Goal: Communication & Community: Share content

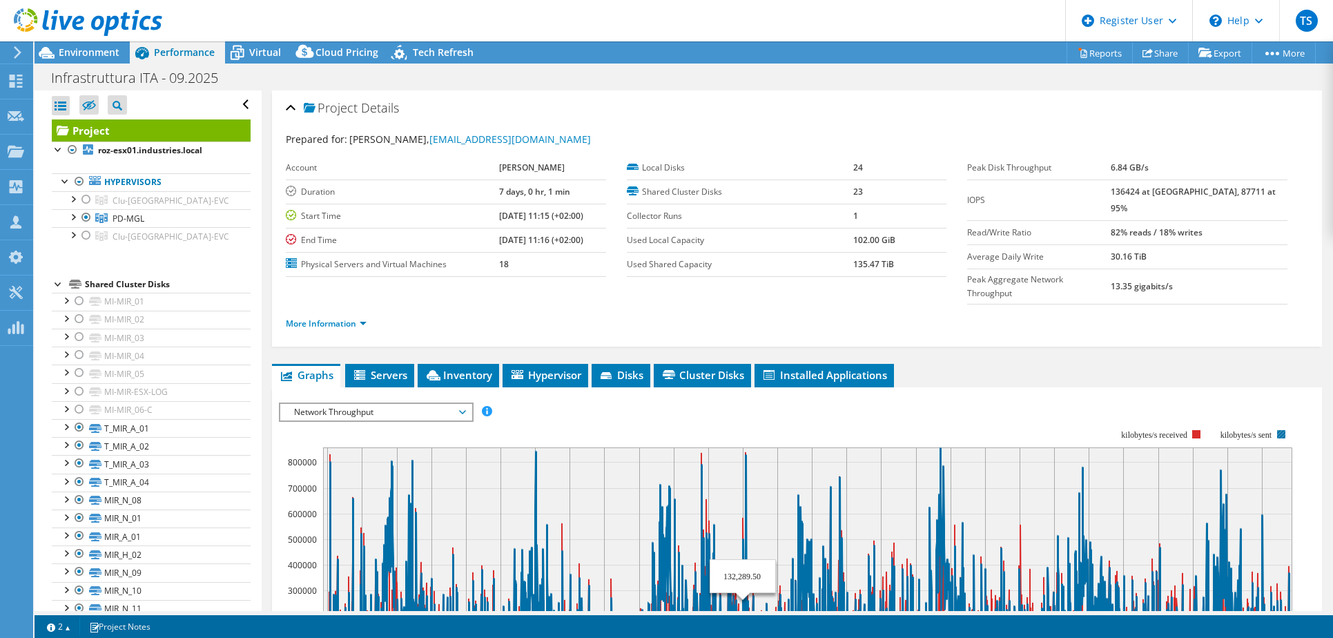
select select "USD"
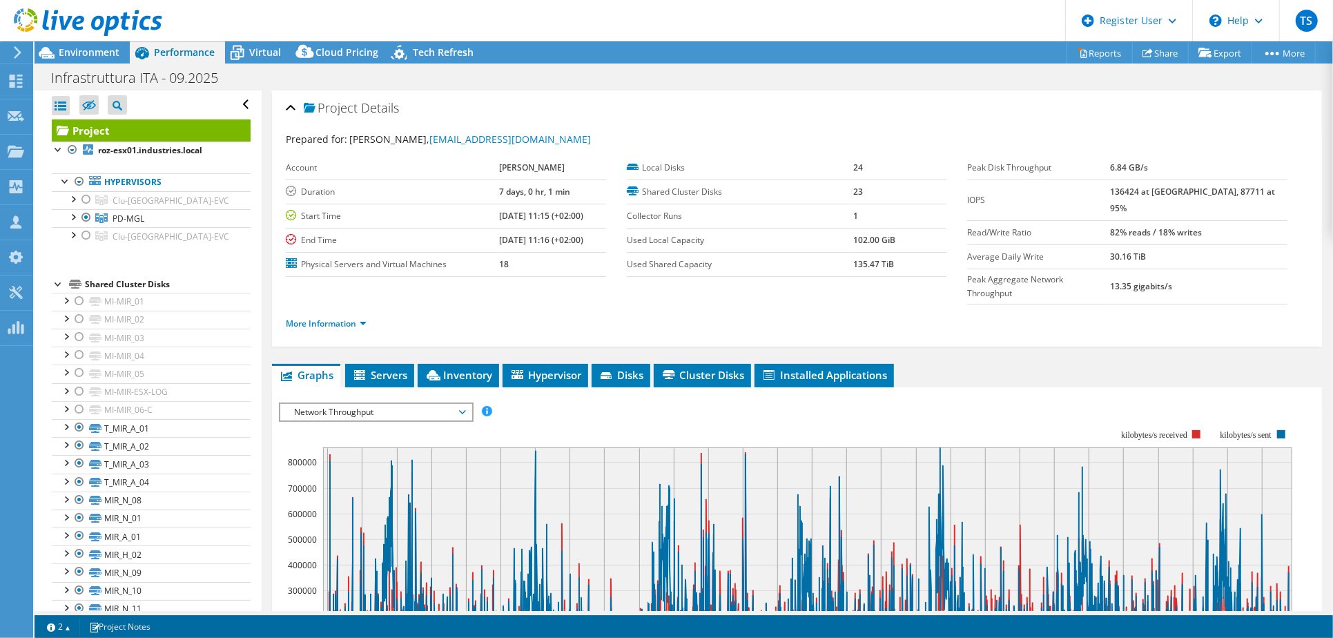
scroll to position [104, 0]
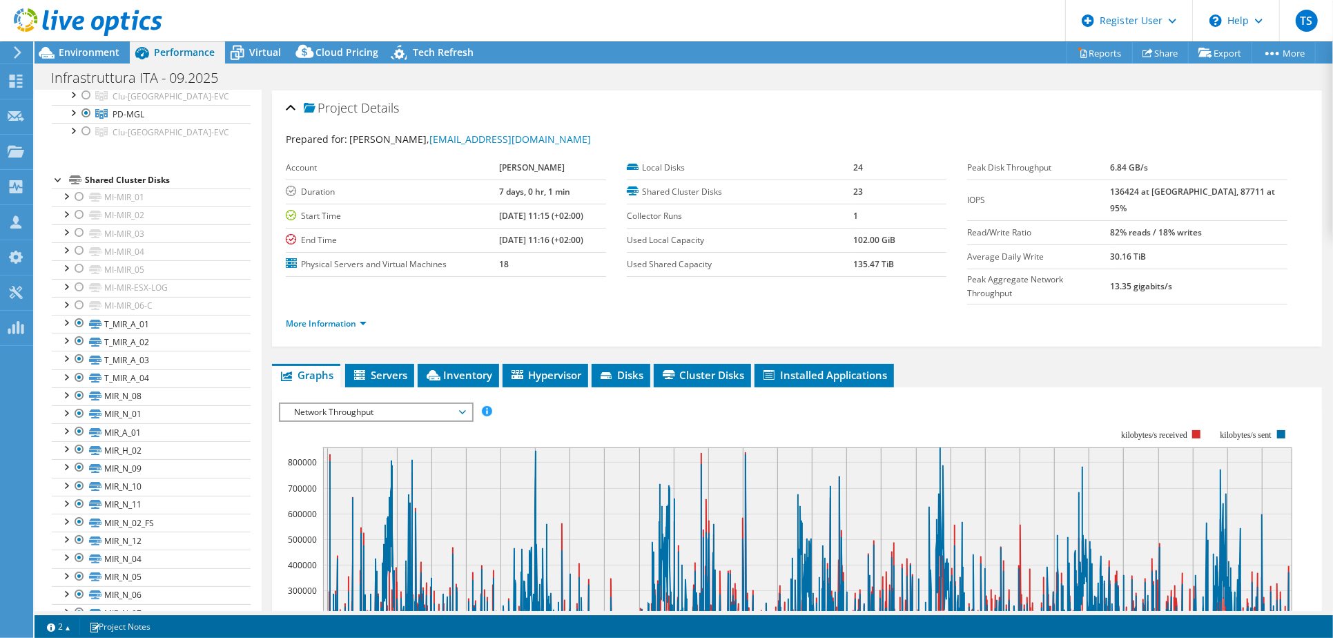
drag, startPoint x: 1135, startPoint y: 264, endPoint x: 1202, endPoint y: 273, distance: 66.8
click at [1202, 273] on tr "Peak Aggregate Network Throughput 13.35 gigabits/s" at bounding box center [1127, 286] width 320 height 35
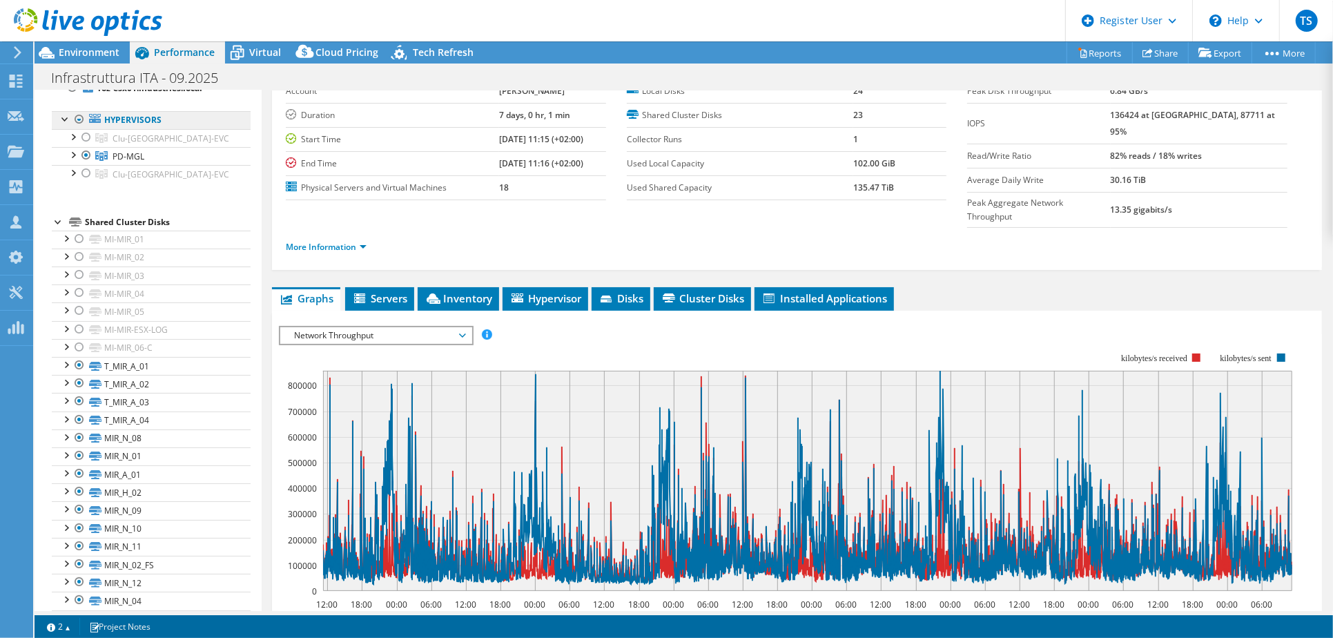
scroll to position [28, 0]
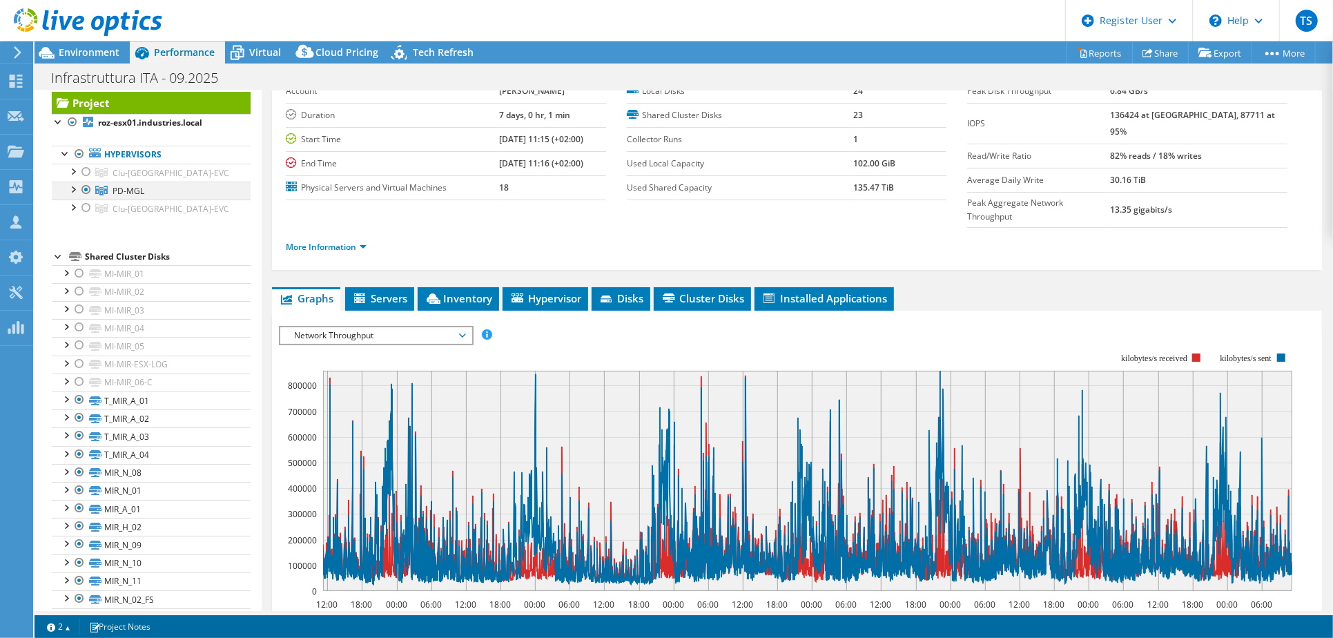
click at [76, 187] on div at bounding box center [73, 189] width 14 height 14
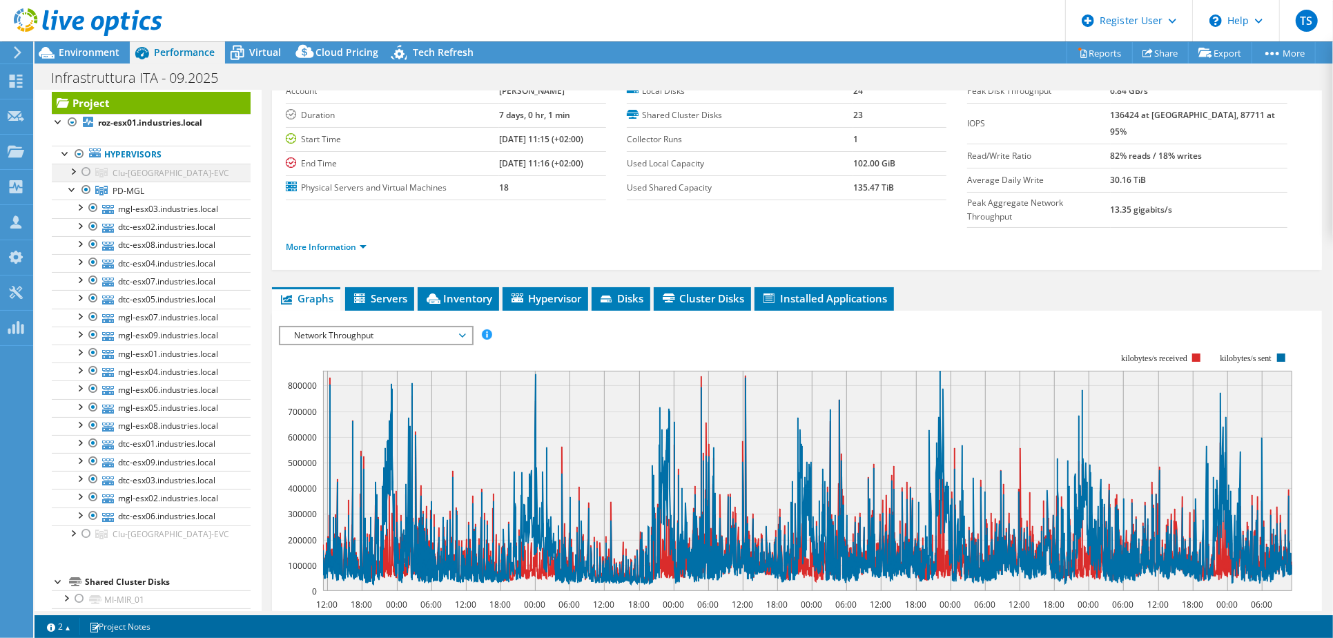
click at [73, 170] on div at bounding box center [73, 171] width 14 height 14
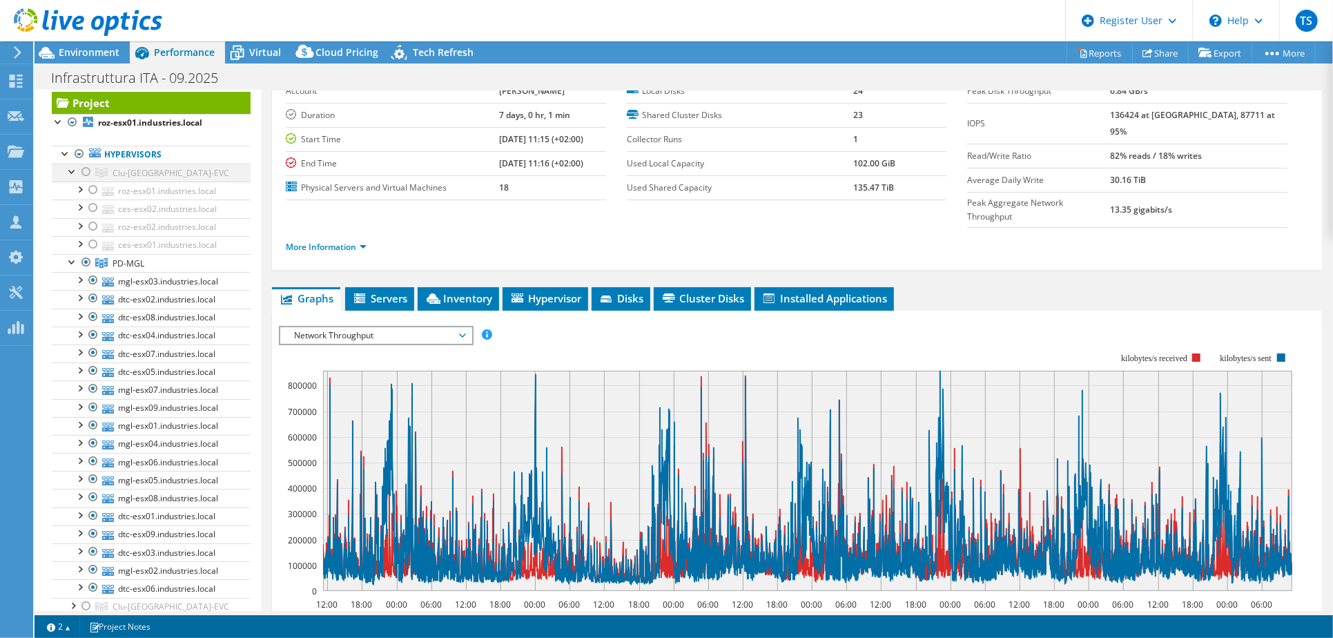
click at [70, 170] on div at bounding box center [73, 171] width 14 height 14
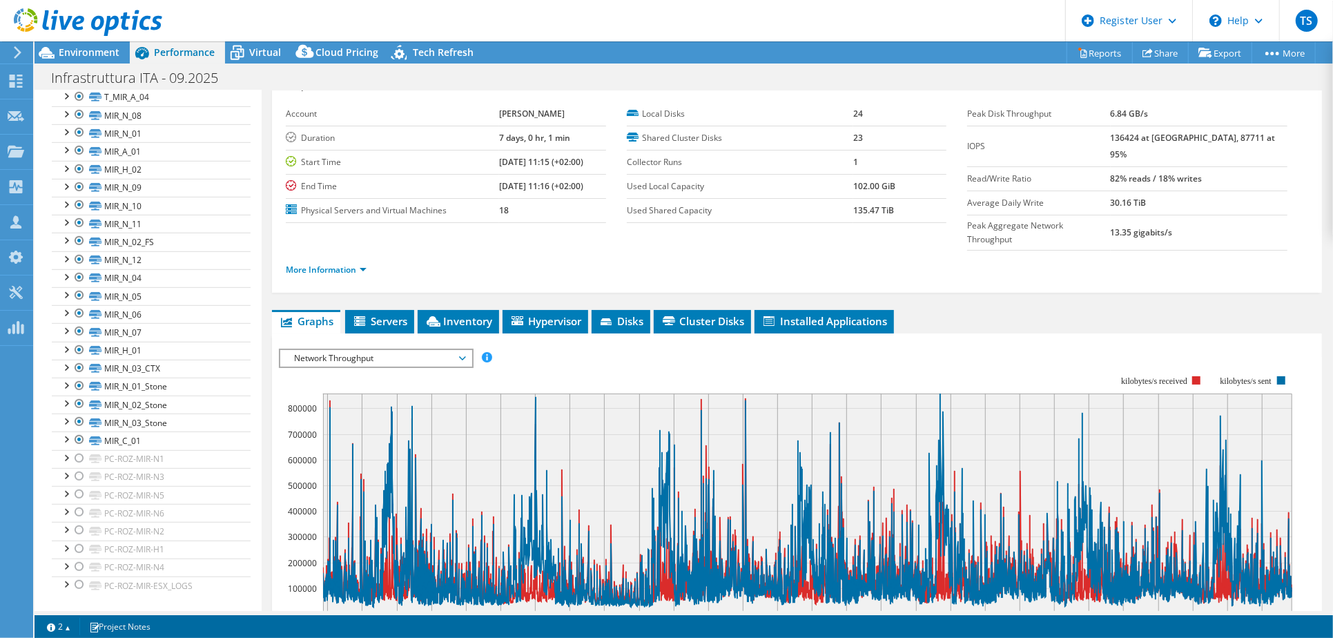
scroll to position [0, 0]
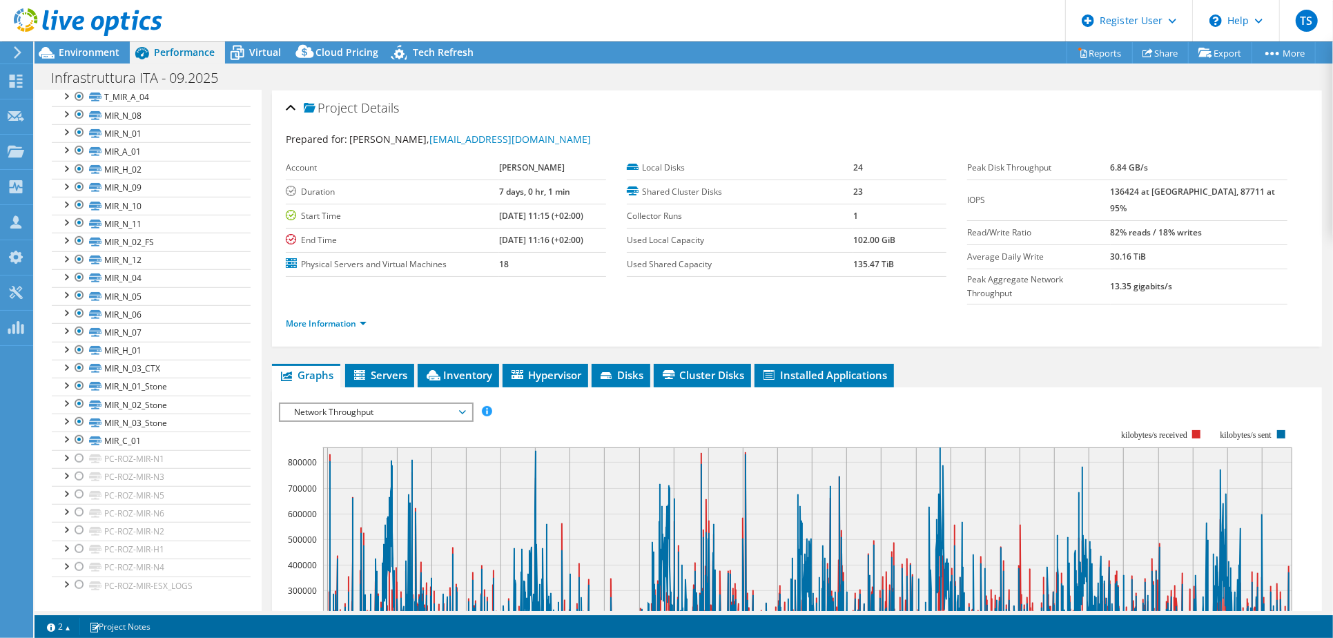
click at [341, 404] on span "Network Throughput" at bounding box center [375, 412] width 177 height 17
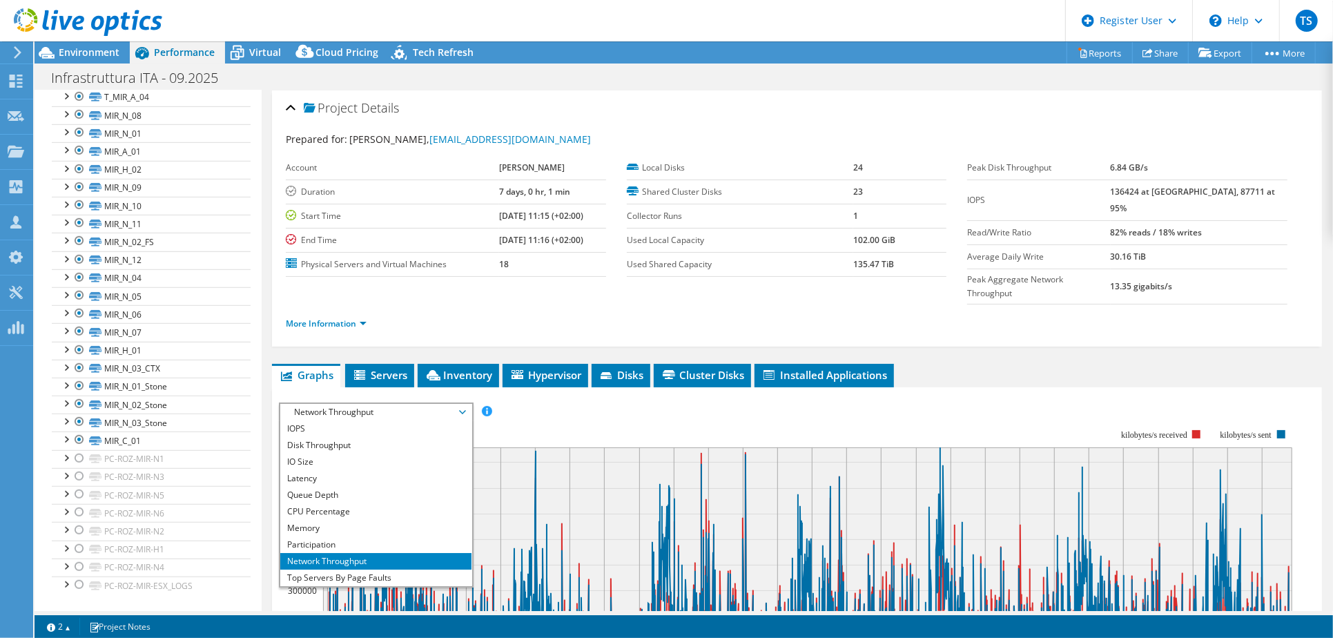
scroll to position [49, 0]
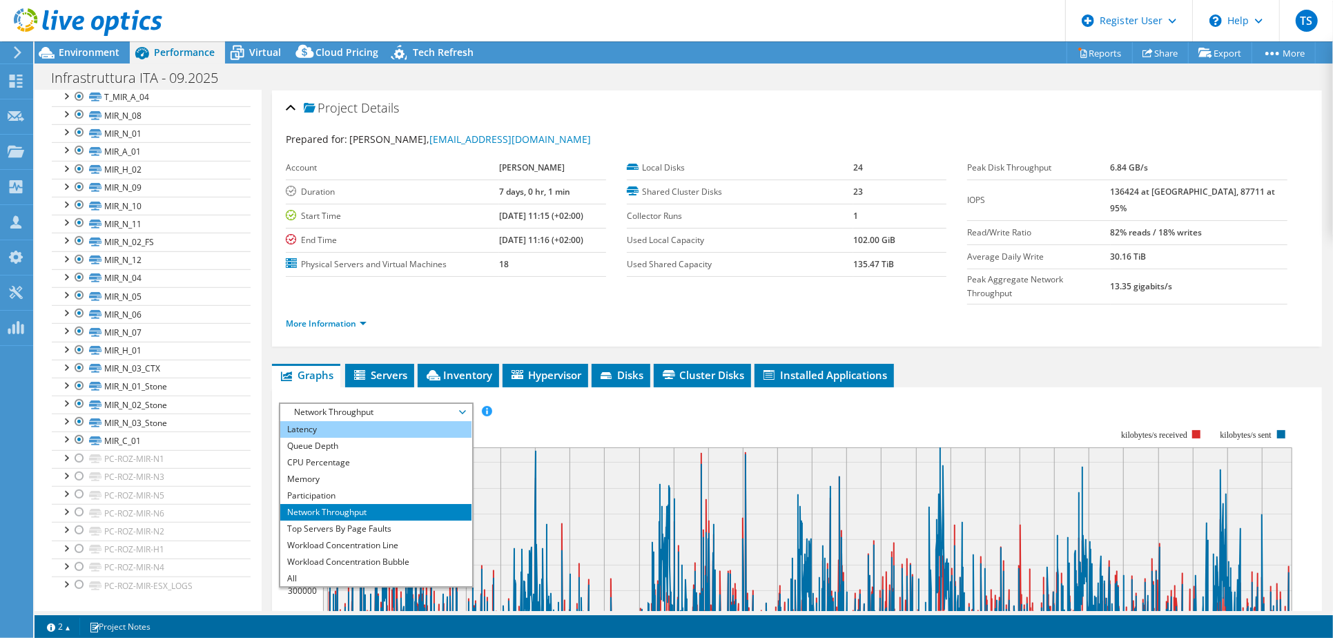
click at [338, 421] on li "Latency" at bounding box center [375, 429] width 191 height 17
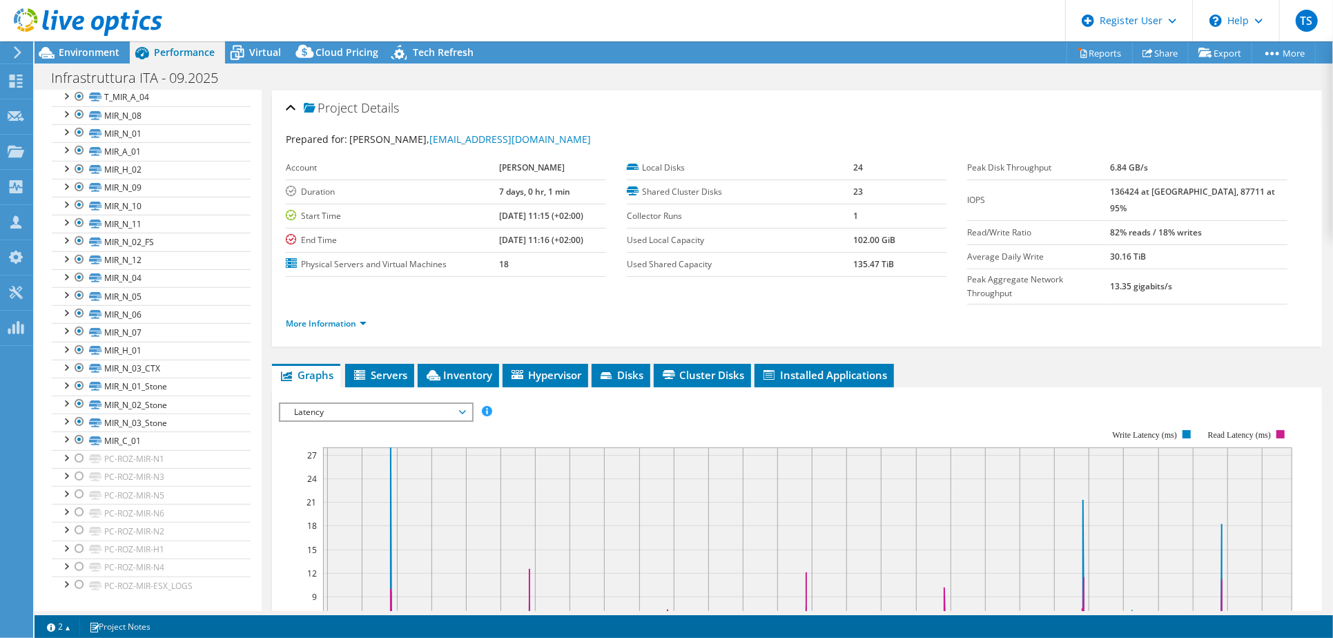
click at [351, 404] on span "Latency" at bounding box center [375, 412] width 177 height 17
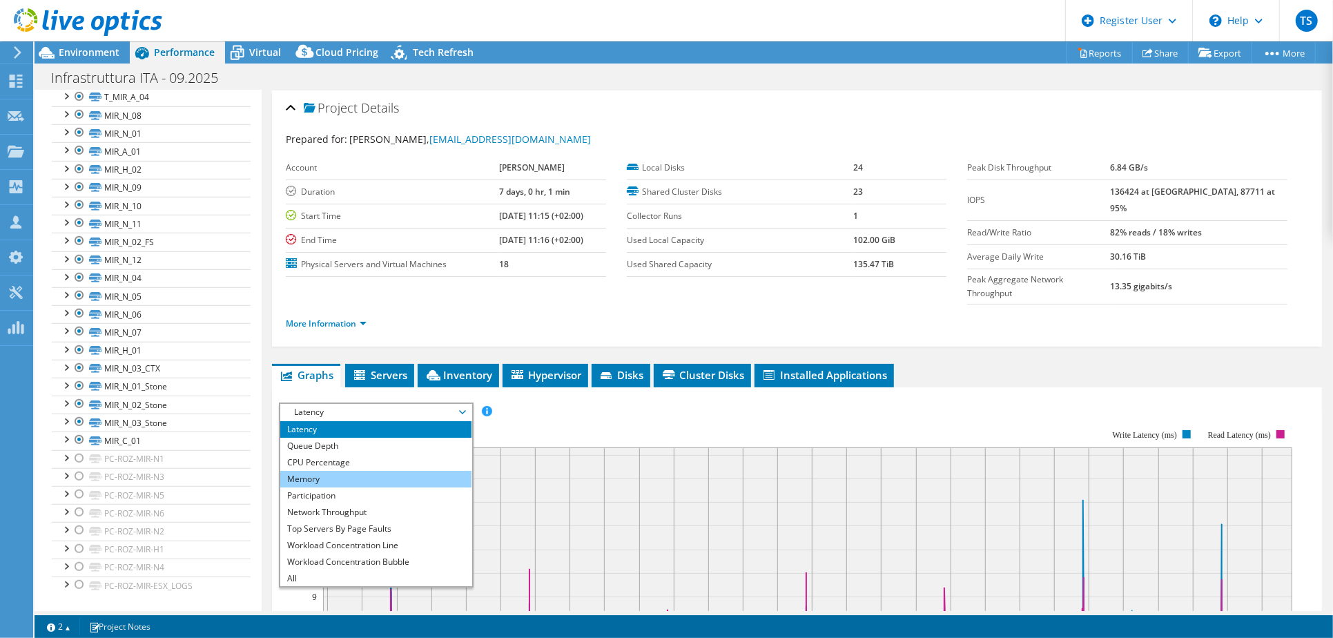
scroll to position [0, 0]
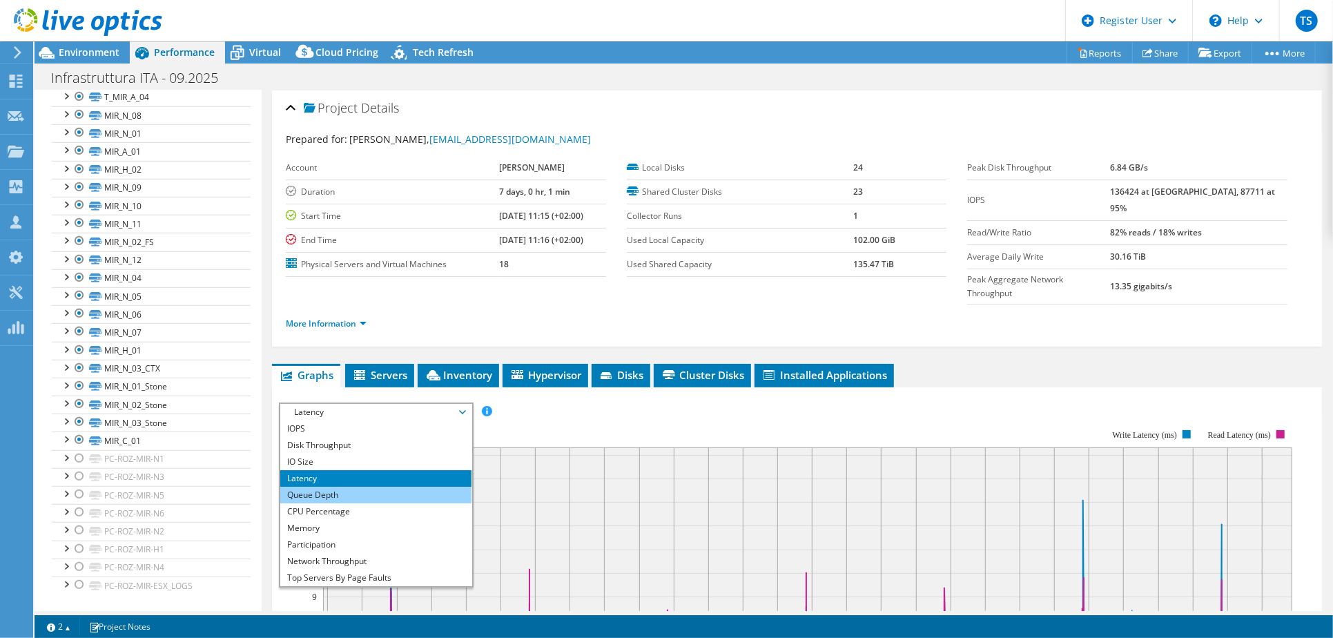
click at [363, 487] on li "Queue Depth" at bounding box center [375, 495] width 191 height 17
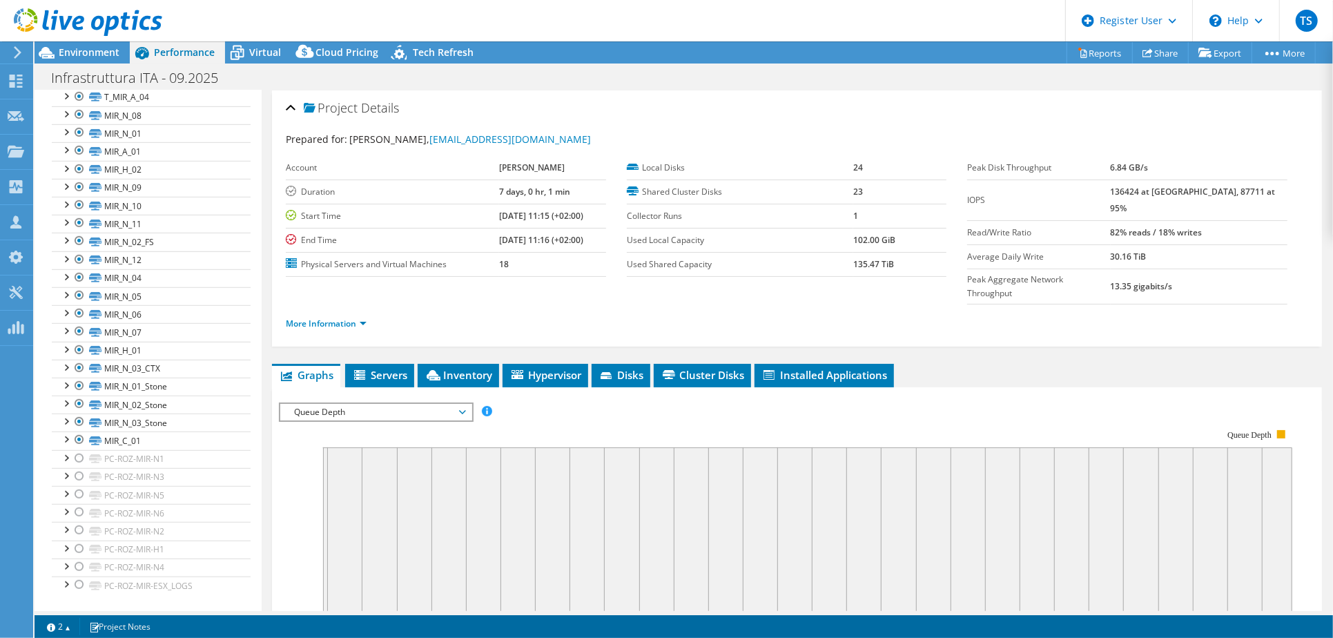
click at [359, 404] on span "Queue Depth" at bounding box center [375, 412] width 177 height 17
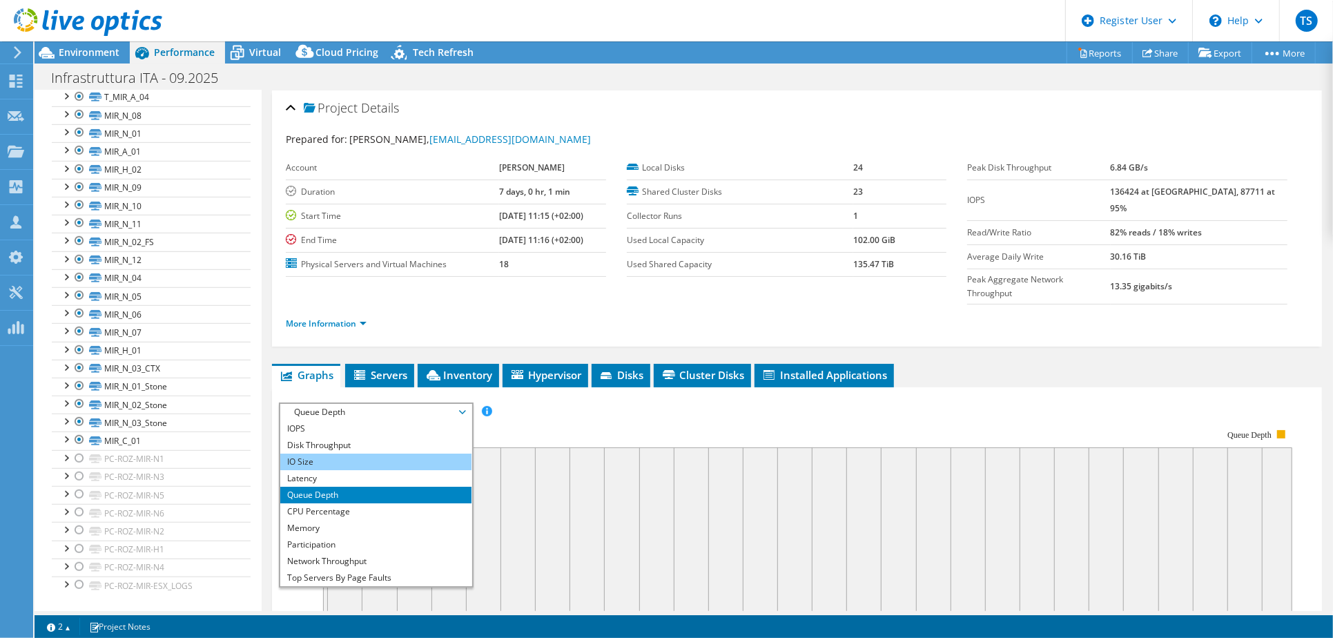
click at [328, 454] on li "IO Size" at bounding box center [375, 462] width 191 height 17
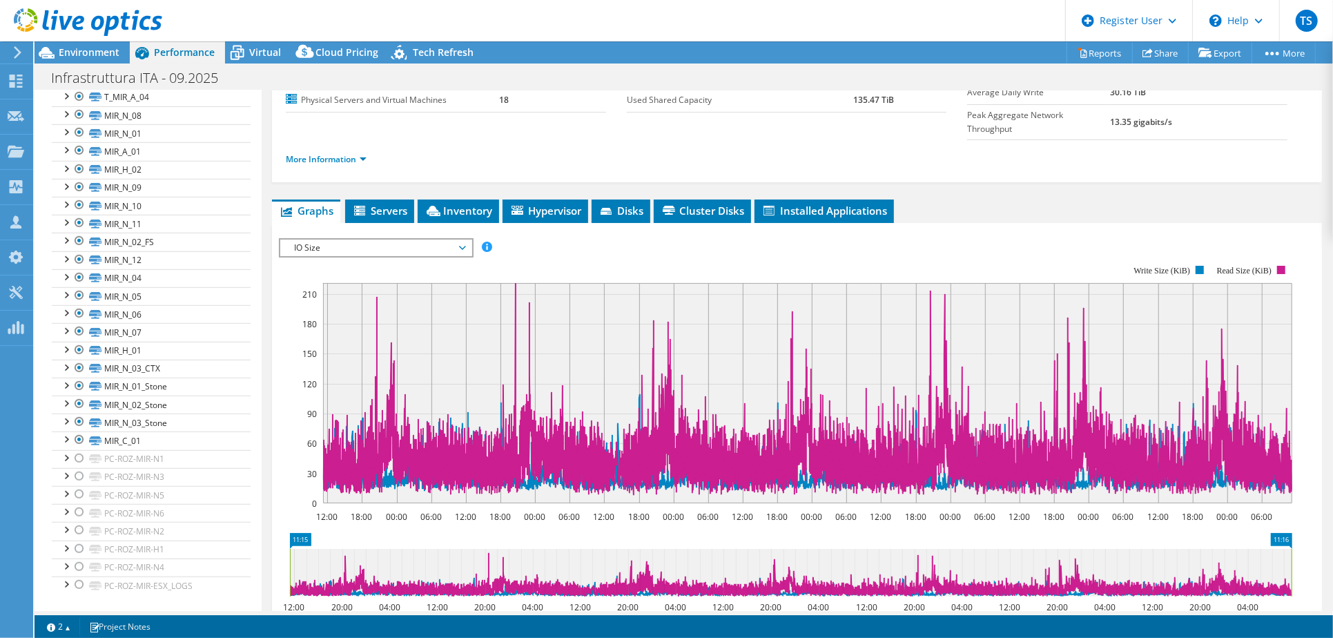
scroll to position [153, 0]
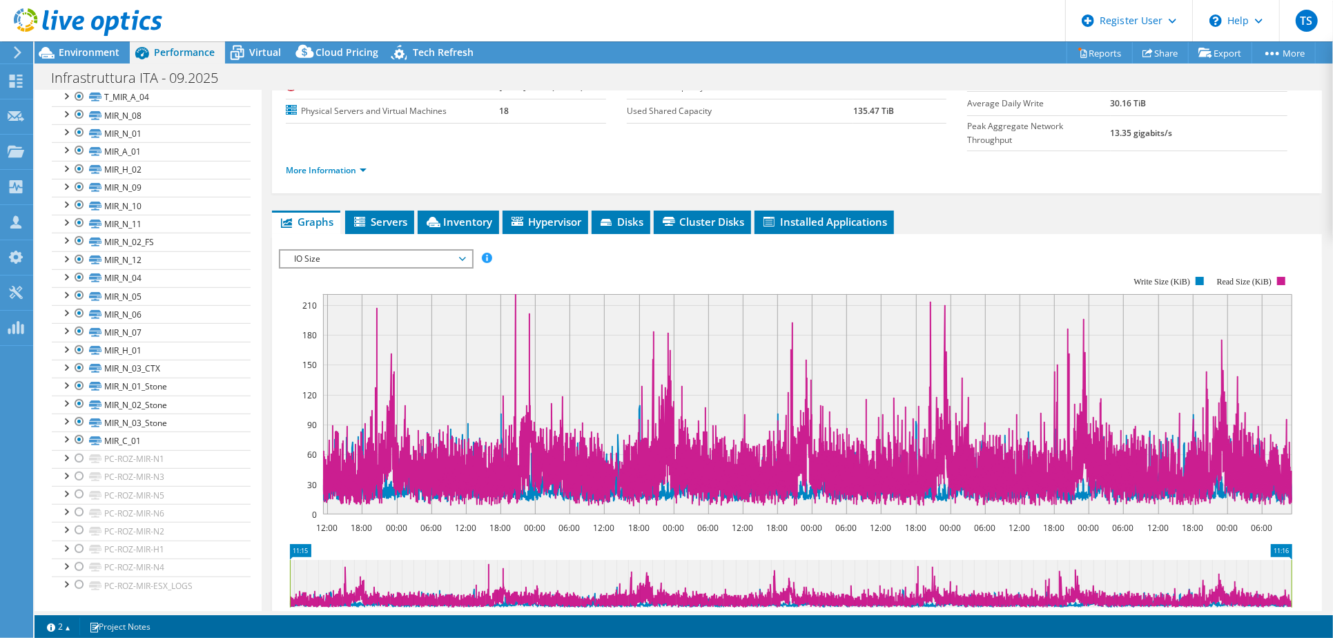
click at [378, 251] on span "IO Size" at bounding box center [375, 259] width 177 height 17
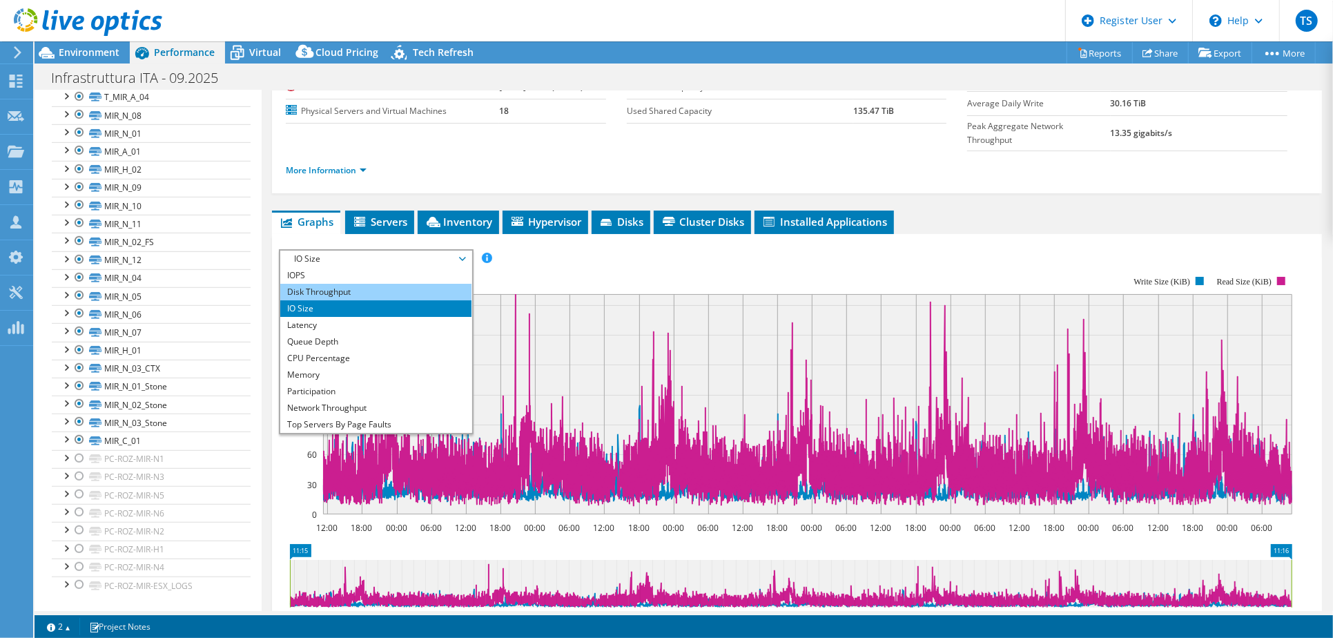
scroll to position [77, 0]
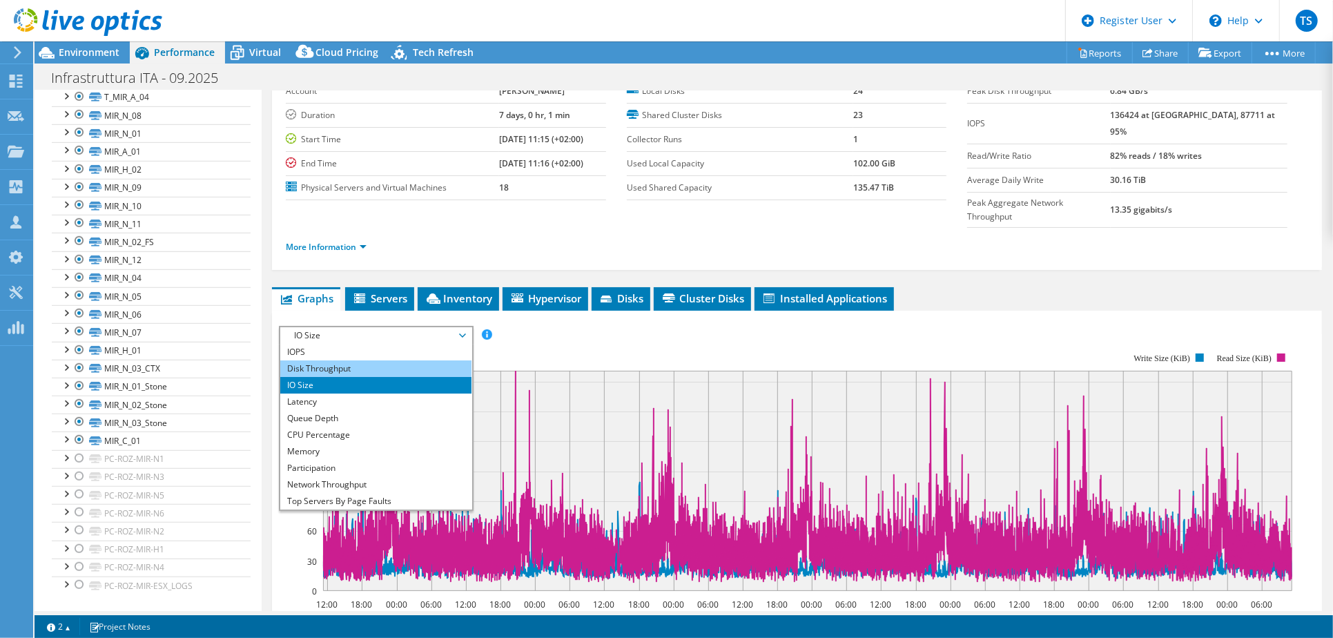
click at [349, 360] on li "Disk Throughput" at bounding box center [375, 368] width 191 height 17
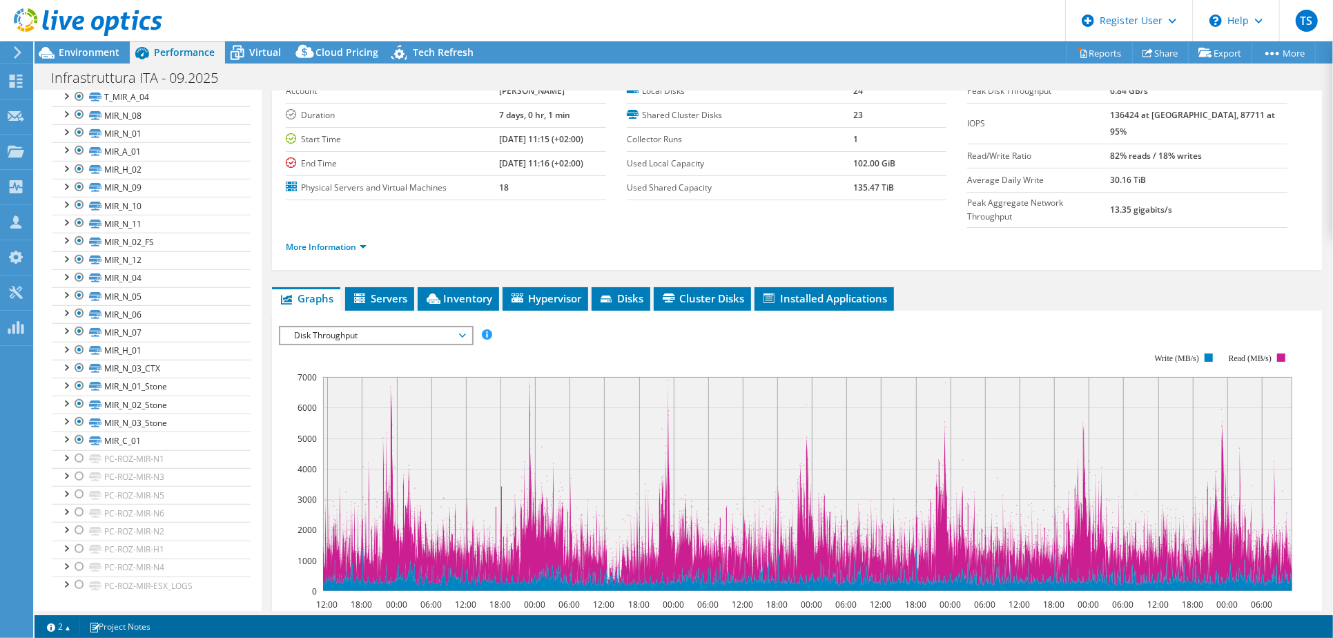
click at [322, 327] on span "Disk Throughput" at bounding box center [375, 335] width 177 height 17
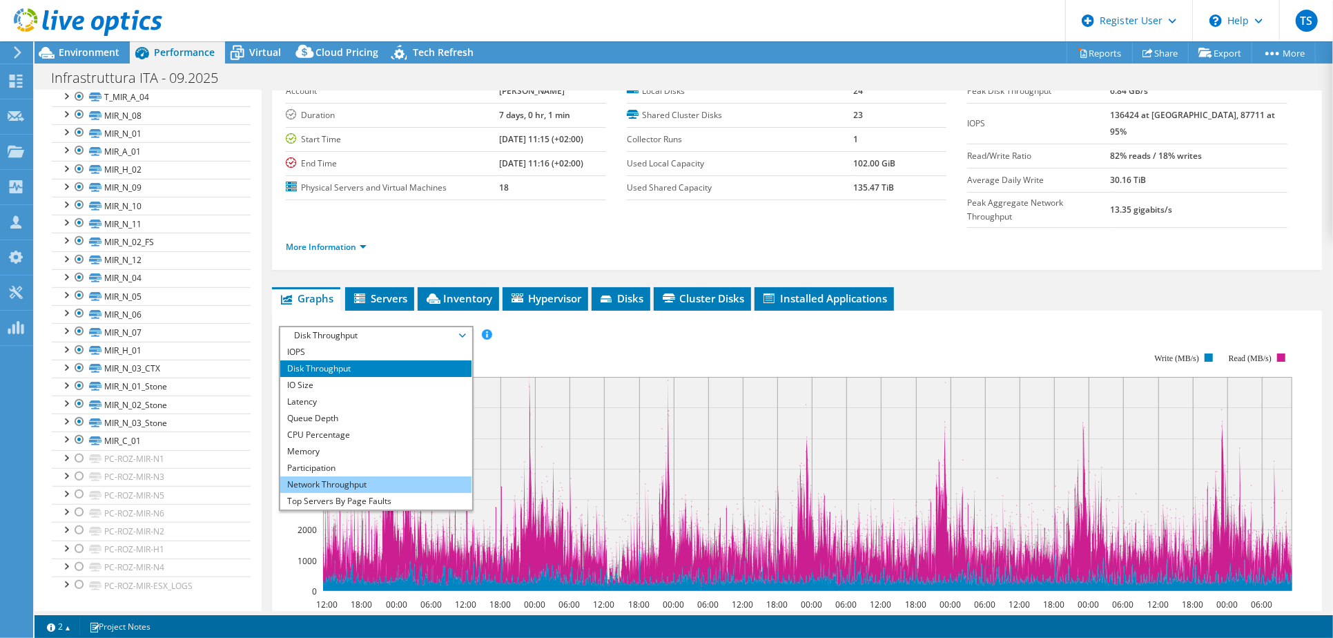
click at [392, 476] on li "Network Throughput" at bounding box center [375, 484] width 191 height 17
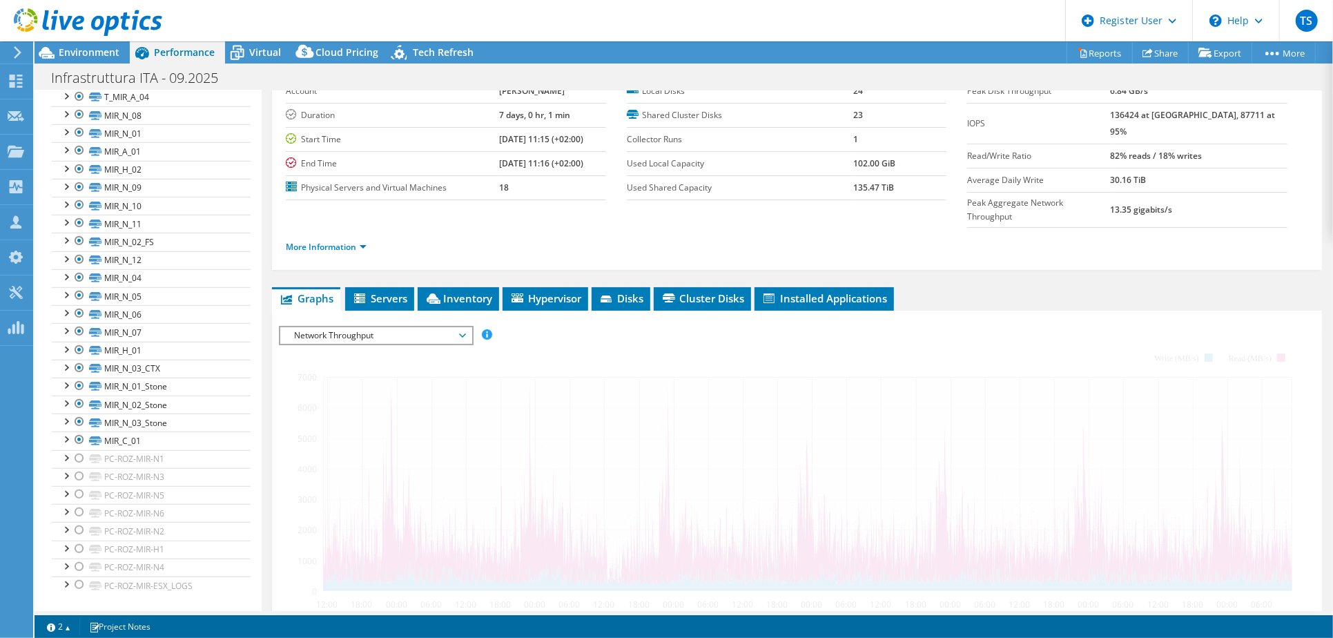
click at [888, 326] on div at bounding box center [797, 562] width 1037 height 472
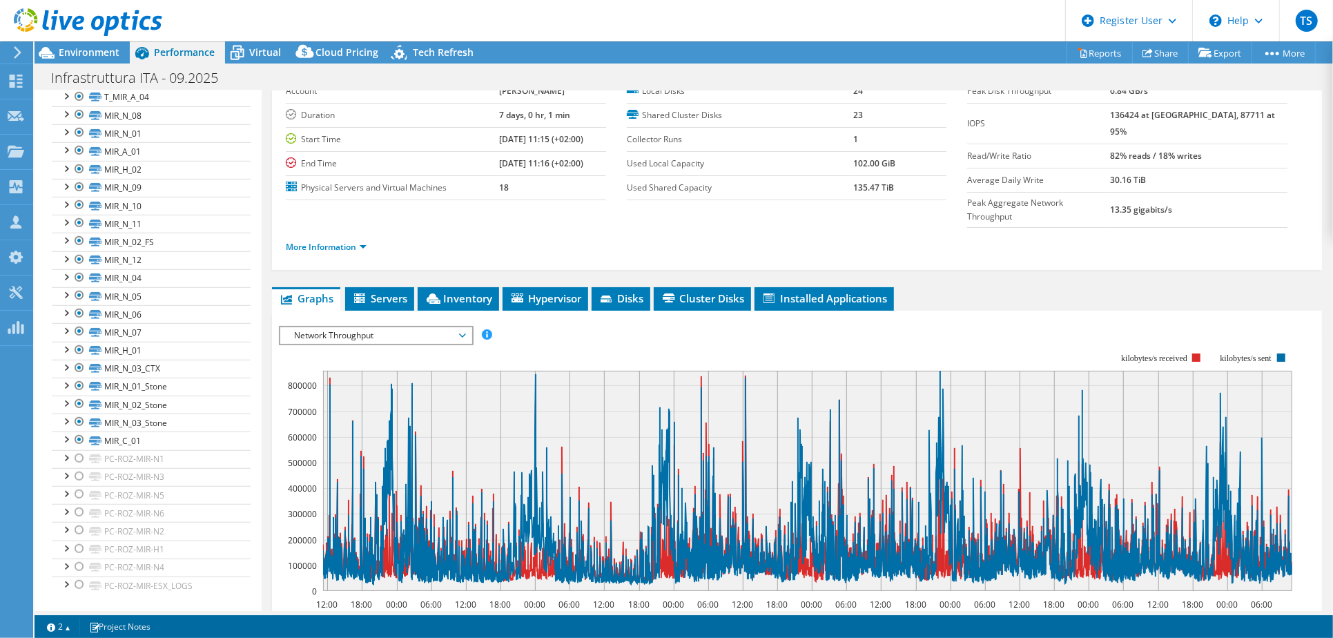
scroll to position [0, 0]
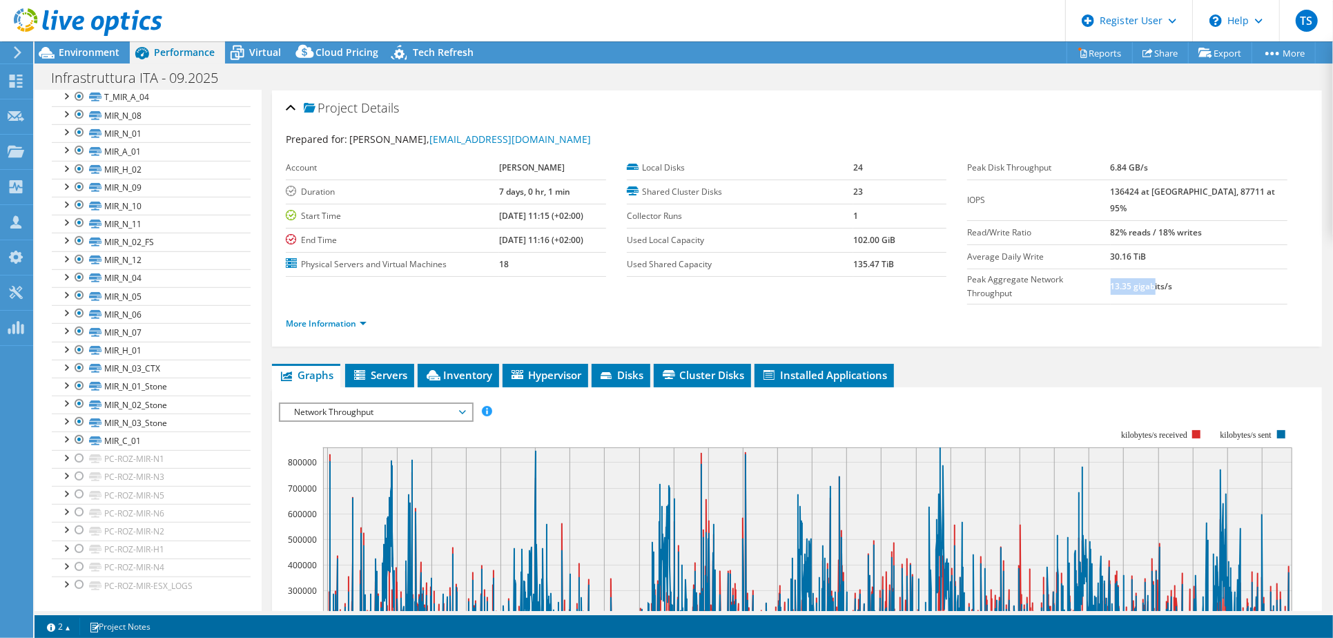
drag, startPoint x: 1140, startPoint y: 262, endPoint x: 1245, endPoint y: 278, distance: 106.2
click at [1192, 271] on td "13.35 gigabits/s" at bounding box center [1199, 286] width 177 height 35
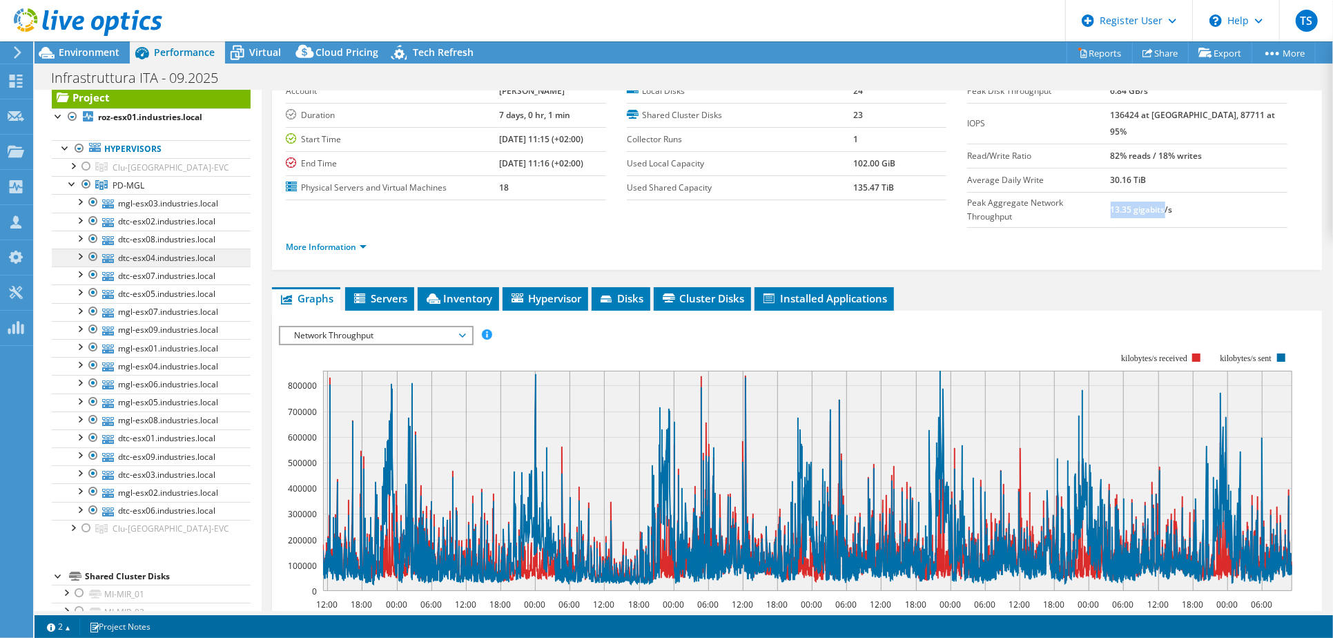
scroll to position [20, 0]
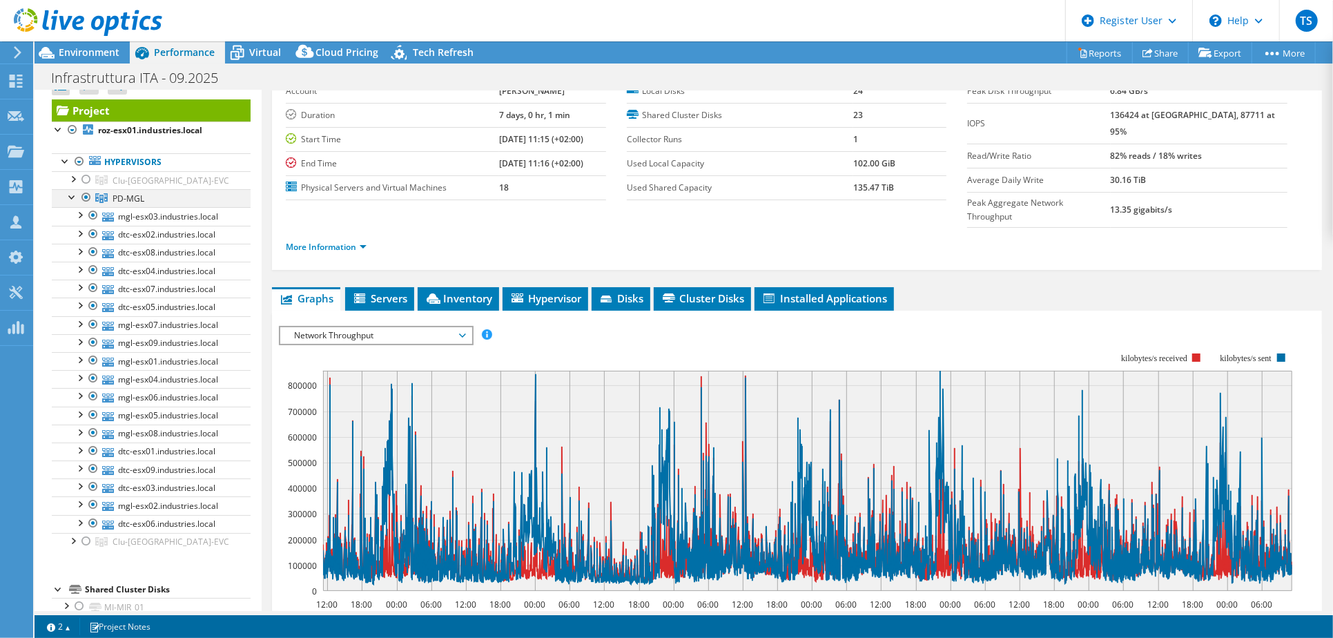
click at [85, 194] on div at bounding box center [86, 197] width 14 height 17
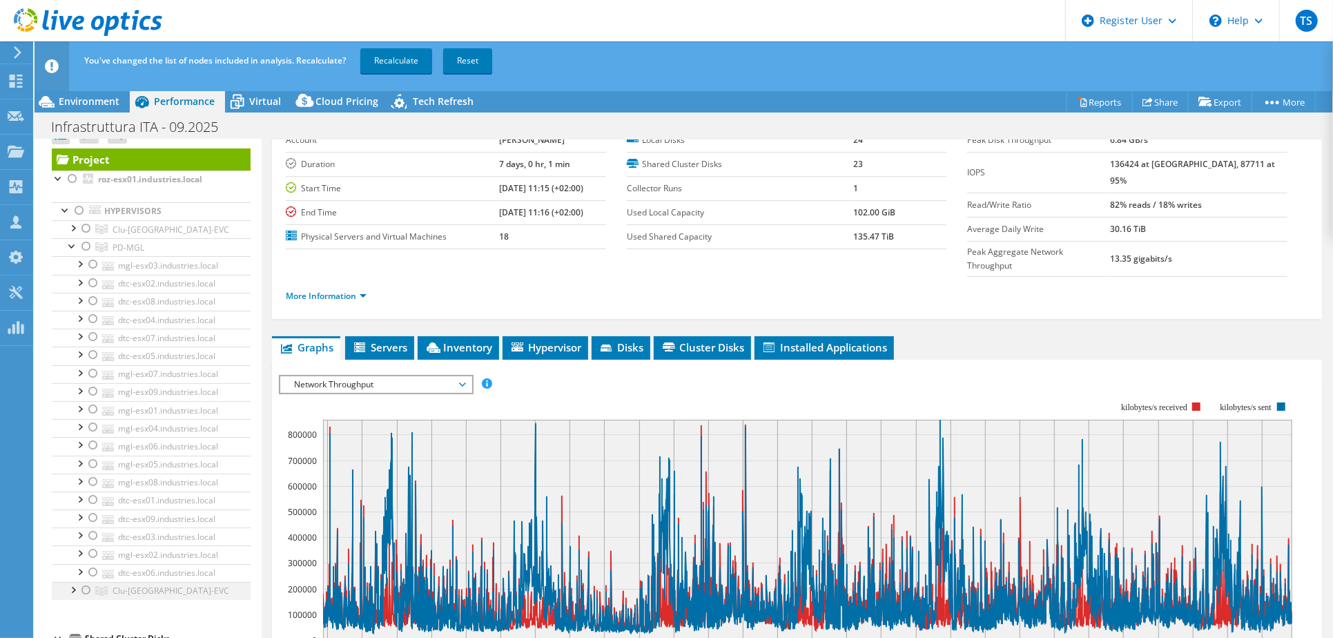
click at [83, 590] on div at bounding box center [86, 590] width 14 height 17
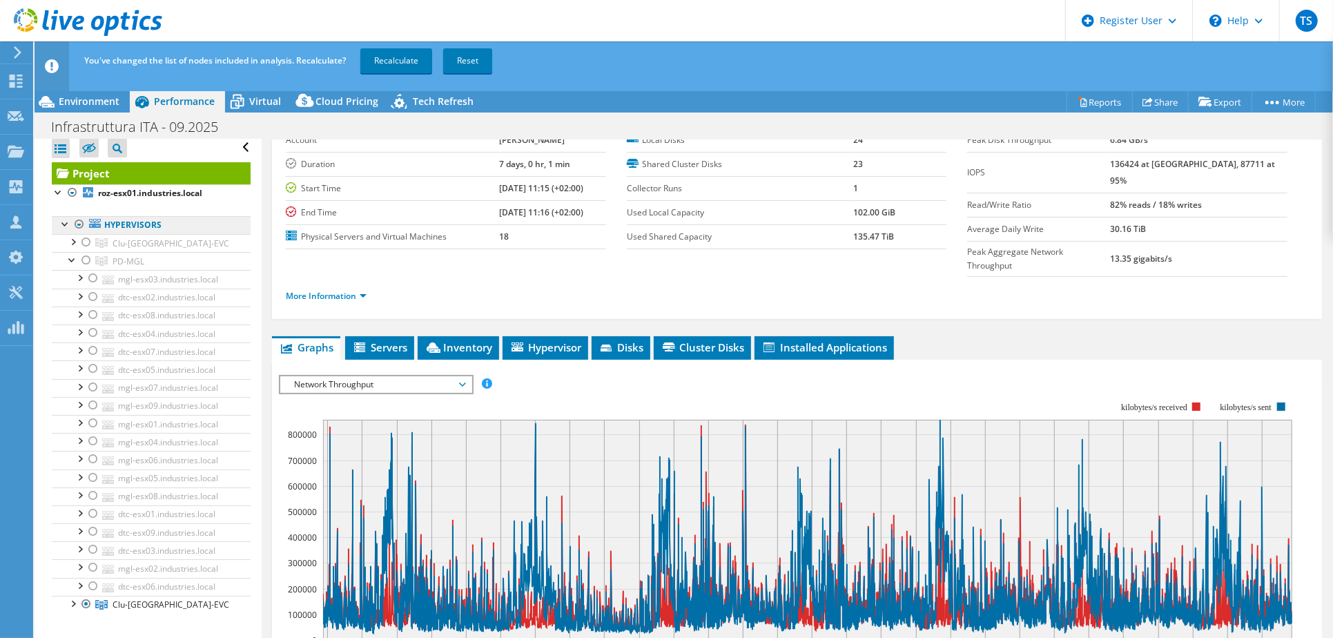
scroll to position [0, 0]
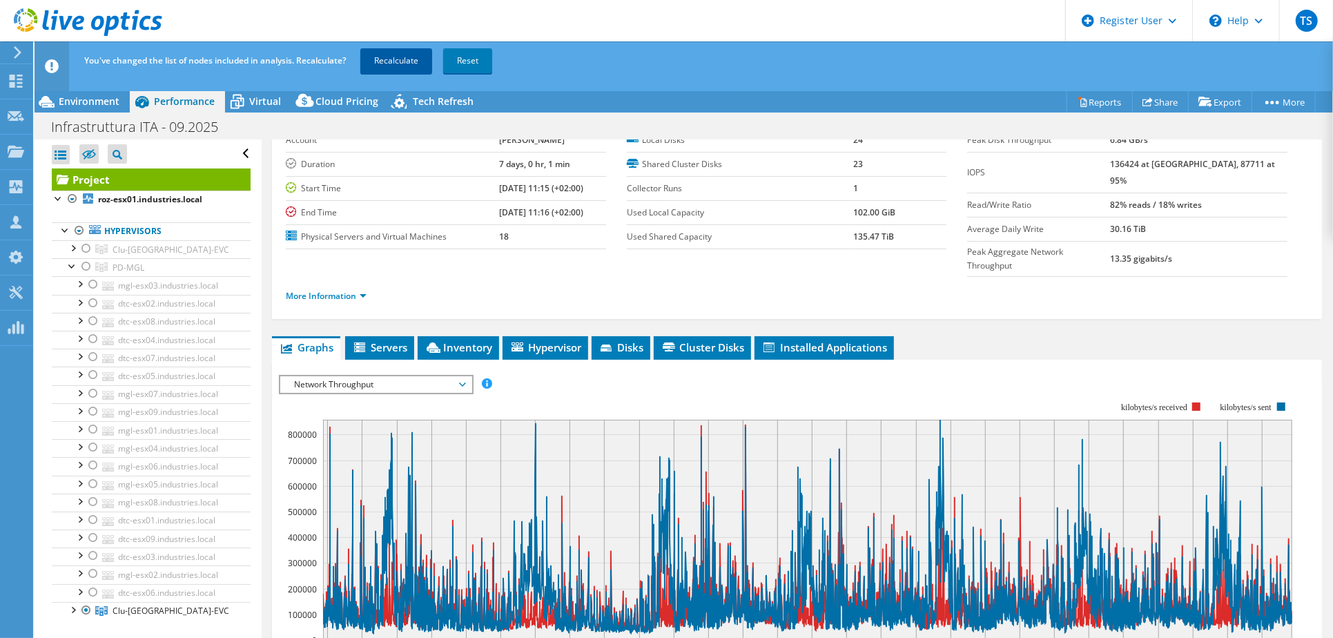
click at [392, 58] on link "Recalculate" at bounding box center [396, 60] width 72 height 25
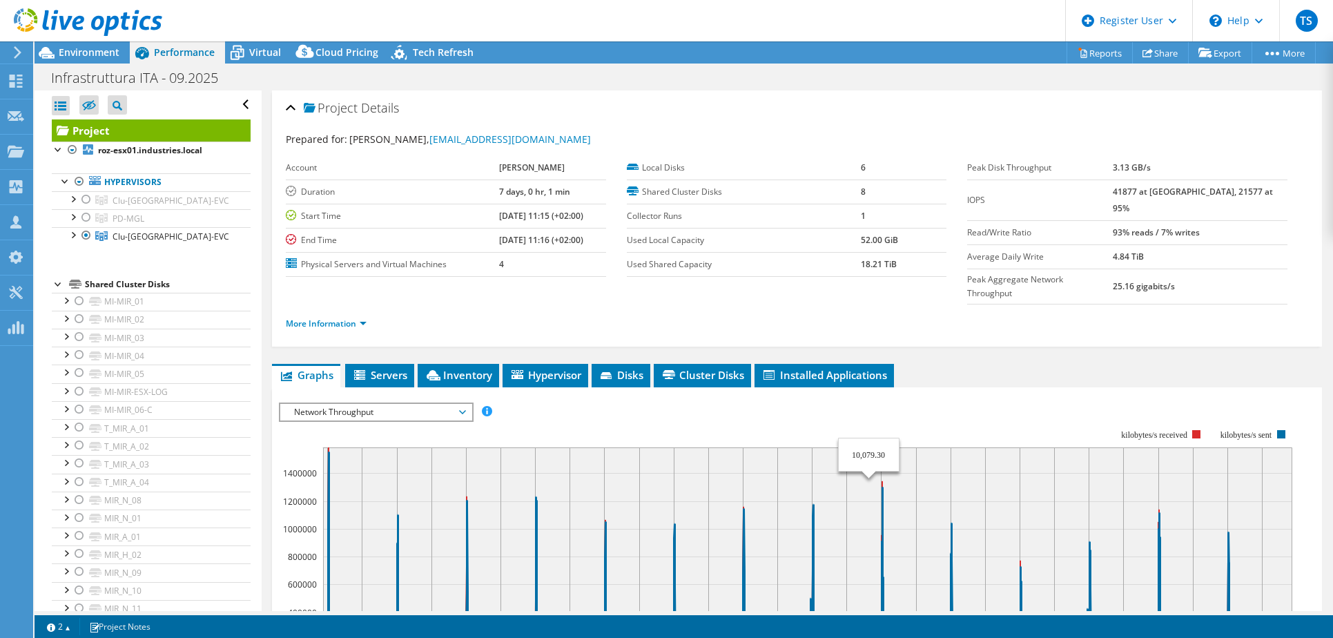
select select "USD"
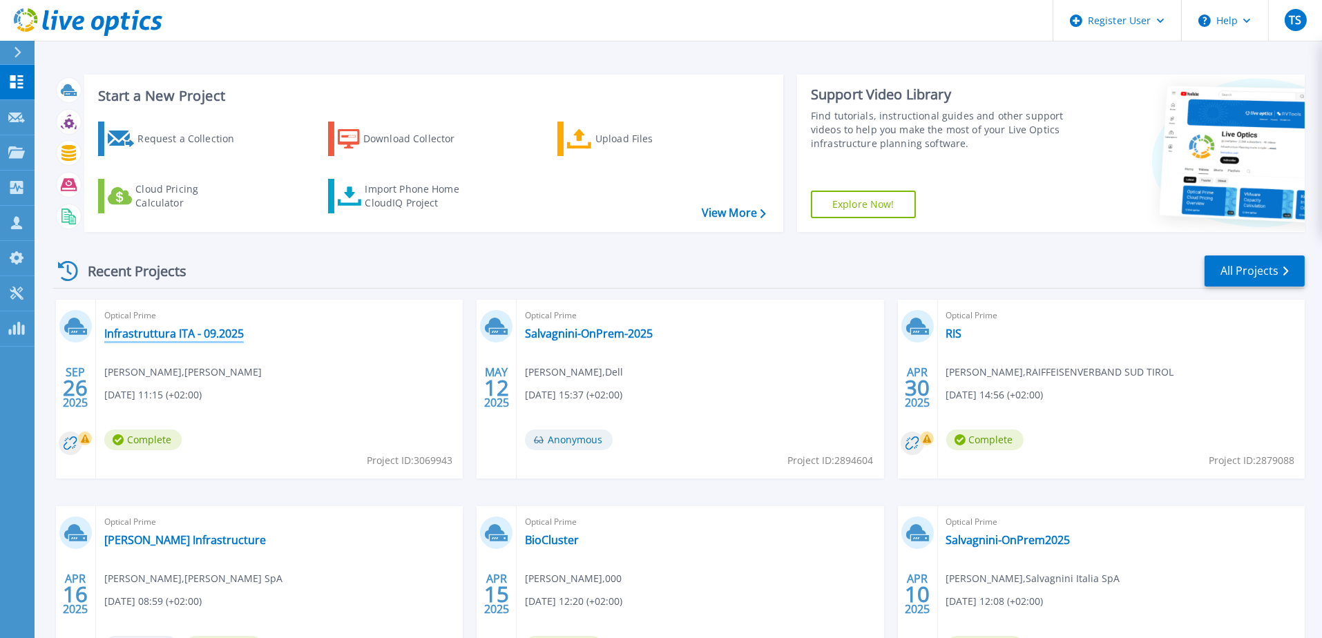
click at [202, 332] on link "Infrastruttura ITA - 09.2025" at bounding box center [173, 334] width 139 height 14
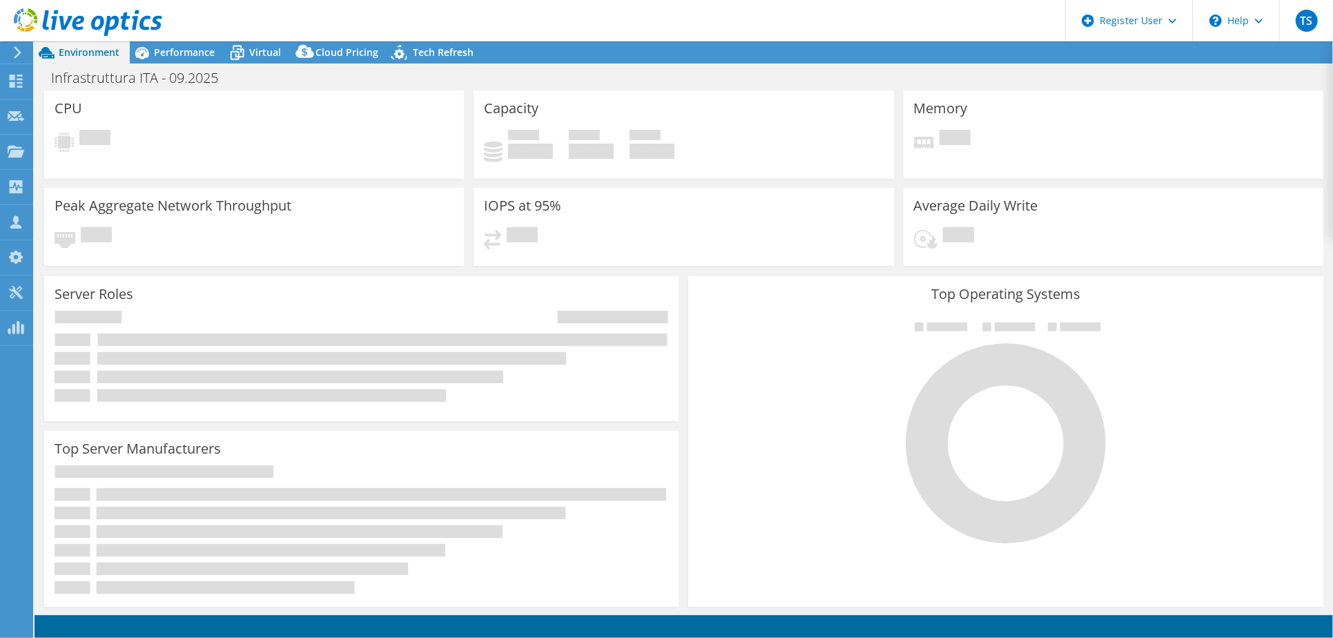
select select "USD"
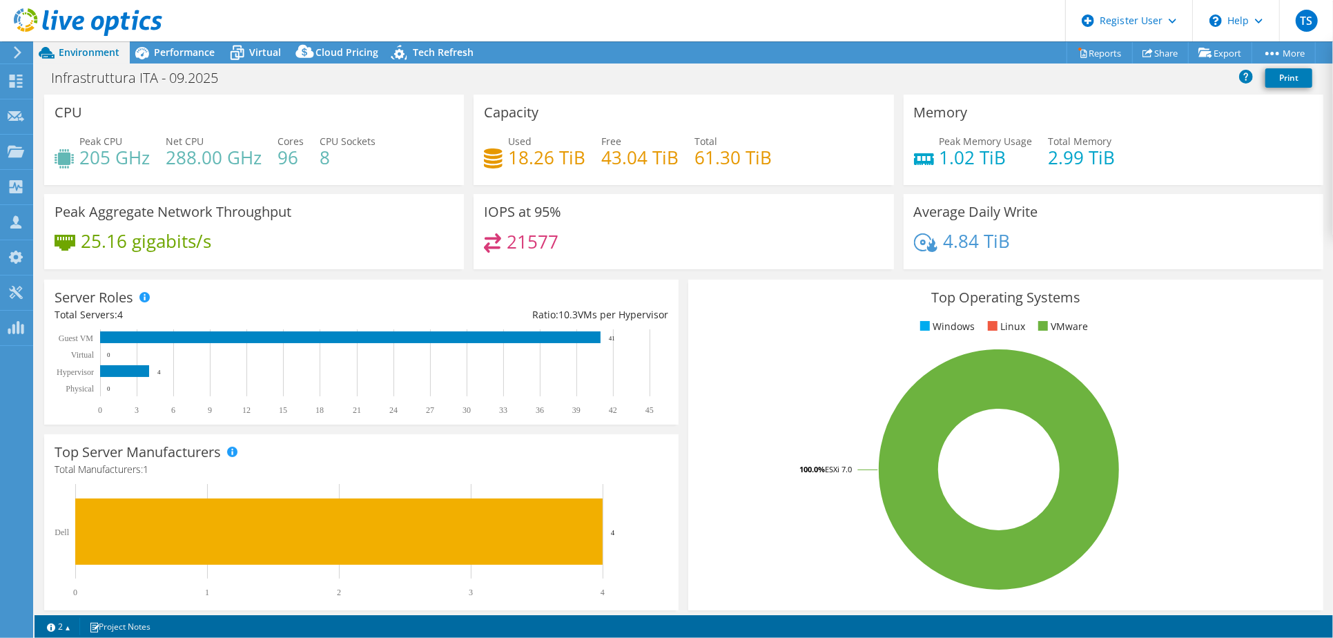
scroll to position [307, 0]
click at [711, 339] on div "Top Operating Systems Windows Linux VMware 100.0% ESXi 7.0" at bounding box center [1005, 445] width 635 height 331
click at [188, 52] on span "Performance" at bounding box center [184, 52] width 61 height 13
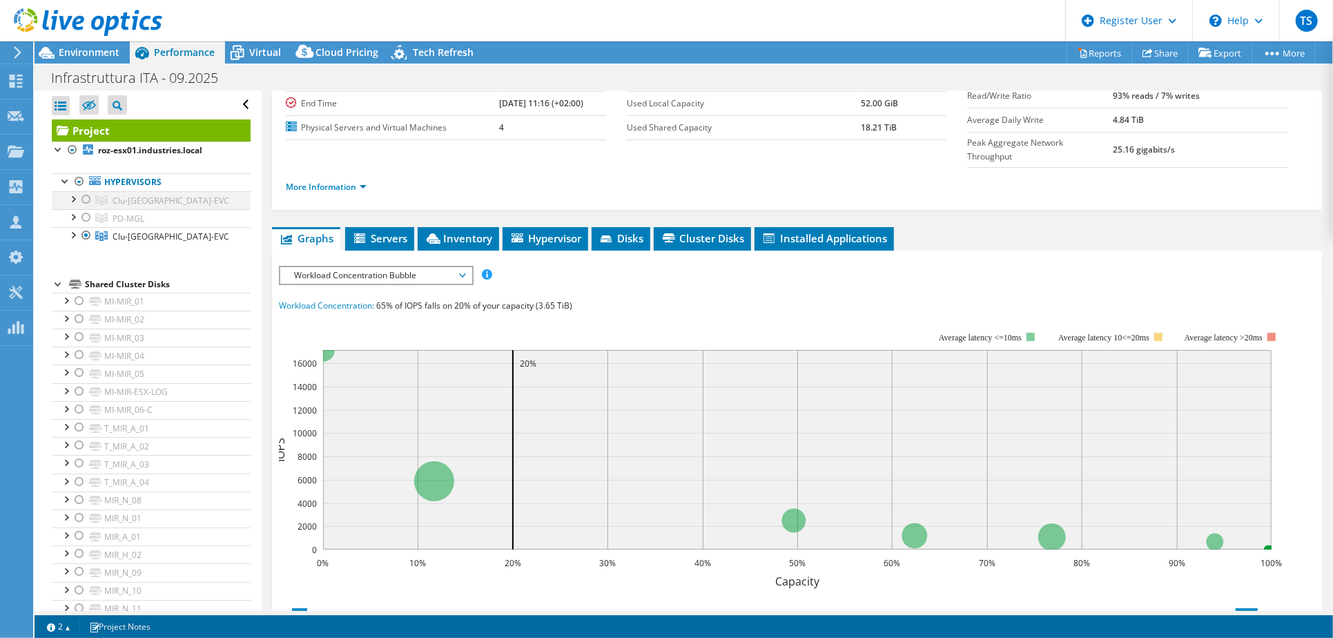
click at [81, 198] on div at bounding box center [86, 199] width 14 height 17
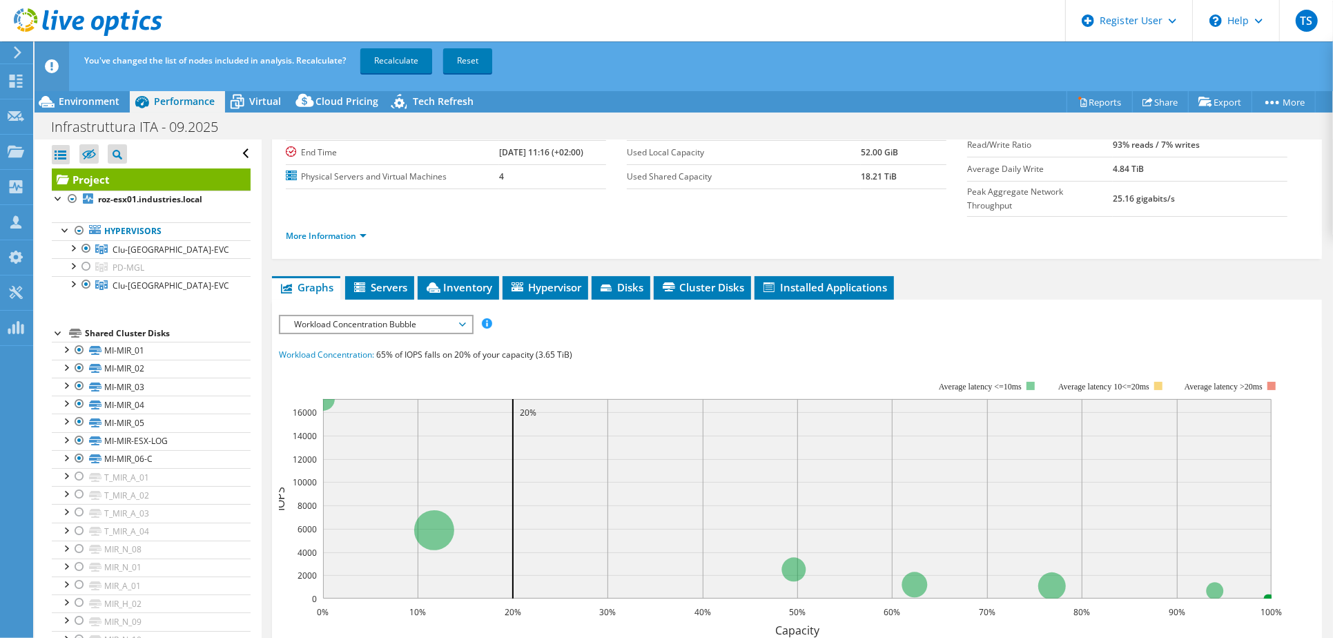
click at [84, 218] on ul "Hypervisors Clu-Milano-EVC roz-esx01.industries.local" at bounding box center [151, 259] width 199 height 100
click at [84, 262] on div at bounding box center [86, 266] width 14 height 17
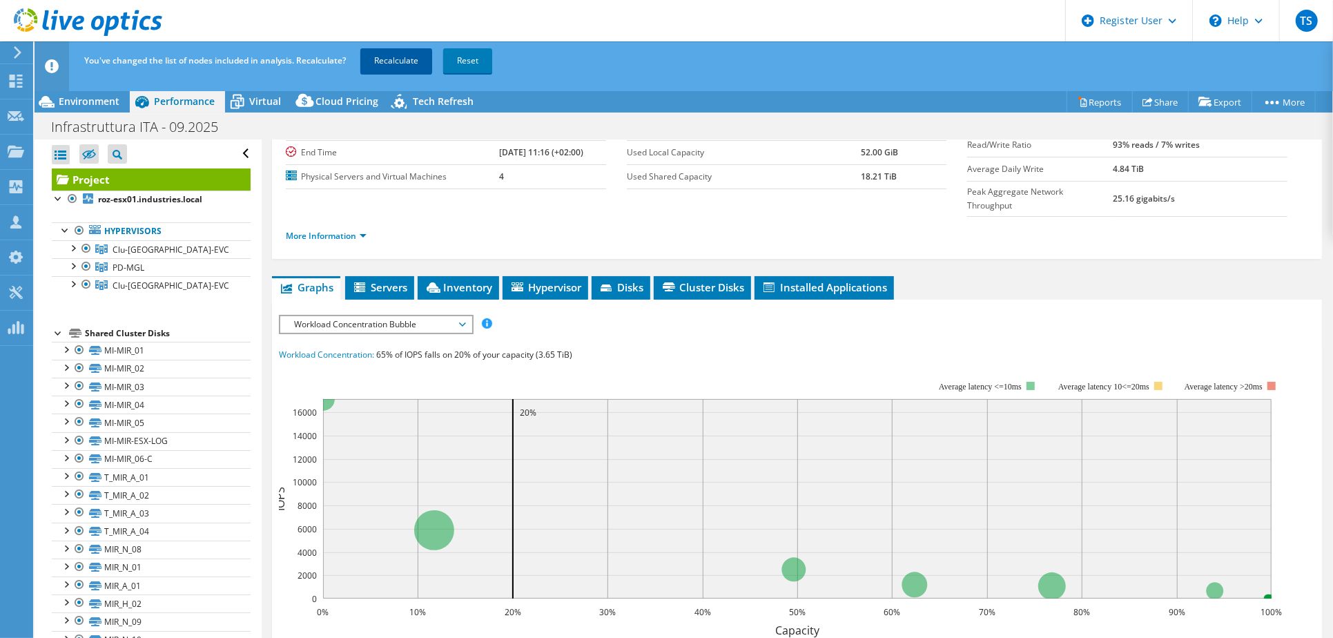
click at [407, 61] on link "Recalculate" at bounding box center [396, 60] width 72 height 25
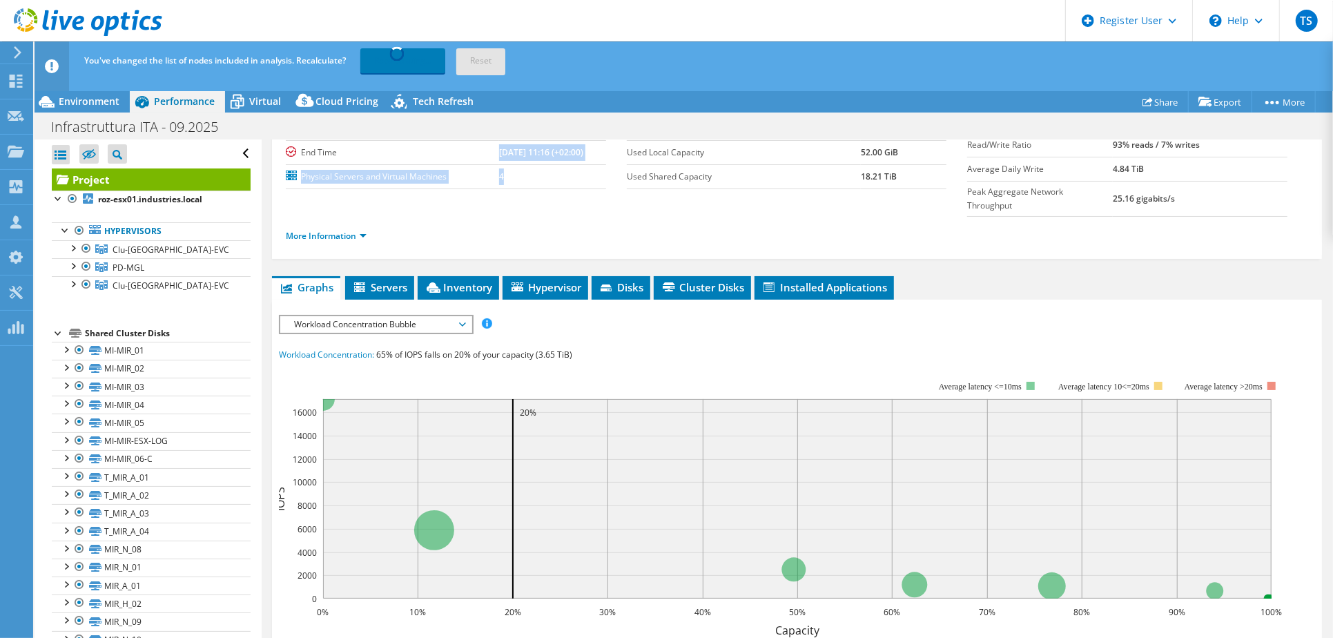
drag, startPoint x: 503, startPoint y: 173, endPoint x: 338, endPoint y: 160, distance: 164.9
click at [338, 160] on tbody "Account Giovanni Gasparotto Duration 7 days, 0 hr, 1 min Start Time 09/26/2025,…" at bounding box center [446, 128] width 320 height 121
click at [586, 176] on td "4" at bounding box center [552, 176] width 107 height 24
drag, startPoint x: 104, startPoint y: 95, endPoint x: 671, endPoint y: 201, distance: 576.7
click at [671, 225] on ul "More Information" at bounding box center [797, 234] width 1023 height 19
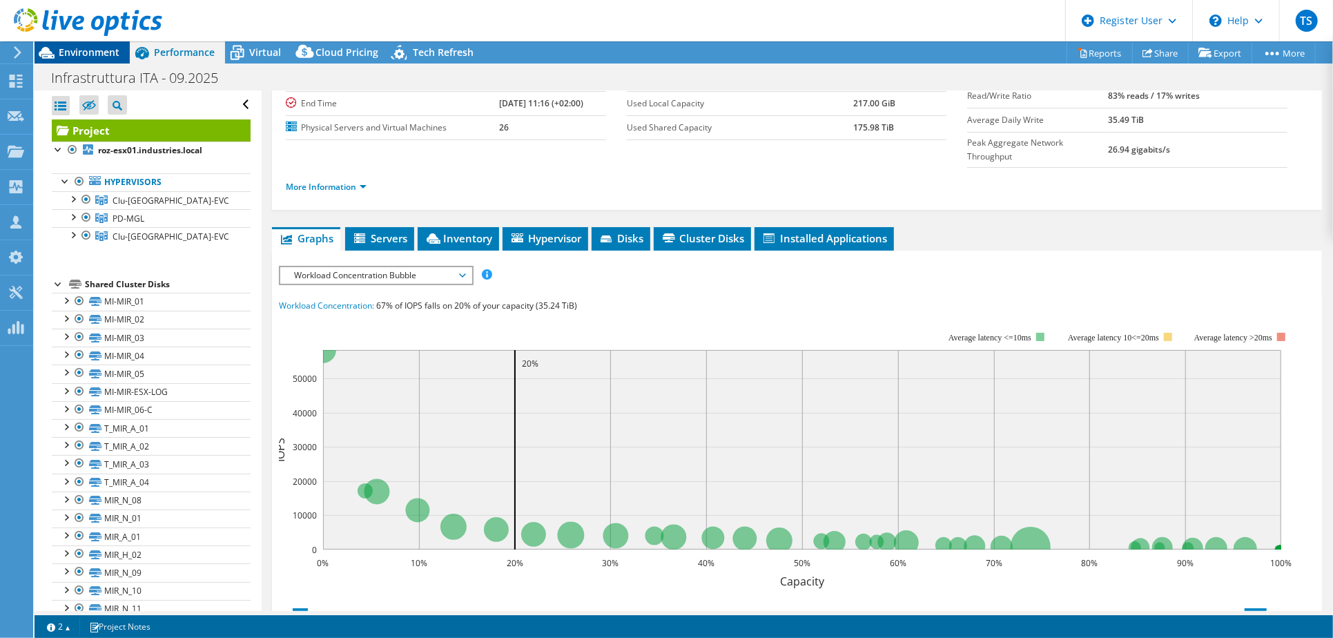
click at [86, 56] on span "Environment" at bounding box center [89, 52] width 61 height 13
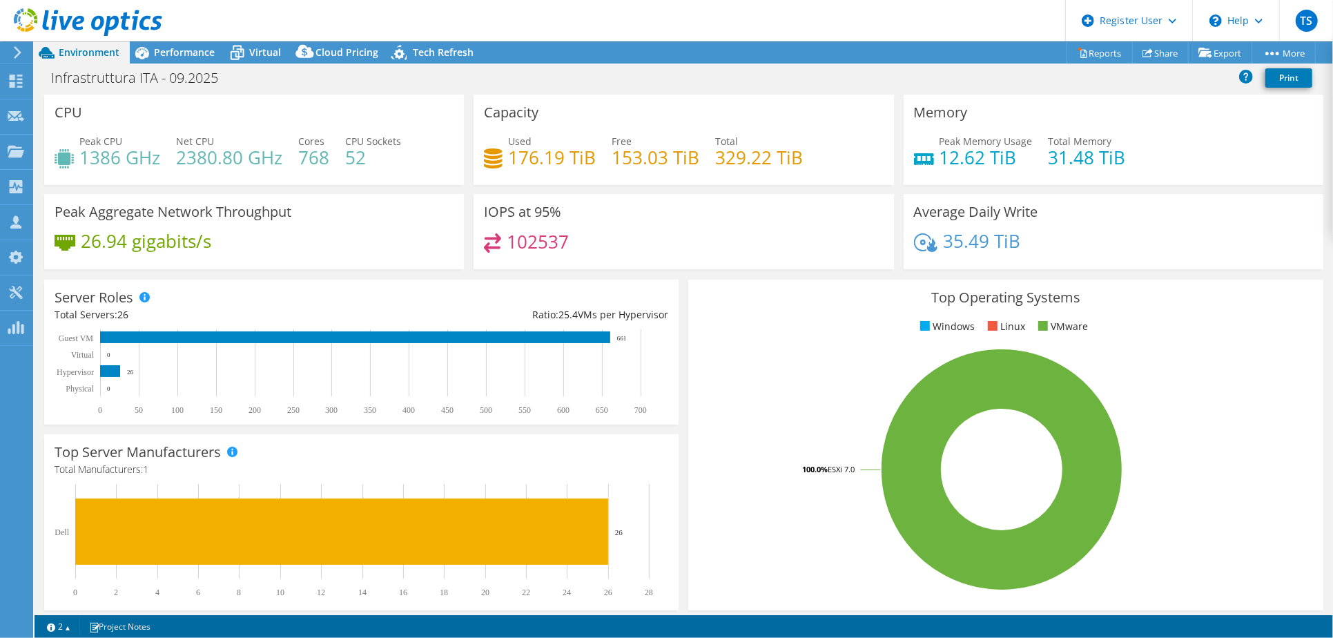
scroll to position [60, 0]
drag, startPoint x: 711, startPoint y: 400, endPoint x: 711, endPoint y: 409, distance: 9.0
click at [711, 401] on rect at bounding box center [1002, 470] width 607 height 242
click at [183, 49] on span "Performance" at bounding box center [184, 52] width 61 height 13
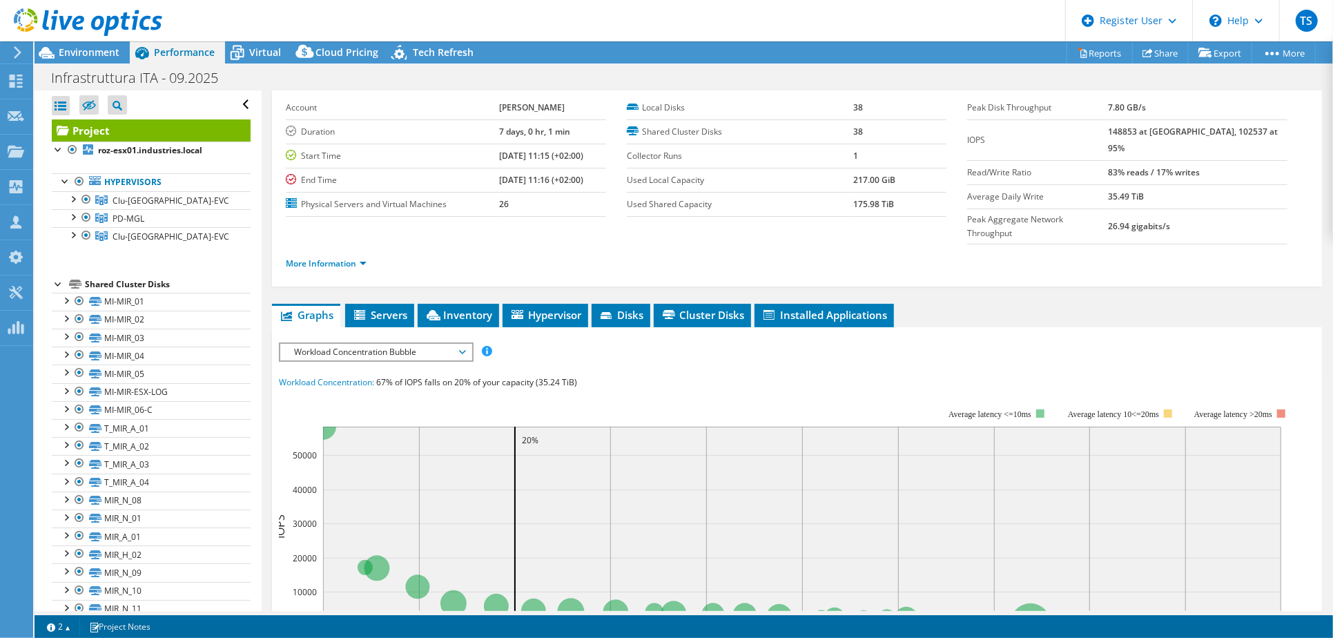
click at [360, 344] on span "Workload Concentration Bubble" at bounding box center [375, 352] width 177 height 17
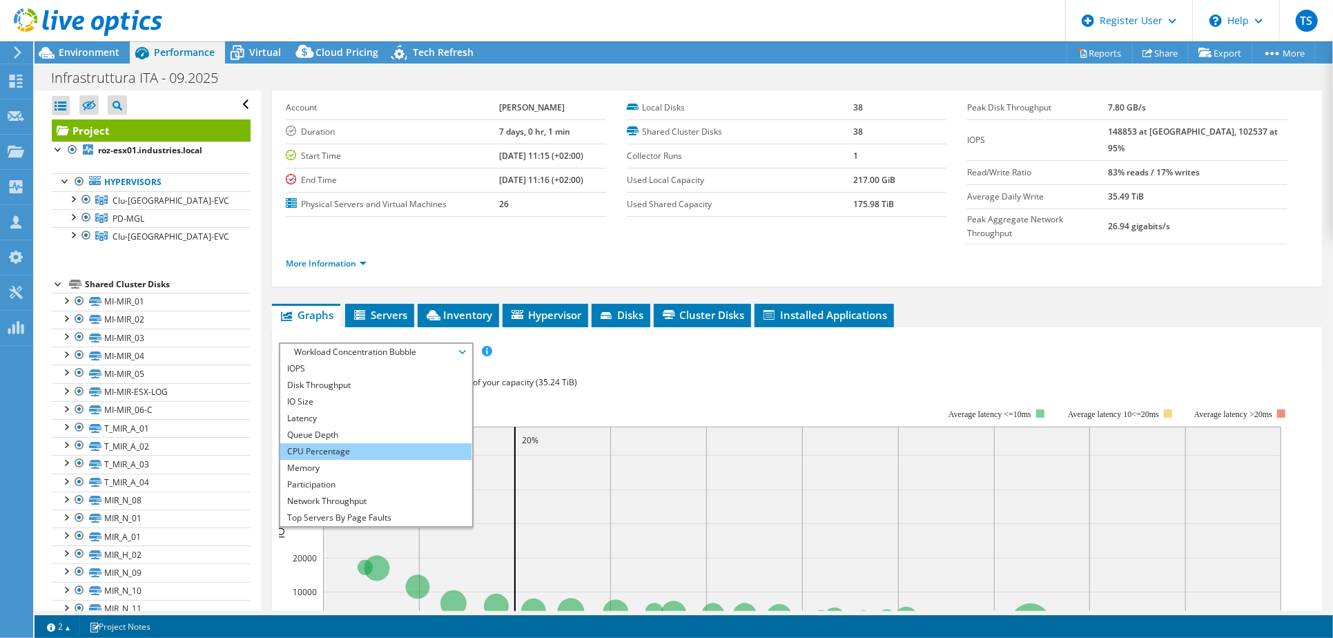
click at [330, 443] on li "CPU Percentage" at bounding box center [375, 451] width 191 height 17
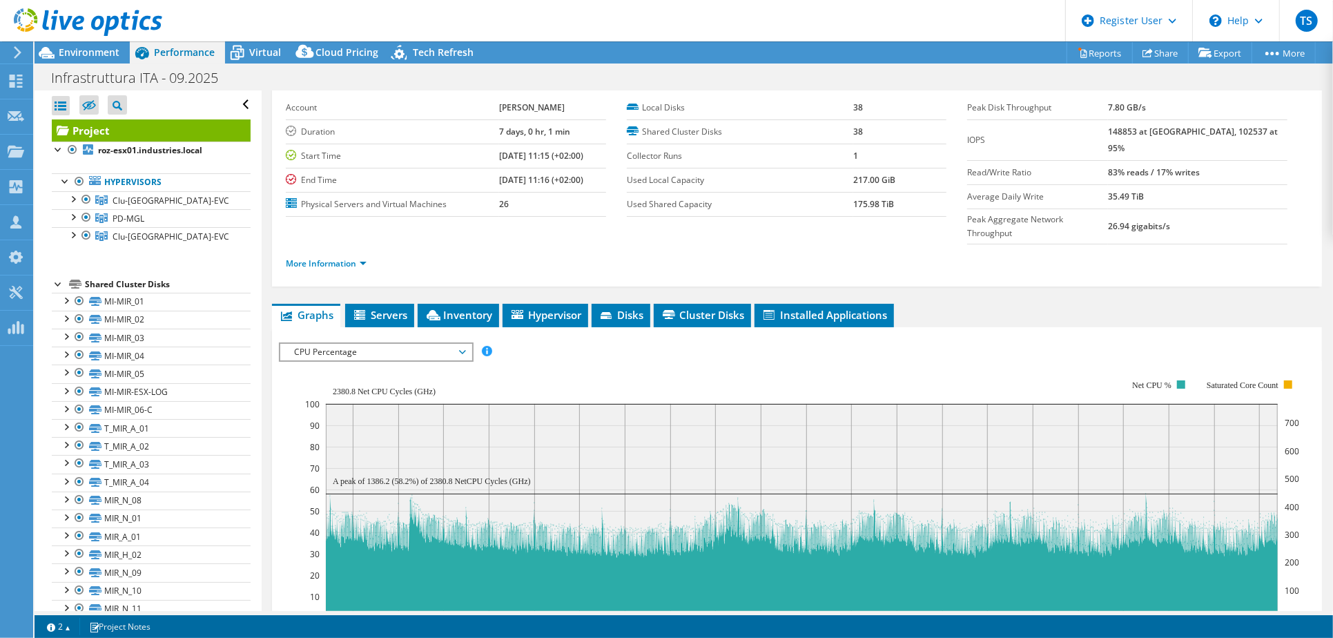
scroll to position [0, 0]
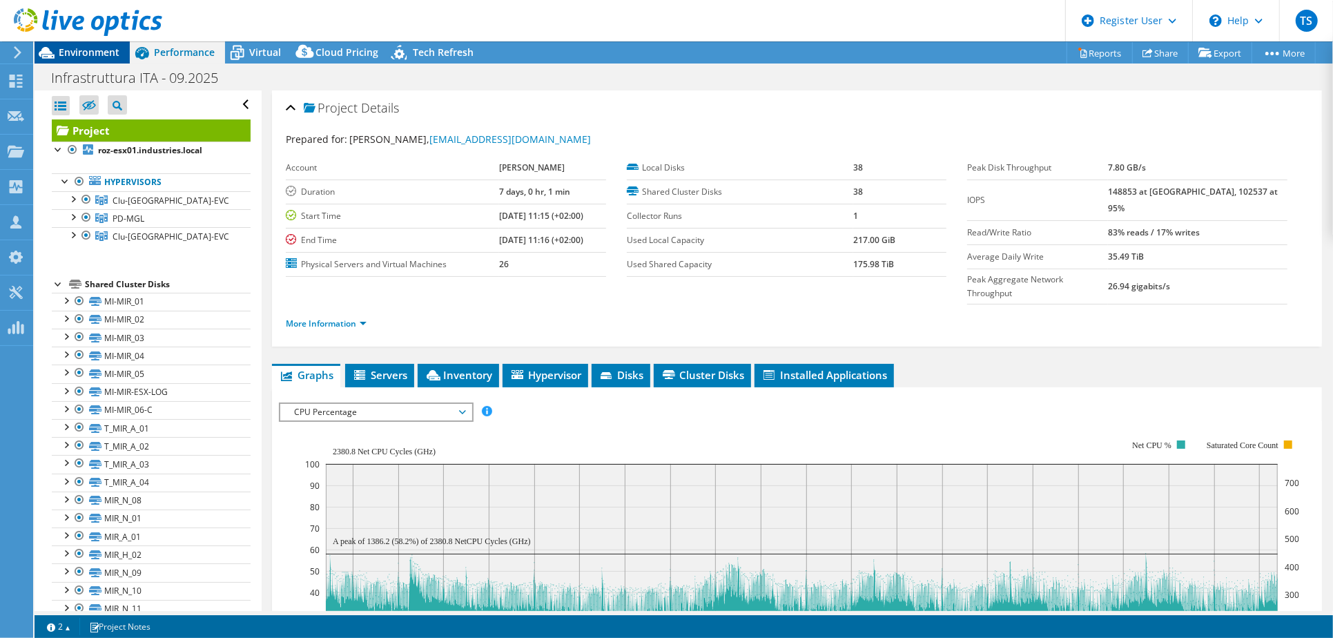
click at [68, 50] on span "Environment" at bounding box center [89, 52] width 61 height 13
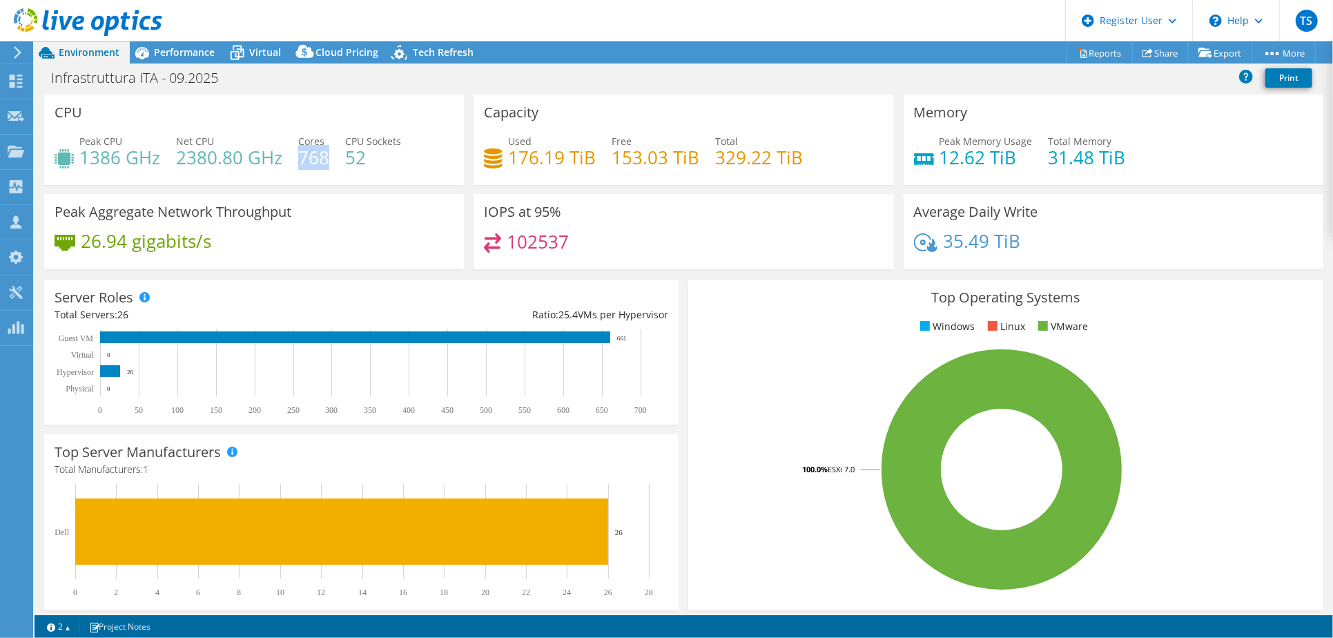
drag, startPoint x: 300, startPoint y: 157, endPoint x: 327, endPoint y: 158, distance: 26.9
click at [327, 158] on h4 "768" at bounding box center [313, 157] width 31 height 15
click at [693, 233] on div "102537" at bounding box center [683, 248] width 399 height 30
drag, startPoint x: 330, startPoint y: 157, endPoint x: 300, endPoint y: 155, distance: 30.4
click at [300, 155] on div "Peak CPU 1386 GHz Net CPU 2380.80 GHz Cores 768 CPU Sockets 52" at bounding box center [254, 156] width 399 height 45
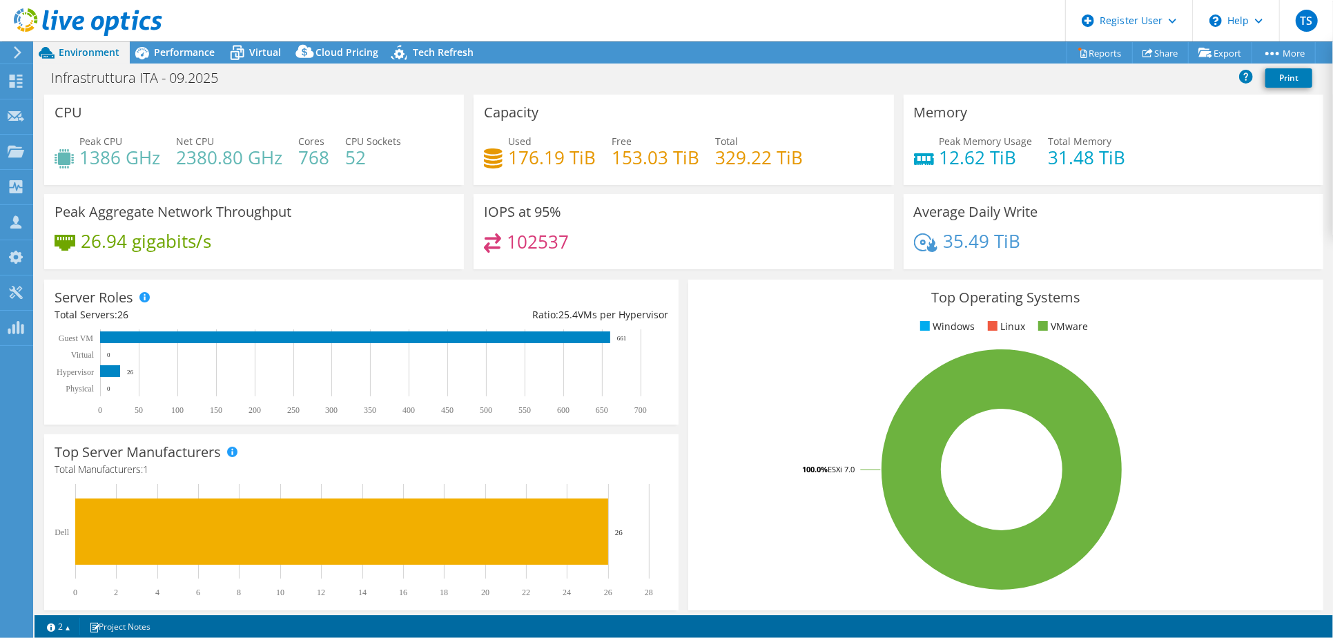
drag, startPoint x: 300, startPoint y: 153, endPoint x: 327, endPoint y: 115, distance: 46.2
click at [327, 115] on div "CPU Peak CPU 1386 GHz Net CPU 2380.80 GHz Cores 768 CPU Sockets 52" at bounding box center [254, 140] width 420 height 90
drag, startPoint x: 781, startPoint y: 319, endPoint x: 793, endPoint y: 314, distance: 13.0
click at [781, 320] on ul "Windows Linux VMware" at bounding box center [1006, 327] width 614 height 16
click at [12, 289] on use at bounding box center [15, 292] width 13 height 13
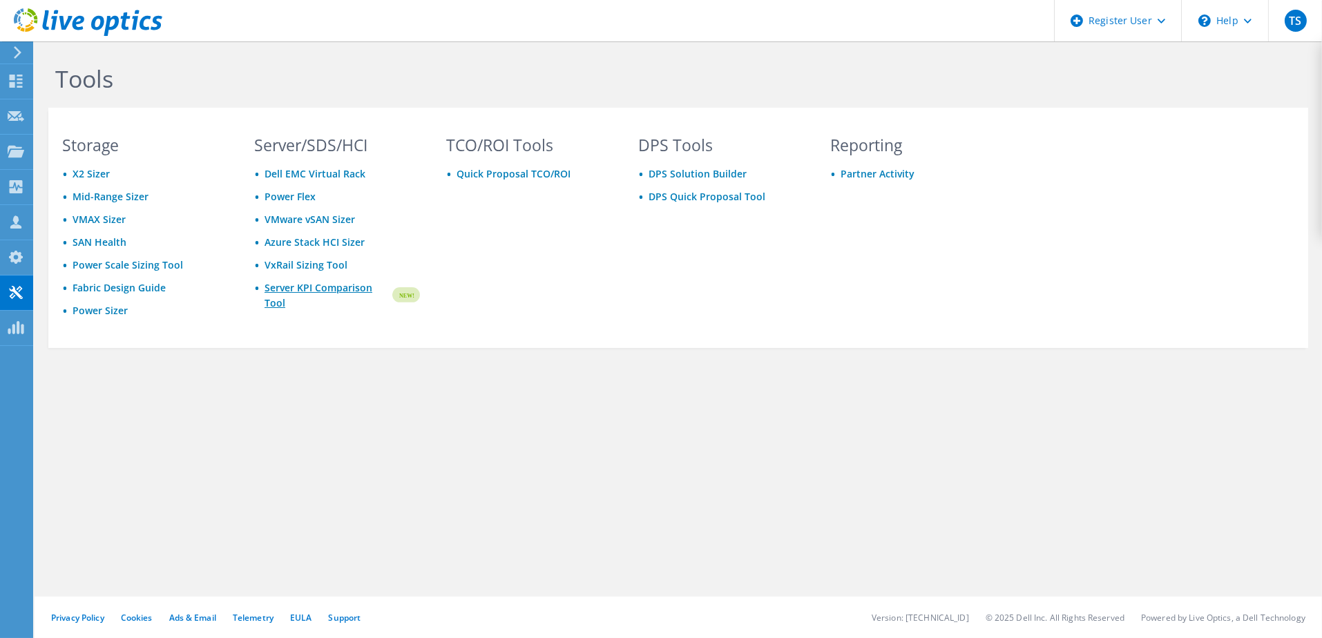
click at [329, 288] on link "Server KPI Comparison Tool" at bounding box center [327, 295] width 126 height 30
click at [8, 112] on icon at bounding box center [16, 116] width 17 height 13
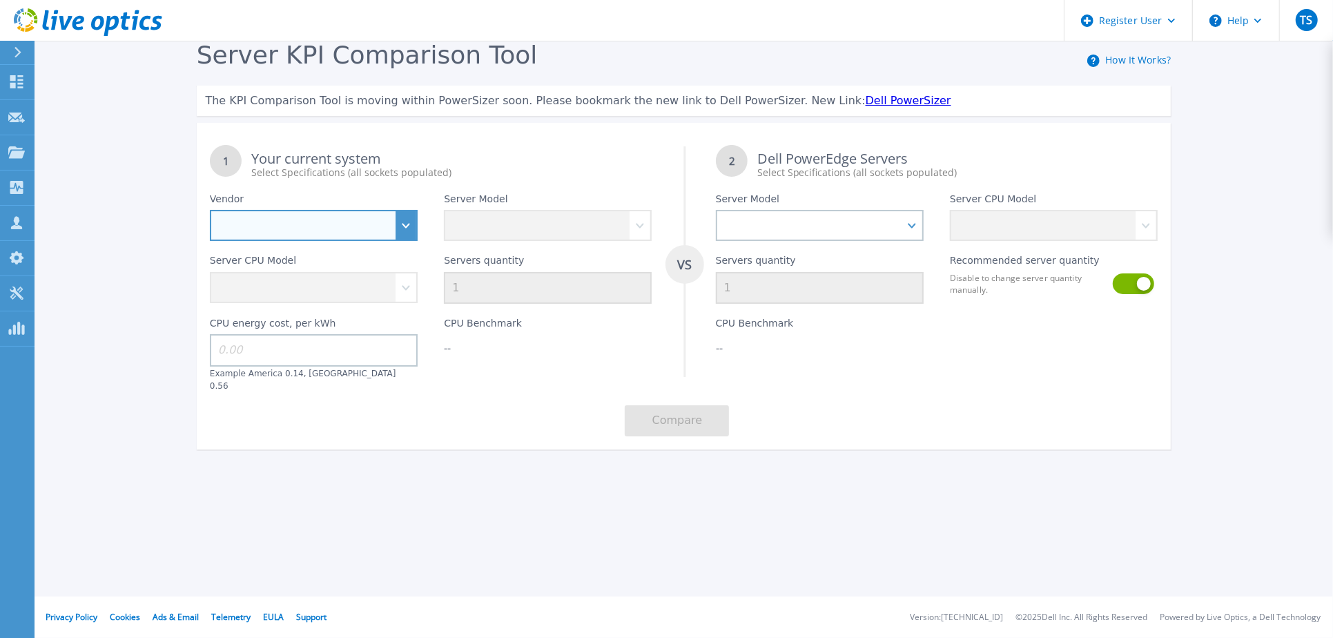
click at [403, 221] on select "Dell HPE Lenovo Supermicro" at bounding box center [314, 225] width 208 height 31
select select "Dell"
click at [210, 211] on select "Dell HPE Lenovo Supermicro" at bounding box center [314, 225] width 208 height 31
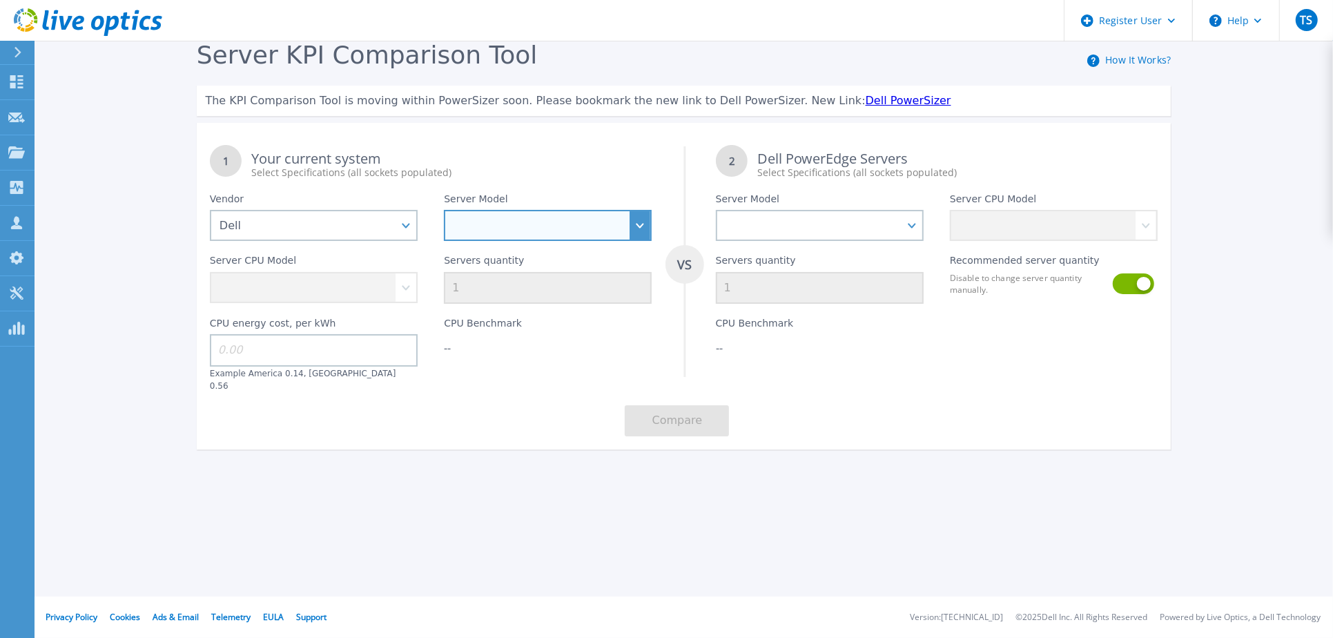
click at [523, 229] on select "PowerEdge C6520 PowerEdge C6525 PowerEdge HS5610 PowerEdge HS5620 PowerEdge R24…" at bounding box center [548, 225] width 208 height 31
select select "PowerEdge R660"
click at [444, 211] on select "PowerEdge C6520 PowerEdge C6525 PowerEdge HS5610 PowerEdge HS5620 PowerEdge R24…" at bounding box center [548, 225] width 208 height 31
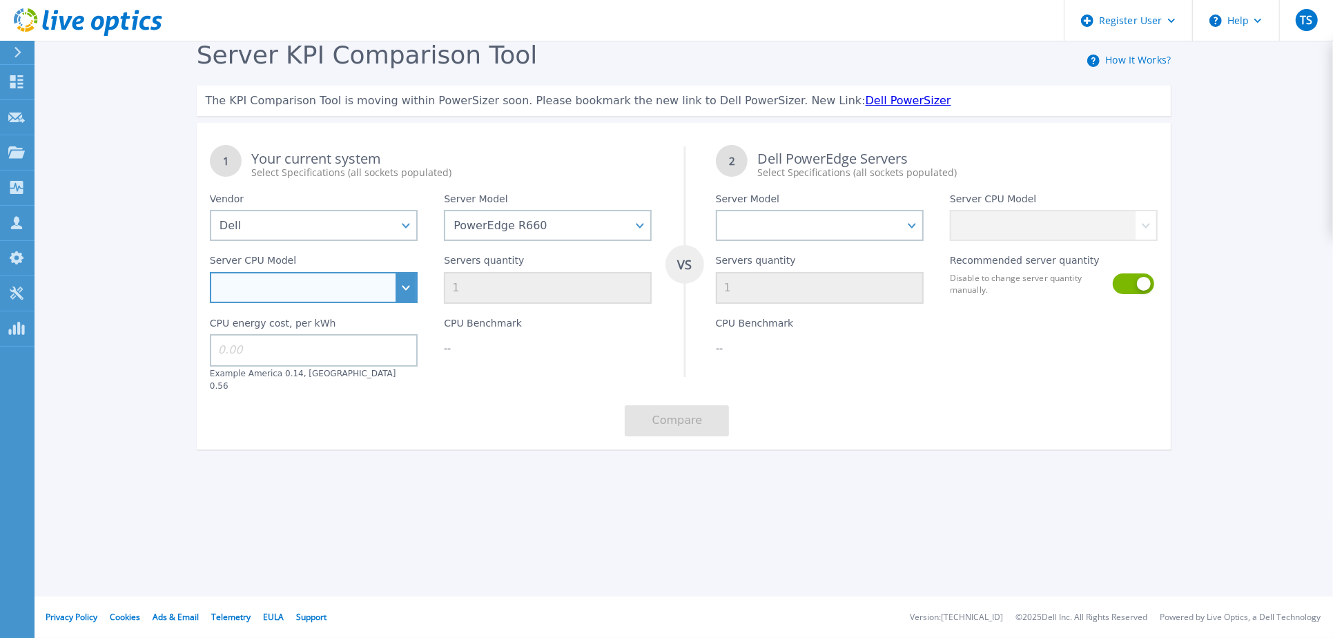
click at [316, 288] on select "Intel Xeon Gold 6414U 2GHz Intel Xeon Gold 6430 2.1GHz Intel Xeon Gold 6454S 2.…" at bounding box center [314, 287] width 208 height 31
click at [298, 293] on select "Intel Xeon Gold 6414U 2GHz Intel Xeon Gold 6430 2.1GHz Intel Xeon Gold 6454S 2.…" at bounding box center [314, 287] width 208 height 31
select select "335316"
click at [210, 273] on select "Intel Xeon Gold 6414U 2GHz Intel Xeon Gold 6430 2.1GHz Intel Xeon Gold 6454S 2.…" at bounding box center [314, 287] width 208 height 31
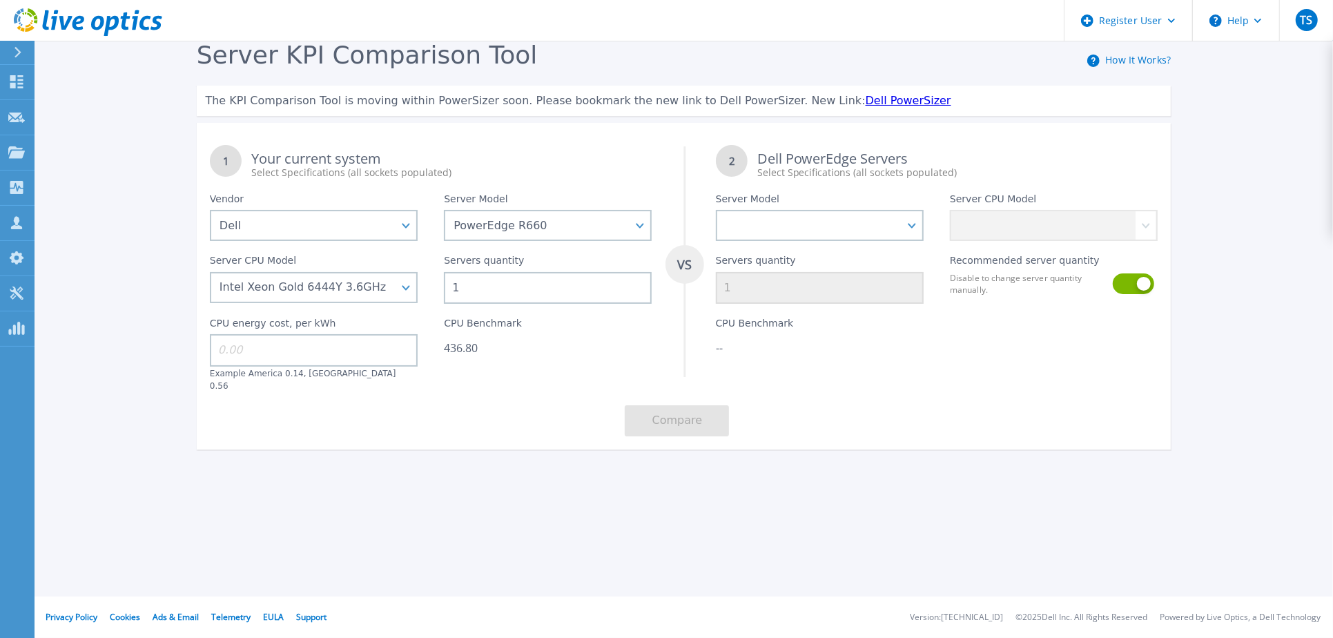
click at [975, 447] on div "Server KPI Comparison Tool How It Works? The KPI Comparison Tool is moving with…" at bounding box center [684, 252] width 1001 height 422
drag, startPoint x: 487, startPoint y: 291, endPoint x: 439, endPoint y: 288, distance: 48.4
click at [439, 288] on div "Servers quantity 1" at bounding box center [548, 272] width 234 height 63
type input "26"
click at [449, 433] on div "1 Your current system Select Specifications (all sockets populated) VS 2 Dell P…" at bounding box center [684, 291] width 975 height 318
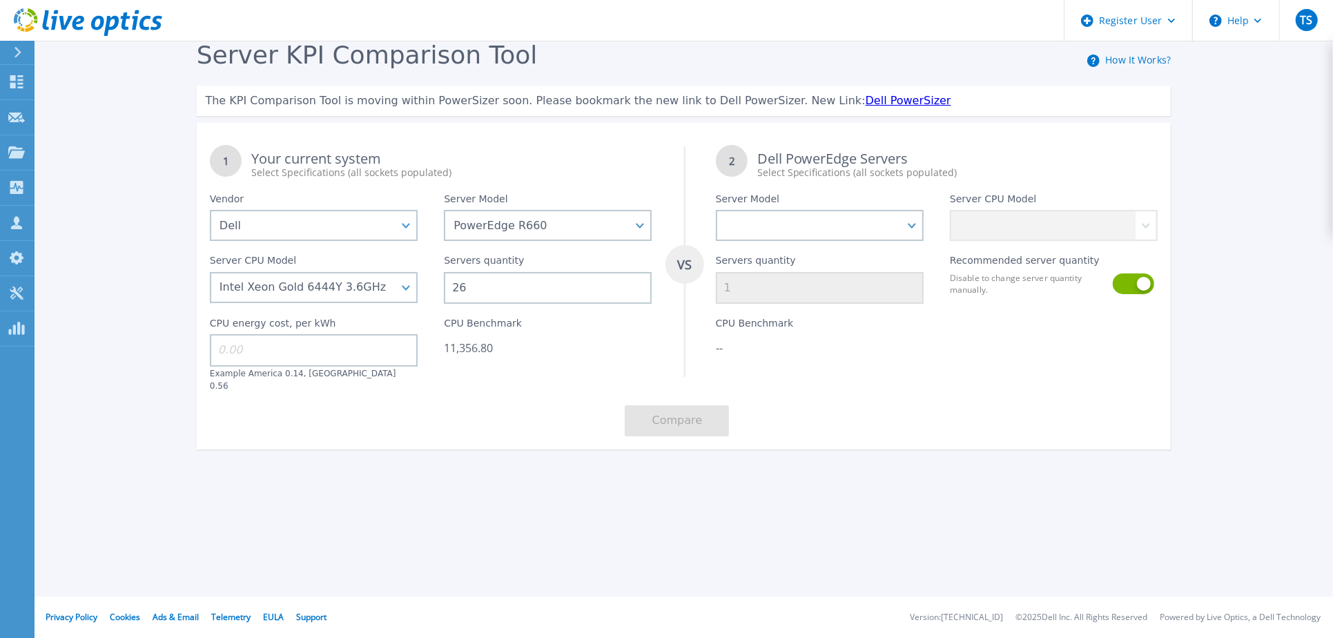
click at [264, 347] on input at bounding box center [314, 350] width 208 height 32
click at [811, 222] on select "PowerEdge C6520 PowerEdge C6525 PowerEdge HS5610 PowerEdge HS5620 PowerEdge R24…" at bounding box center [820, 225] width 208 height 31
select select "PowerEdge R6725"
click at [716, 211] on select "PowerEdge C6520 PowerEdge C6525 PowerEdge HS5610 PowerEdge HS5620 PowerEdge R24…" at bounding box center [820, 225] width 208 height 31
click at [1062, 394] on div "1 Your current system Select Specifications (all sockets populated) VS 2 Dell P…" at bounding box center [684, 291] width 975 height 318
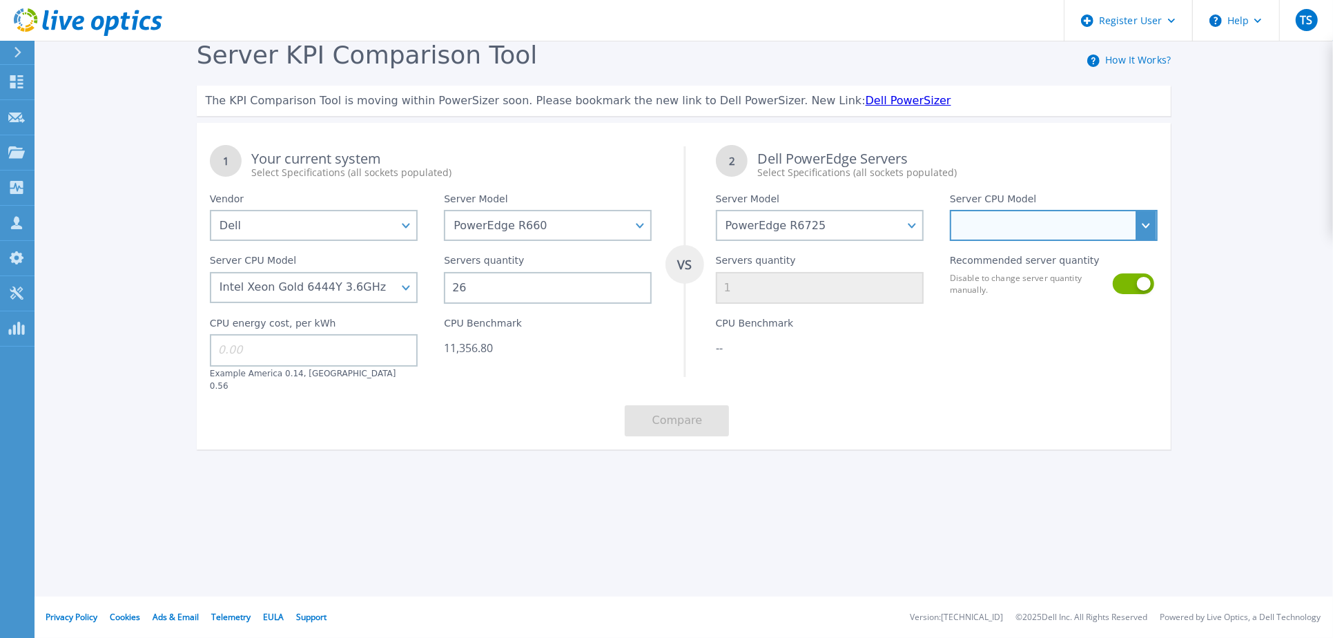
click at [1031, 227] on select "AMD EPYC 9135 3.65GHz AMD EPYC 9355 3.55GHz AMD EPYC 9575F 3.3GHz AMD EPYC 9655…" at bounding box center [1054, 225] width 208 height 31
click at [1023, 222] on select "AMD EPYC 9135 3.65GHz AMD EPYC 9355 3.55GHz AMD EPYC 9575F 3.3GHz AMD EPYC 9655…" at bounding box center [1054, 225] width 208 height 31
select select "336305"
click at [950, 211] on select "AMD EPYC 9135 3.65GHz AMD EPYC 9355 3.55GHz AMD EPYC 9575F 3.3GHz AMD EPYC 9655…" at bounding box center [1054, 225] width 208 height 31
click at [1086, 432] on div "1 Your current system Select Specifications (all sockets populated) VS 2 Dell P…" at bounding box center [684, 291] width 975 height 318
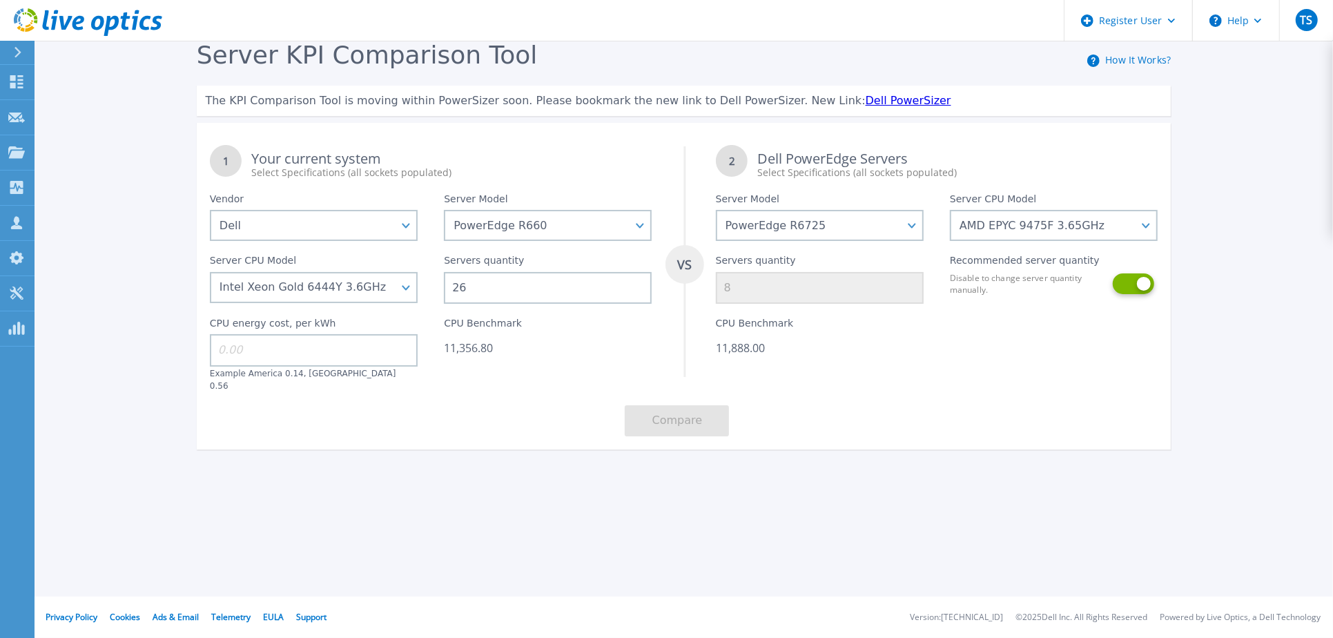
click at [1142, 281] on button at bounding box center [1132, 283] width 39 height 21
drag, startPoint x: 765, startPoint y: 291, endPoint x: 714, endPoint y: 289, distance: 51.1
click at [714, 289] on div "Servers quantity 8" at bounding box center [820, 272] width 234 height 63
click at [952, 393] on div "1 Your current system Select Specifications (all sockets populated) VS 2 Dell P…" at bounding box center [684, 291] width 975 height 318
click at [355, 497] on div "Server KPI Comparison Tool How It Works? The KPI Comparison Tool is moving with…" at bounding box center [666, 258] width 1333 height 516
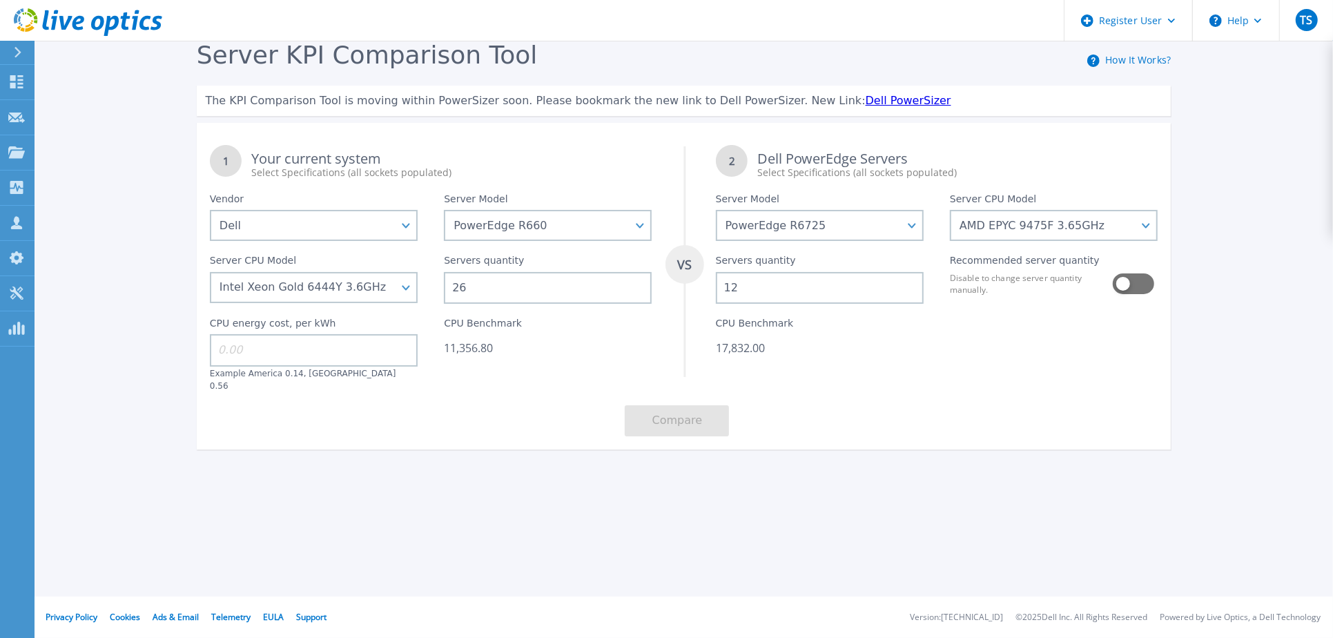
click at [764, 289] on input "12" at bounding box center [820, 288] width 208 height 32
click at [1124, 285] on button at bounding box center [1132, 283] width 39 height 21
type input "8"
drag, startPoint x: 506, startPoint y: 289, endPoint x: 439, endPoint y: 286, distance: 67.7
click at [439, 286] on div "Servers quantity 26" at bounding box center [548, 272] width 234 height 63
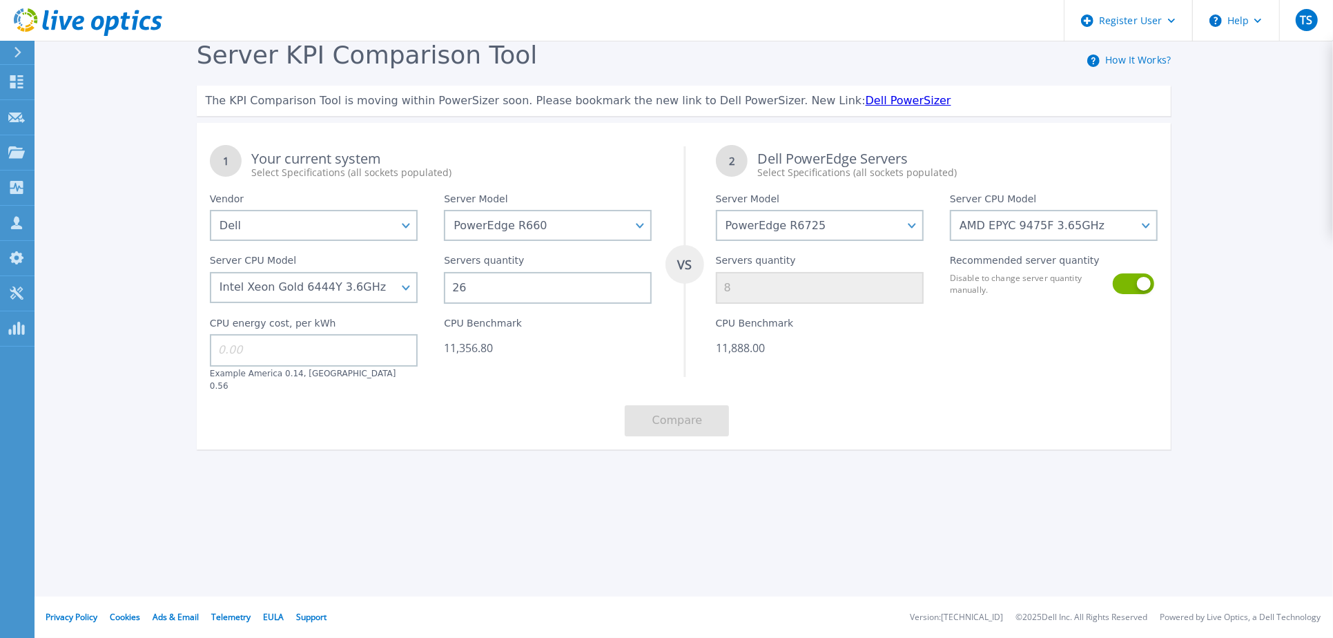
type input "1"
type input "13"
type input "4"
type input "13"
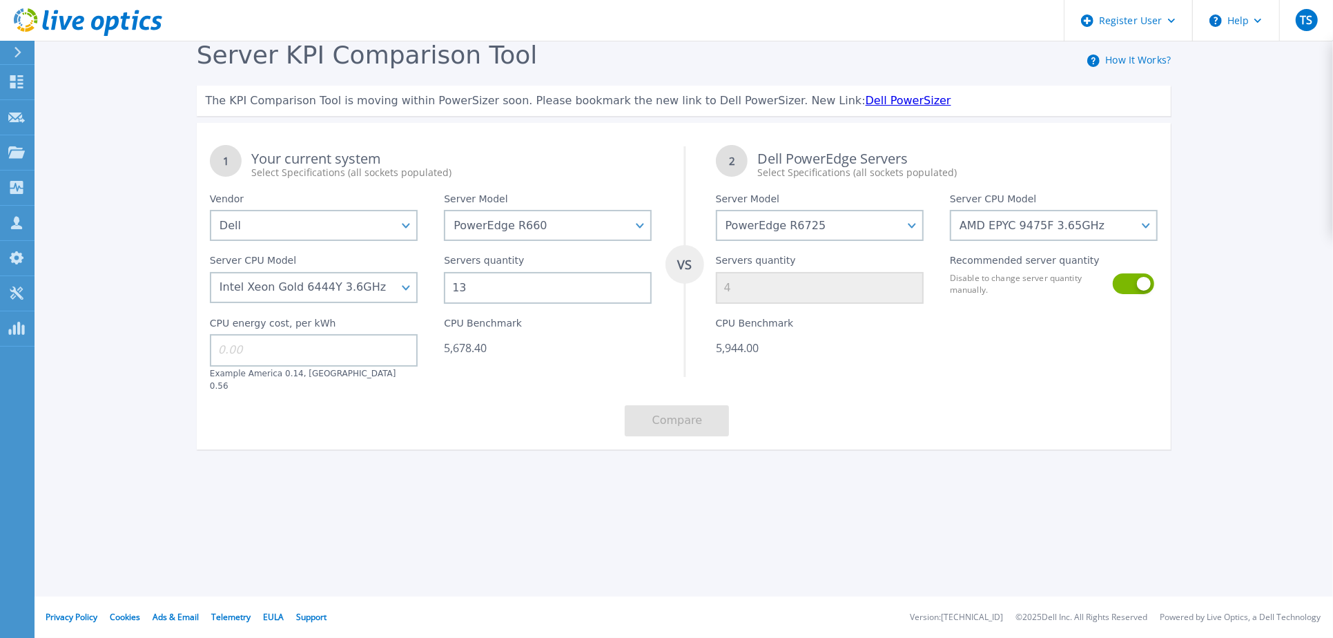
click at [470, 472] on div "Server KPI Comparison Tool How It Works? The KPI Comparison Tool is moving with…" at bounding box center [666, 258] width 1333 height 516
drag, startPoint x: 954, startPoint y: 384, endPoint x: 951, endPoint y: 395, distance: 11.6
click at [955, 383] on div "1 Your current system Select Specifications (all sockets populated) VS 2 Dell P…" at bounding box center [684, 291] width 975 height 318
click at [1005, 425] on div "1 Your current system Select Specifications (all sockets populated) VS 2 Dell P…" at bounding box center [684, 291] width 975 height 318
click at [1146, 226] on select "AMD EPYC 9135 3.65GHz AMD EPYC 9355 3.55GHz AMD EPYC 9575F 3.3GHz AMD EPYC 9655…" at bounding box center [1054, 225] width 208 height 31
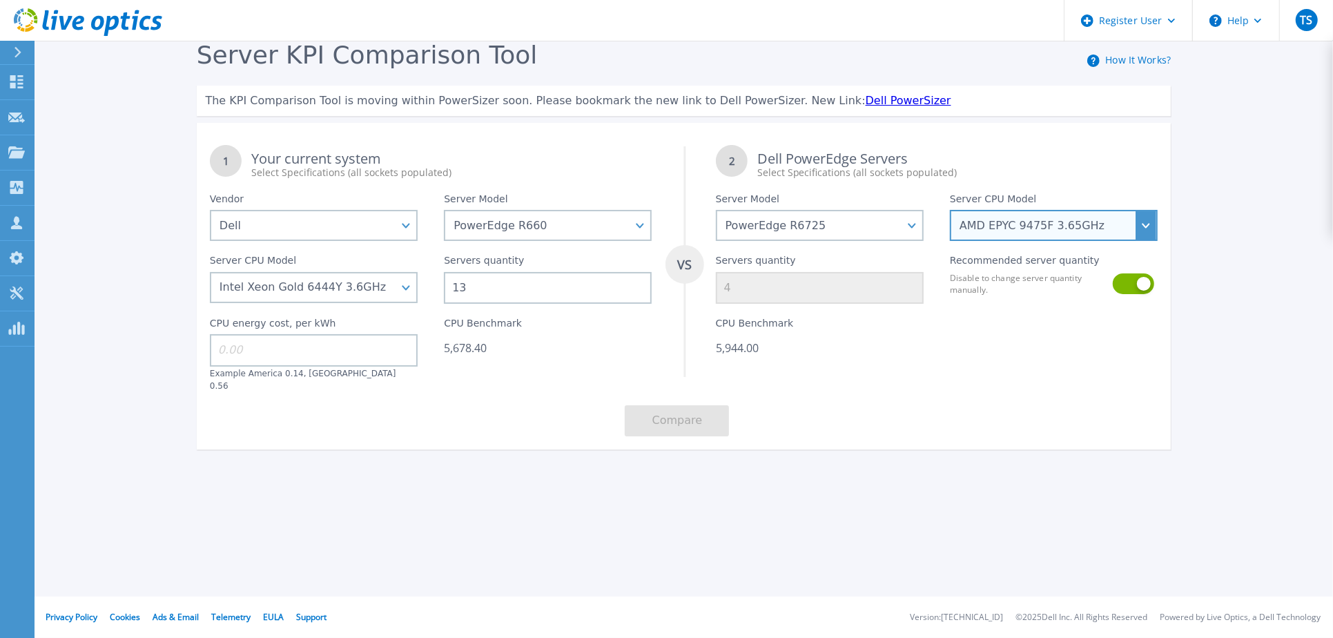
select select "336304"
click at [950, 211] on select "AMD EPYC 9135 3.65GHz AMD EPYC 9355 3.55GHz AMD EPYC 9575F 3.3GHz AMD EPYC 9655…" at bounding box center [1054, 225] width 208 height 31
type input "5"
drag, startPoint x: 1017, startPoint y: 400, endPoint x: 867, endPoint y: 367, distance: 153.5
click at [1016, 398] on div "1 Your current system Select Specifications (all sockets populated) VS 2 Dell P…" at bounding box center [684, 291] width 975 height 318
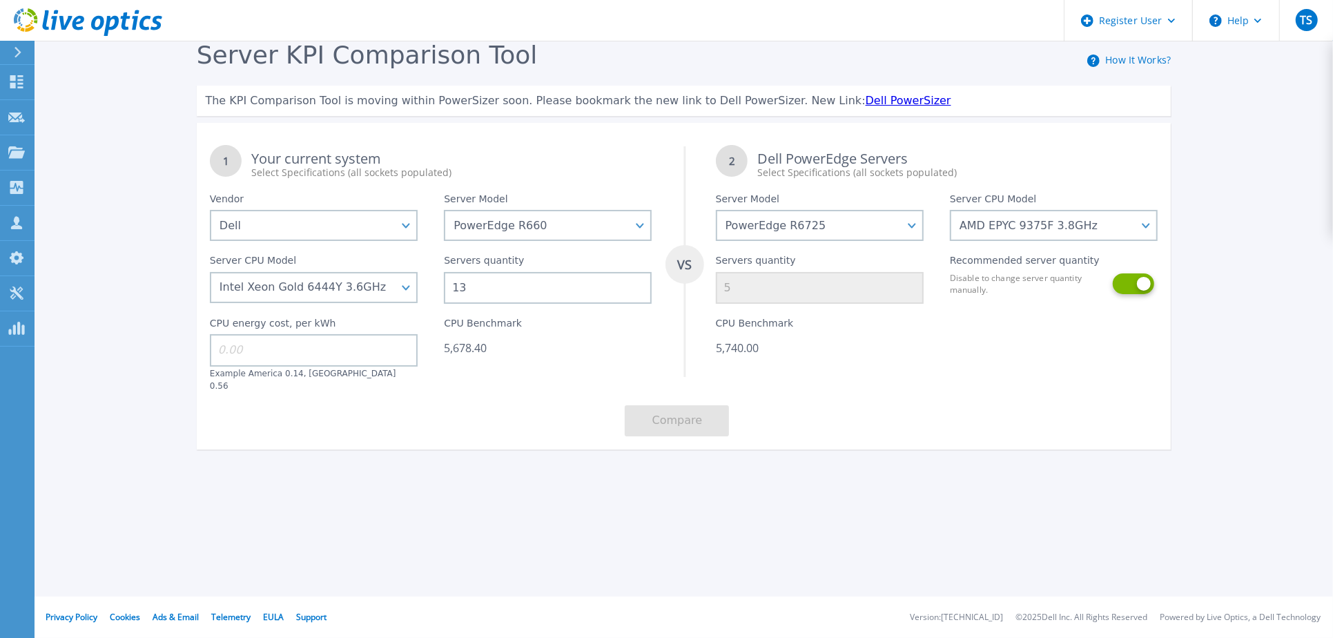
click at [1147, 287] on button at bounding box center [1132, 283] width 39 height 21
click at [1129, 280] on button at bounding box center [1132, 283] width 39 height 21
drag, startPoint x: 424, startPoint y: 291, endPoint x: 407, endPoint y: 291, distance: 16.6
click at [407, 291] on div "1 Your current system Select Specifications (all sockets populated) VS 2 Dell P…" at bounding box center [684, 291] width 975 height 318
type input "2"
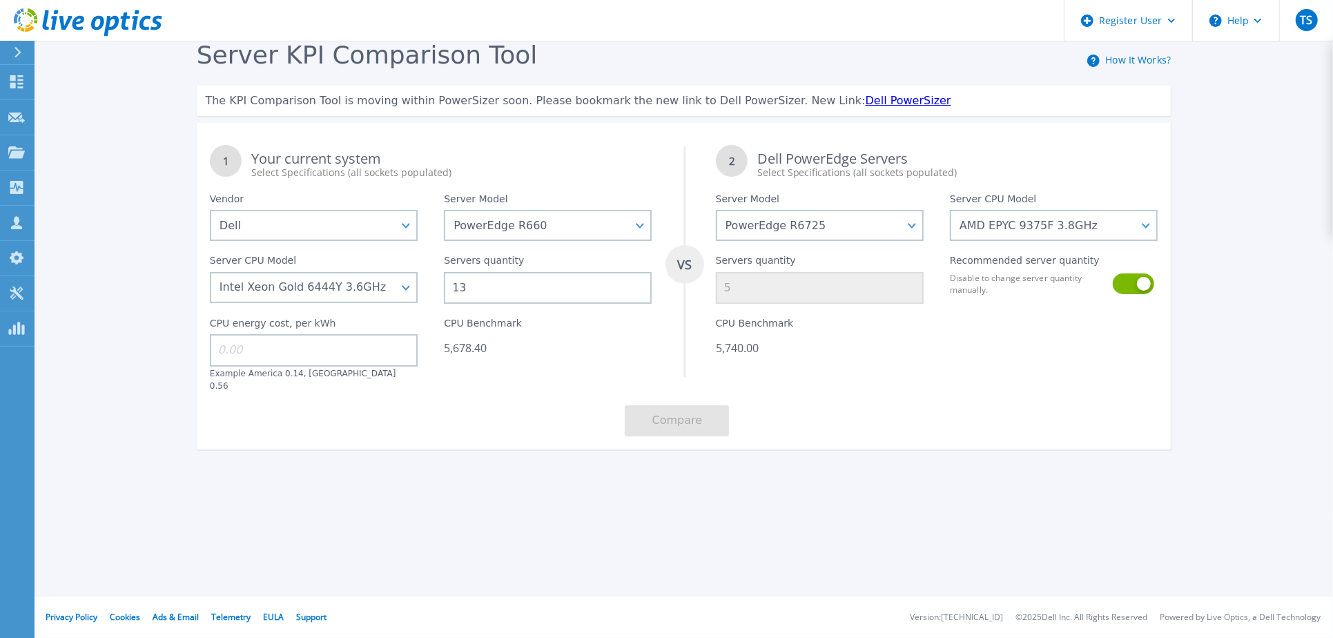
type input "1"
type input "26"
type input "10"
type input "26"
click at [541, 488] on div "Server KPI Comparison Tool How It Works? The KPI Comparison Tool is moving with…" at bounding box center [666, 258] width 1333 height 516
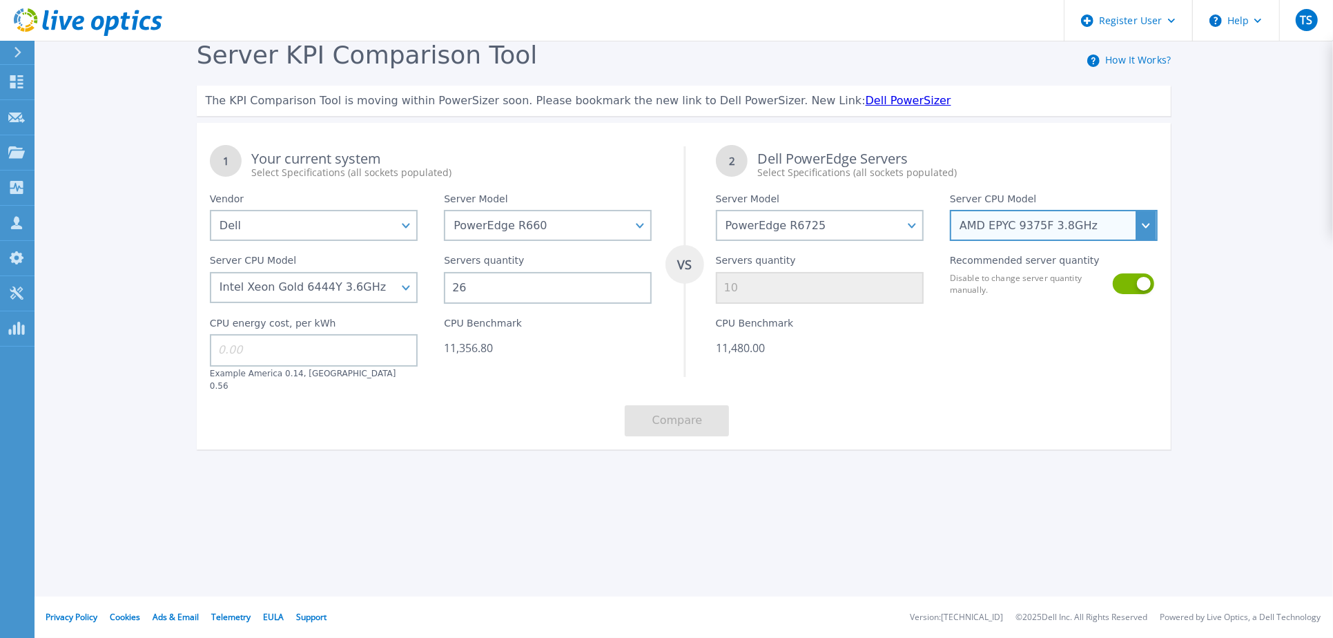
click at [1086, 228] on select "AMD EPYC 9135 3.65GHz AMD EPYC 9355 3.55GHz AMD EPYC 9575F 3.3GHz AMD EPYC 9655…" at bounding box center [1054, 225] width 208 height 31
select select "335593"
click at [950, 211] on select "AMD EPYC 9135 3.65GHz AMD EPYC 9355 3.55GHz AMD EPYC 9575F 3.3GHz AMD EPYC 9655…" at bounding box center [1054, 225] width 208 height 31
type input "6"
click at [1008, 450] on div "Server KPI Comparison Tool How It Works? The KPI Comparison Tool is moving with…" at bounding box center [666, 258] width 1333 height 516
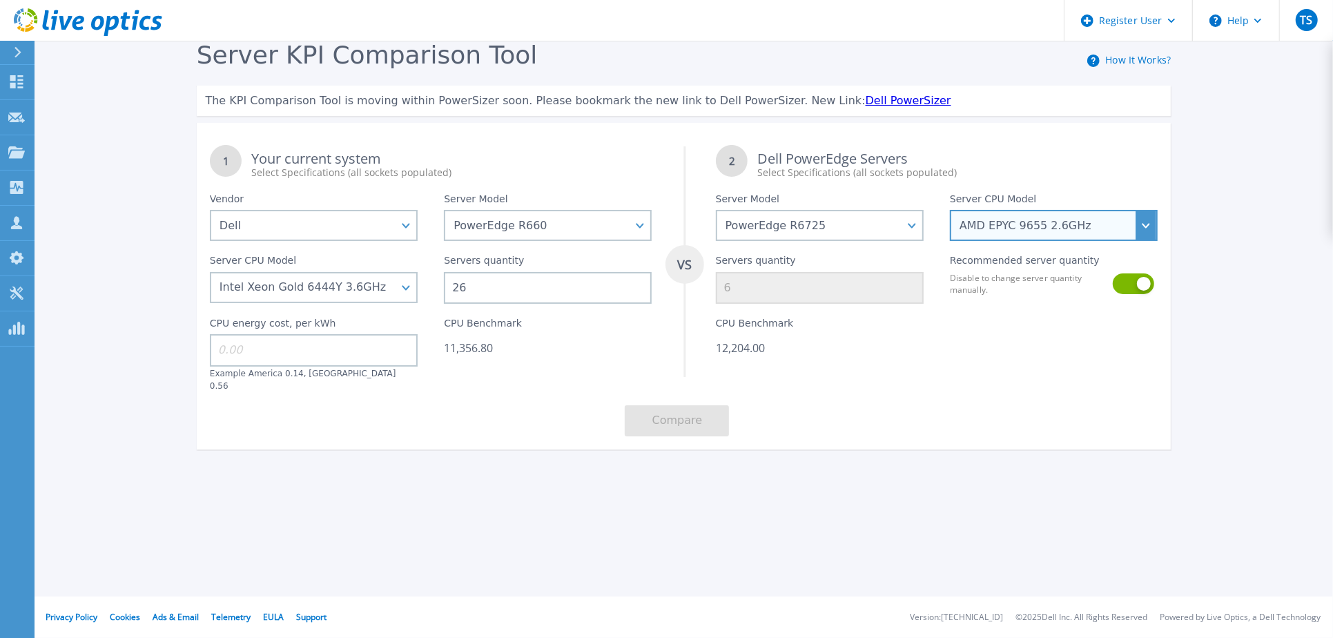
click at [1054, 228] on select "AMD EPYC 9135 3.65GHz AMD EPYC 9355 3.55GHz AMD EPYC 9575F 3.3GHz AMD EPYC 9655…" at bounding box center [1054, 225] width 208 height 31
click at [950, 211] on select "AMD EPYC 9135 3.65GHz AMD EPYC 9355 3.55GHz AMD EPYC 9575F 3.3GHz AMD EPYC 9655…" at bounding box center [1054, 225] width 208 height 31
click at [1067, 421] on div "1 Your current system Select Specifications (all sockets populated) VS 2 Dell P…" at bounding box center [684, 291] width 975 height 318
click at [1139, 285] on button at bounding box center [1132, 283] width 39 height 21
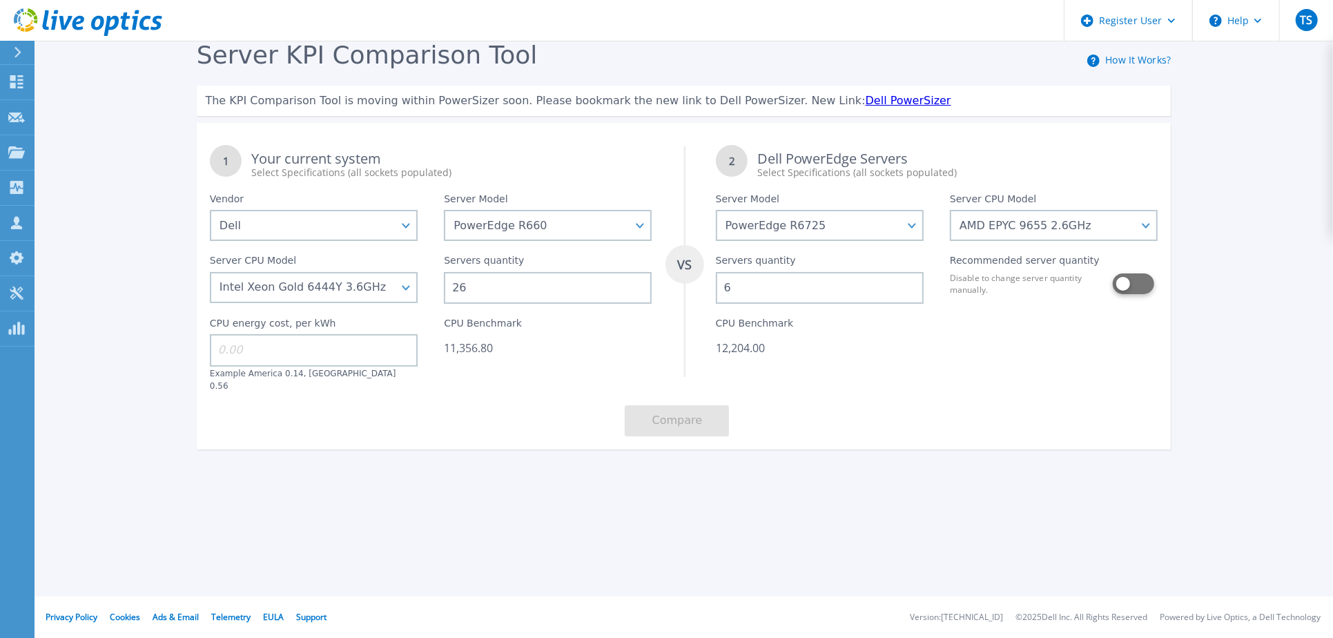
click at [1138, 282] on button at bounding box center [1132, 283] width 39 height 21
drag, startPoint x: 972, startPoint y: 433, endPoint x: 969, endPoint y: 427, distance: 7.1
click at [972, 433] on div "1 Your current system Select Specifications (all sockets populated) VS 2 Dell P…" at bounding box center [684, 291] width 975 height 318
drag, startPoint x: 898, startPoint y: 399, endPoint x: 676, endPoint y: 353, distance: 227.1
click at [899, 399] on div "1 Your current system Select Specifications (all sockets populated) VS 2 Dell P…" at bounding box center [684, 291] width 975 height 318
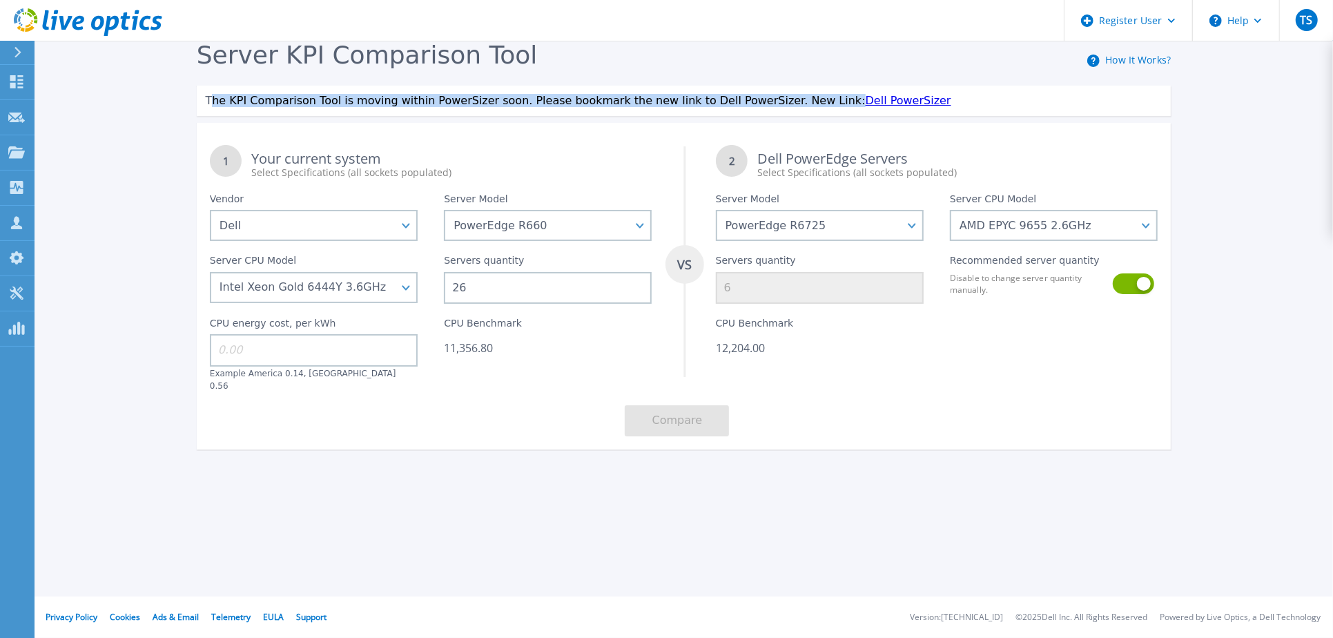
drag, startPoint x: 211, startPoint y: 102, endPoint x: 786, endPoint y: 108, distance: 575.3
click at [786, 108] on div "The KPI Comparison Tool is moving within PowerSizer soon. Please bookmark the n…" at bounding box center [684, 101] width 975 height 30
drag, startPoint x: 786, startPoint y: 108, endPoint x: 840, endPoint y: 100, distance: 54.5
click at [1078, 213] on select "AMD EPYC 9135 3.65GHz AMD EPYC 9355 3.55GHz AMD EPYC 9575F 3.3GHz AMD EPYC 9655…" at bounding box center [1054, 225] width 208 height 31
select select "336303"
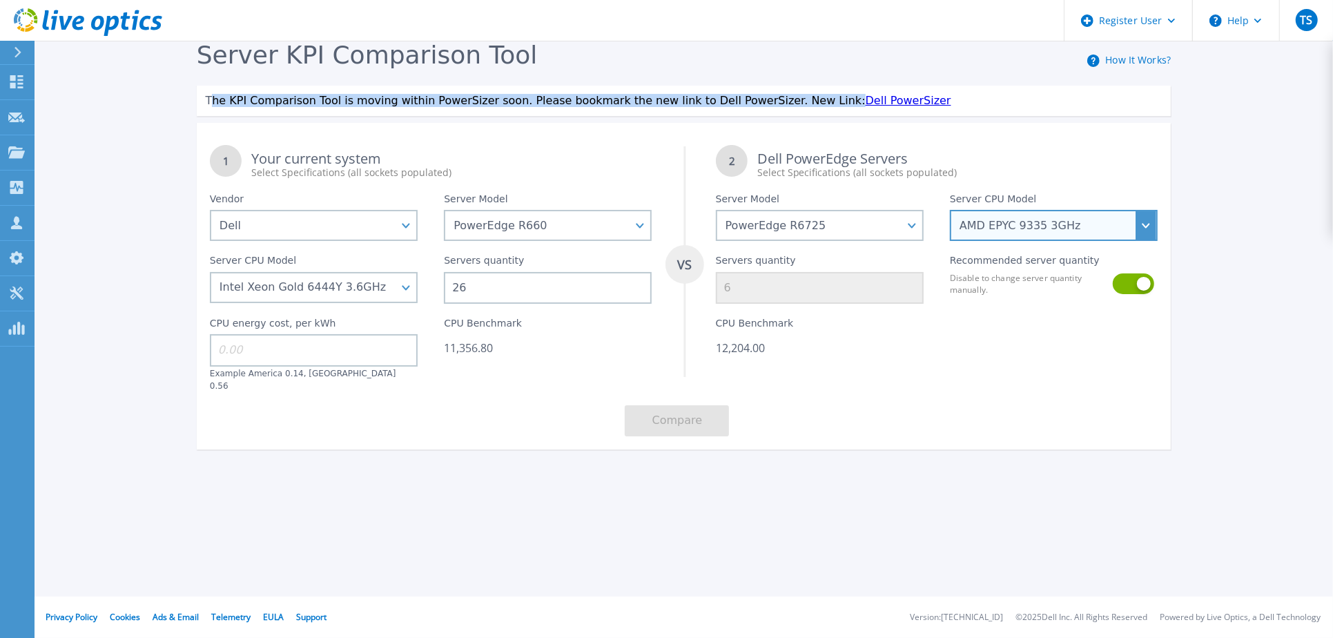
click at [950, 211] on select "AMD EPYC 9135 3.65GHz AMD EPYC 9355 3.55GHz AMD EPYC 9575F 3.3GHz AMD EPYC 9655…" at bounding box center [1054, 225] width 208 height 31
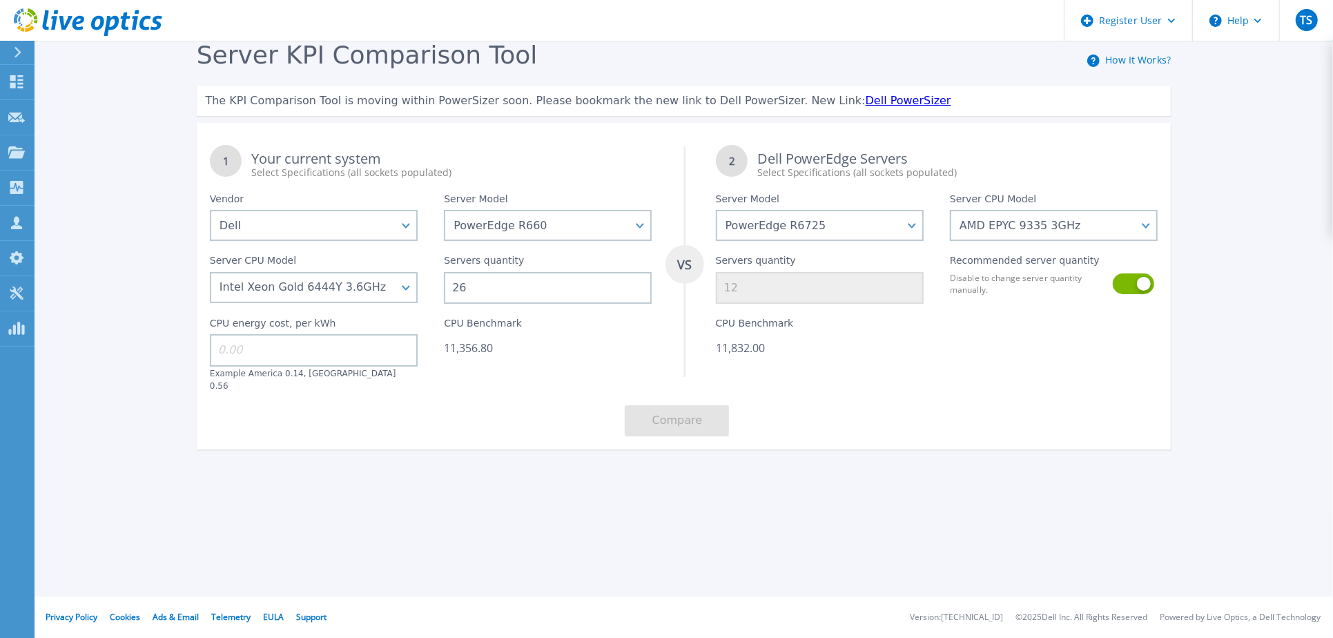
drag, startPoint x: 1137, startPoint y: 437, endPoint x: 1135, endPoint y: 372, distance: 65.6
click at [1137, 434] on div "Server KPI Comparison Tool How It Works? The KPI Comparison Tool is moving with…" at bounding box center [684, 252] width 1001 height 422
drag, startPoint x: 981, startPoint y: 456, endPoint x: 995, endPoint y: 447, distance: 17.1
click at [990, 450] on div "Server KPI Comparison Tool How It Works? The KPI Comparison Tool is moving with…" at bounding box center [666, 258] width 1333 height 516
click at [992, 374] on div at bounding box center [1054, 348] width 234 height 88
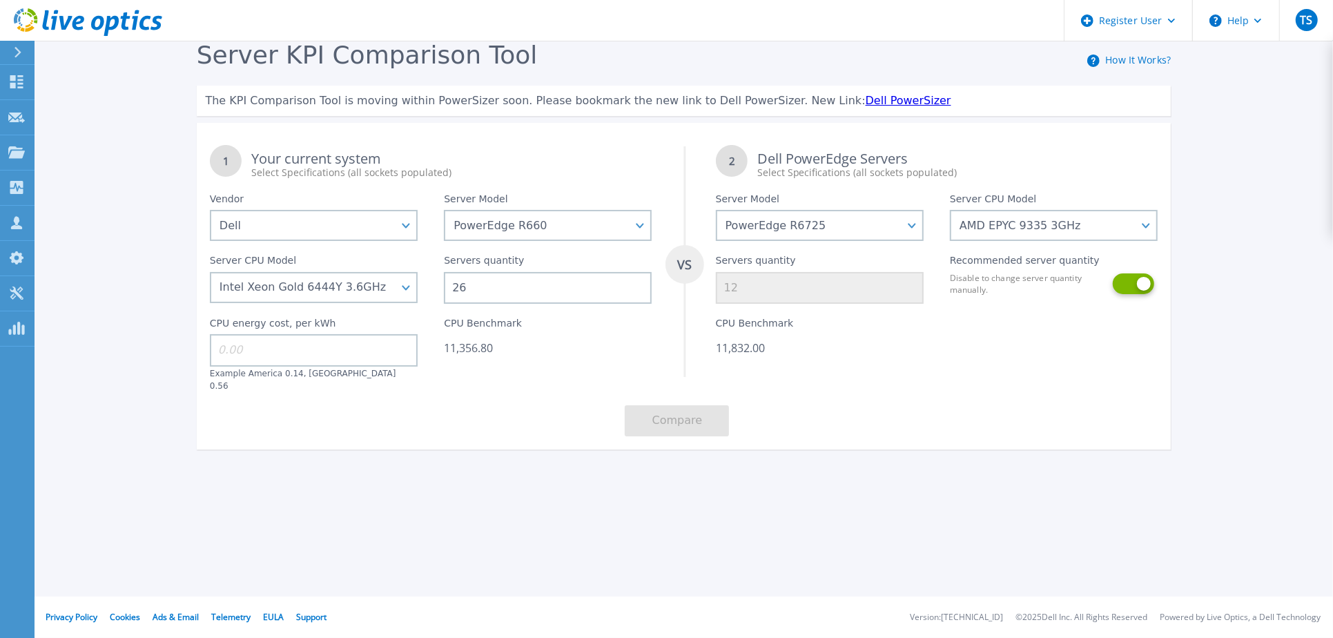
click at [1142, 281] on button at bounding box center [1132, 283] width 39 height 21
drag, startPoint x: 769, startPoint y: 289, endPoint x: 731, endPoint y: 293, distance: 38.9
click at [731, 293] on input "12" at bounding box center [820, 288] width 208 height 32
type input "16"
drag, startPoint x: 883, startPoint y: 320, endPoint x: 947, endPoint y: 335, distance: 66.5
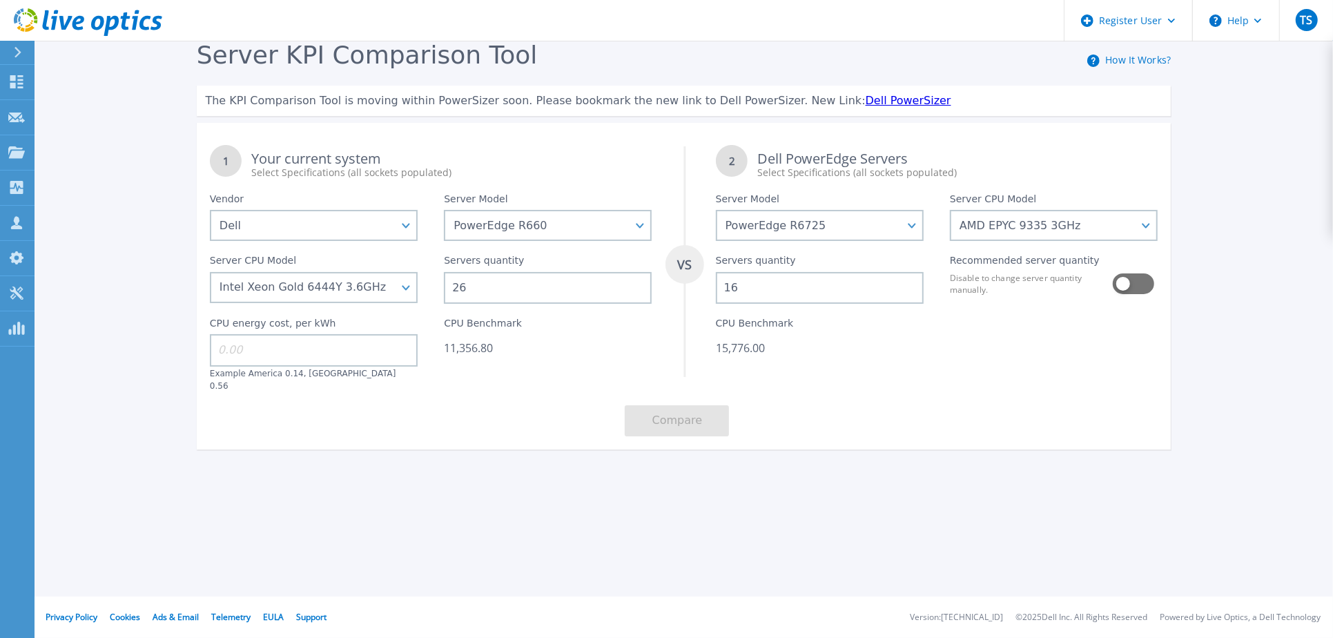
click at [884, 321] on div "CPU Benchmark 15,776.00" at bounding box center [820, 348] width 234 height 88
click at [1075, 441] on div "Server KPI Comparison Tool How It Works? The KPI Comparison Tool is moving with…" at bounding box center [684, 252] width 1001 height 422
click at [964, 380] on div "1 Your current system Select Specifications (all sockets populated) VS 2 Dell P…" at bounding box center [684, 291] width 975 height 318
click at [934, 356] on div "CPU Benchmark 15,776.00" at bounding box center [820, 348] width 234 height 88
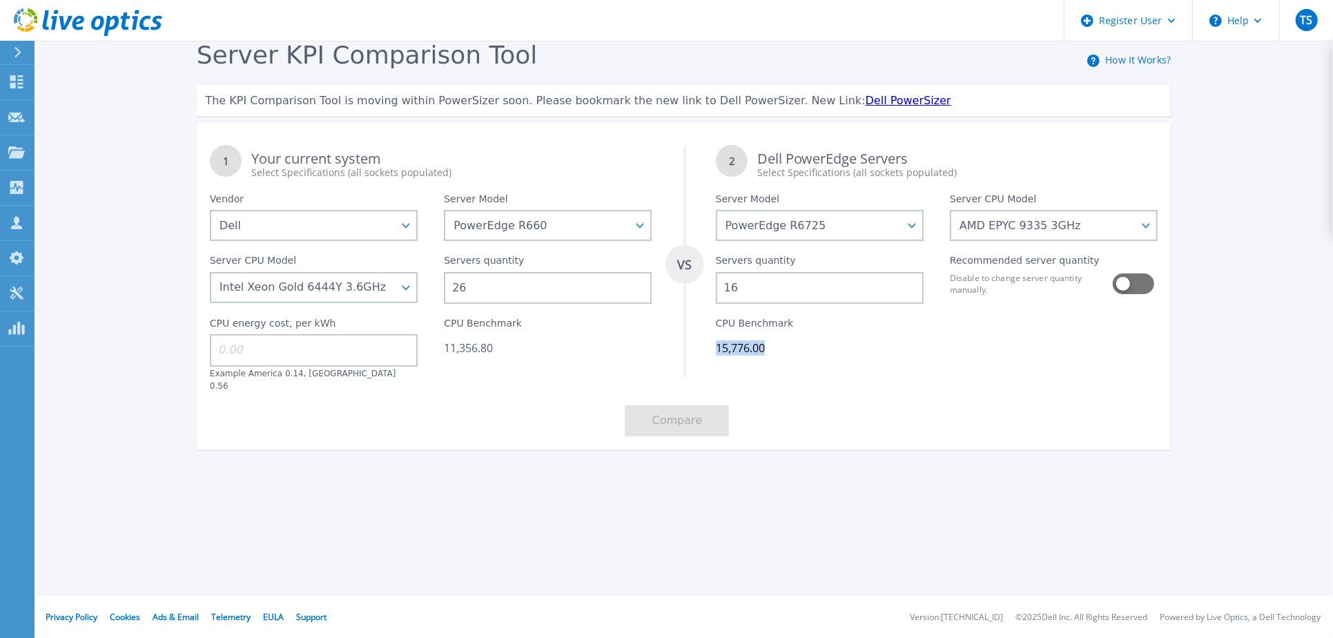
click at [934, 356] on div "CPU Benchmark 15,776.00" at bounding box center [820, 348] width 234 height 88
drag, startPoint x: 934, startPoint y: 356, endPoint x: 910, endPoint y: 399, distance: 49.2
click at [910, 399] on div "1 Your current system Select Specifications (all sockets populated) VS 2 Dell P…" at bounding box center [684, 291] width 975 height 318
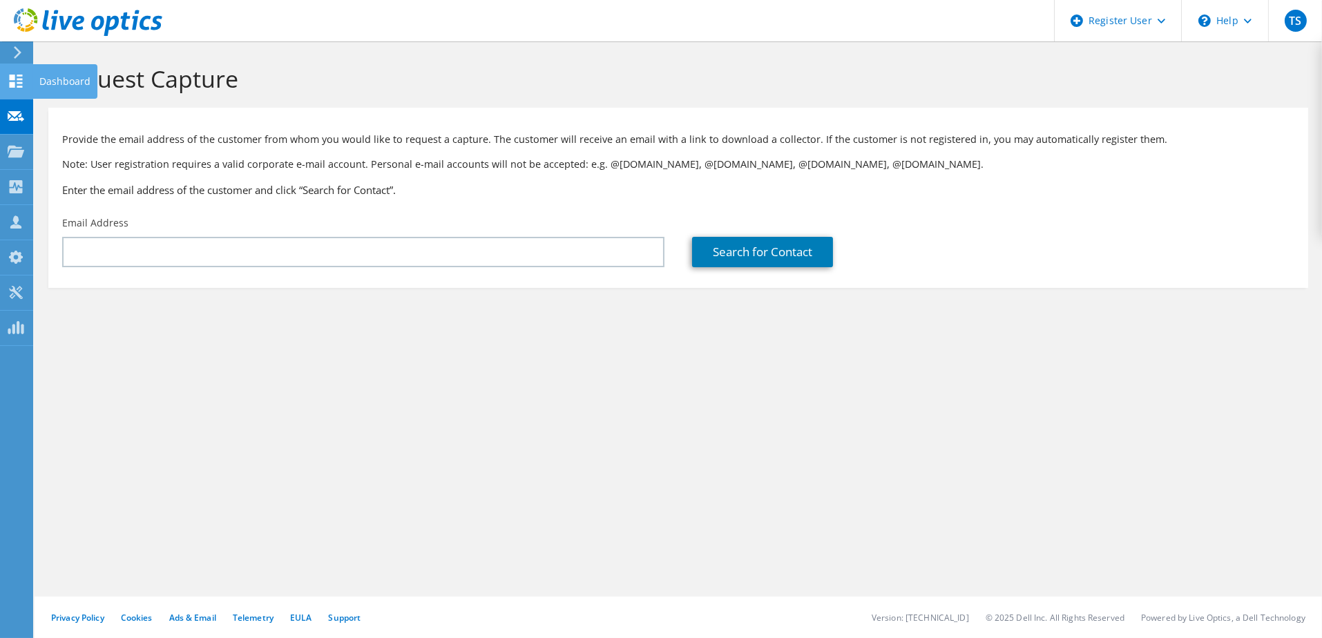
click at [13, 80] on icon at bounding box center [16, 81] width 17 height 13
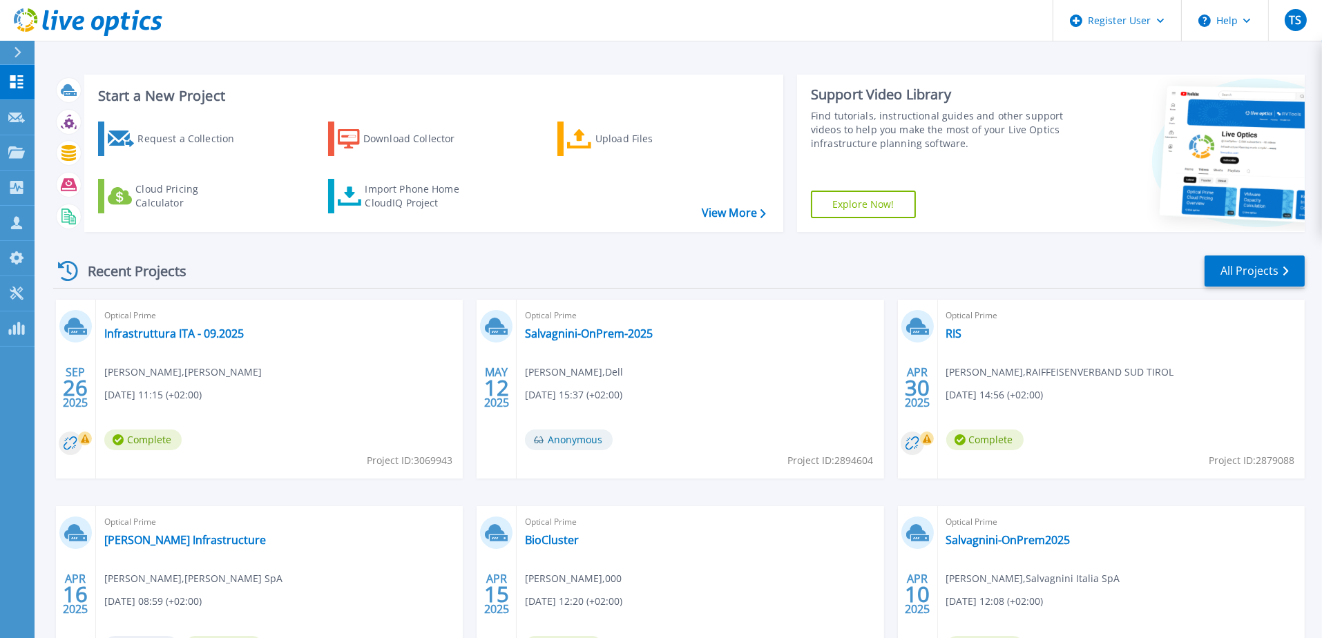
click at [175, 322] on span "Optical Prime" at bounding box center [279, 315] width 350 height 15
click at [177, 331] on link "Infrastruttura ITA - 09.2025" at bounding box center [173, 334] width 139 height 14
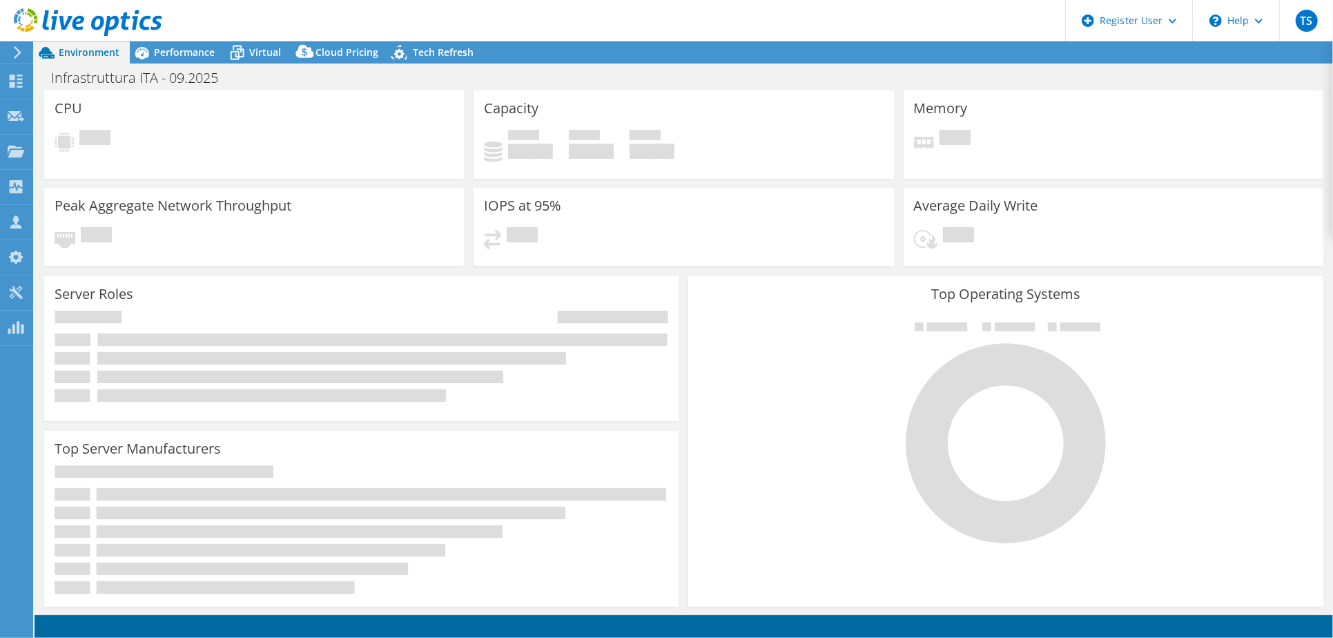
select select "USD"
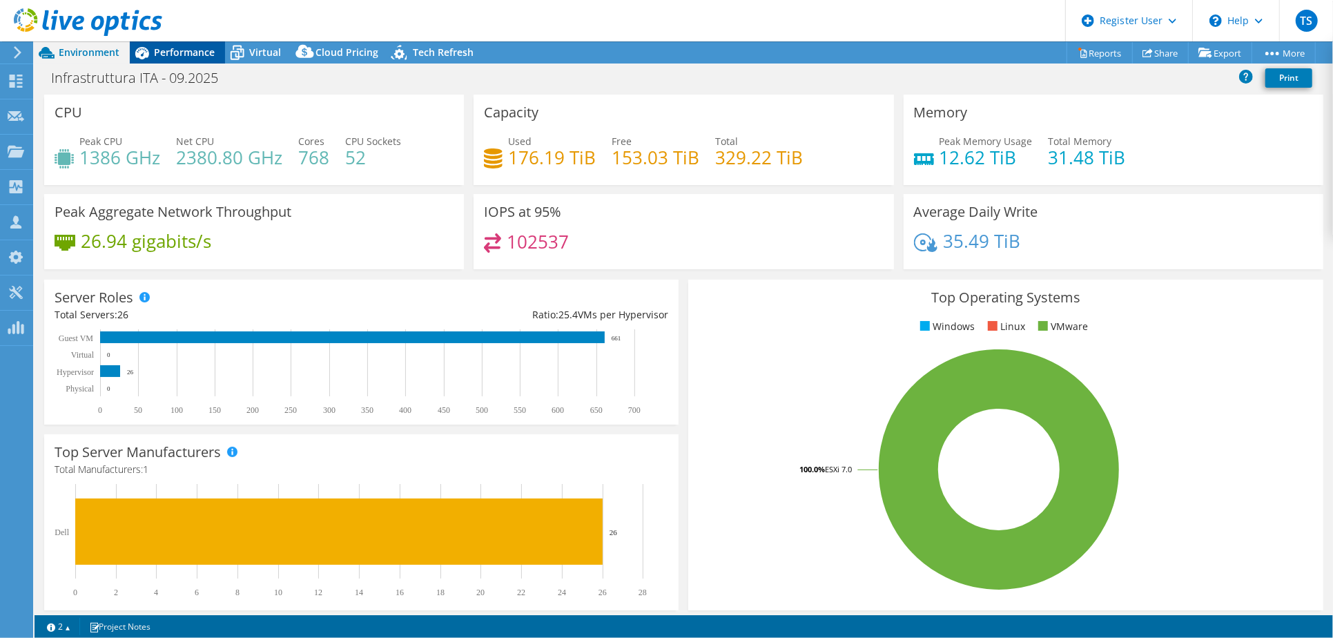
click at [191, 50] on span "Performance" at bounding box center [184, 52] width 61 height 13
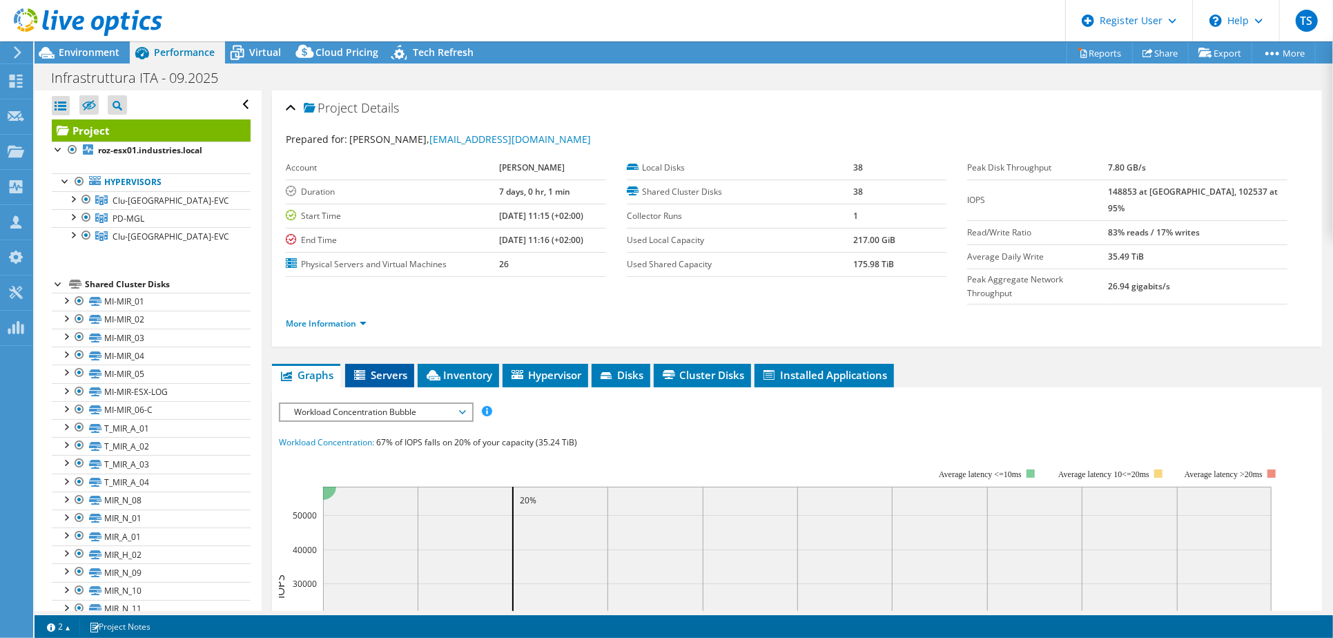
click at [387, 368] on span "Servers" at bounding box center [379, 375] width 55 height 14
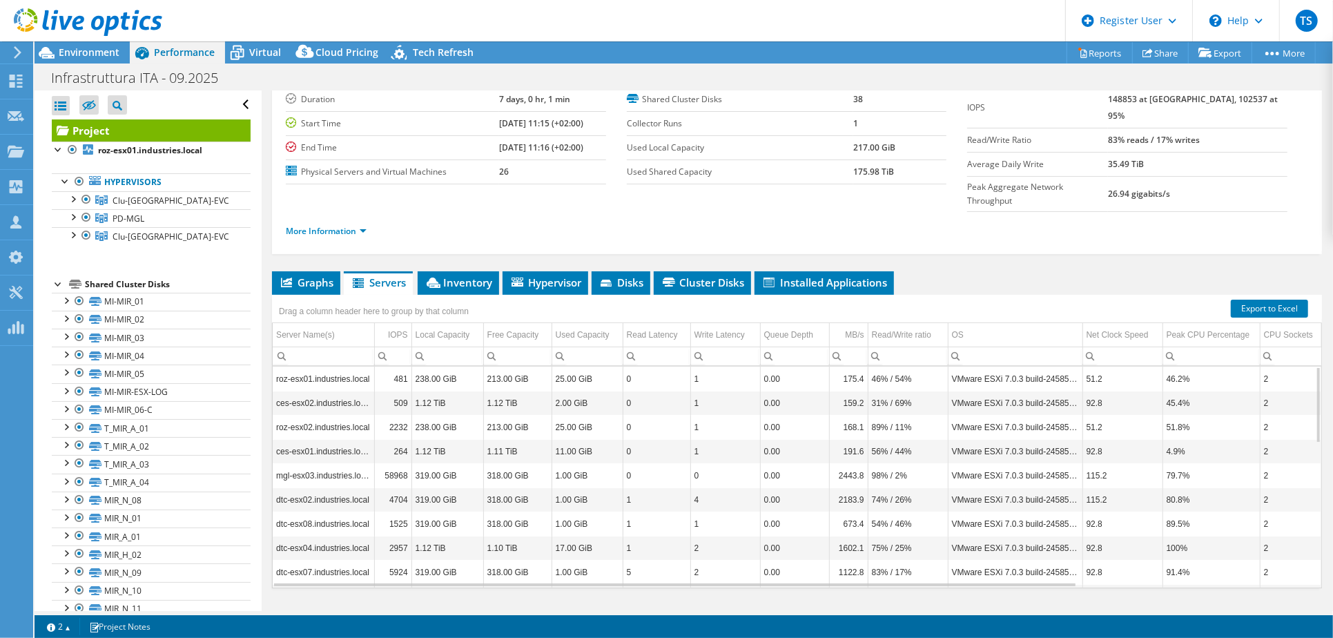
scroll to position [93, 0]
drag, startPoint x: 546, startPoint y: 407, endPoint x: 628, endPoint y: 423, distance: 84.4
click at [468, 275] on span "Inventory" at bounding box center [459, 282] width 68 height 14
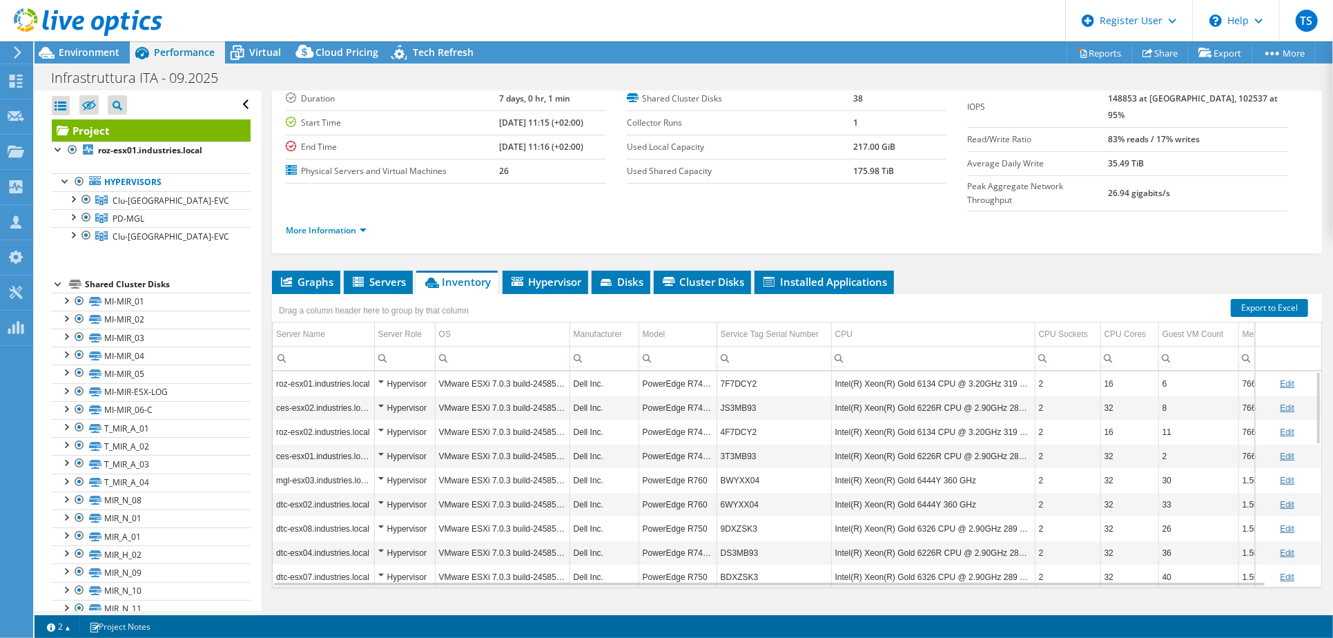
drag, startPoint x: 913, startPoint y: 380, endPoint x: 938, endPoint y: 383, distance: 25.6
click at [938, 396] on td "Intel(R) Xeon(R) Gold 6226R CPU @ 2.90GHz 289 GHz" at bounding box center [933, 408] width 204 height 24
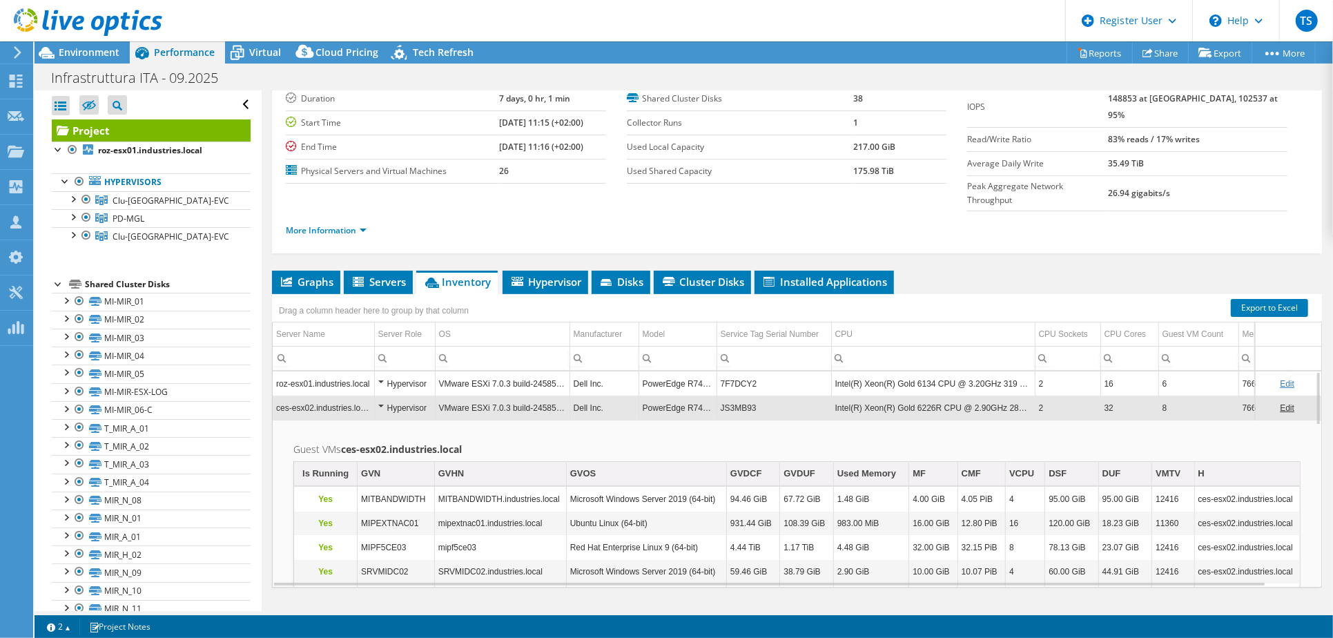
click at [926, 396] on td "Intel(R) Xeon(R) Gold 6226R CPU @ 2.90GHz 289 GHz" at bounding box center [933, 408] width 204 height 24
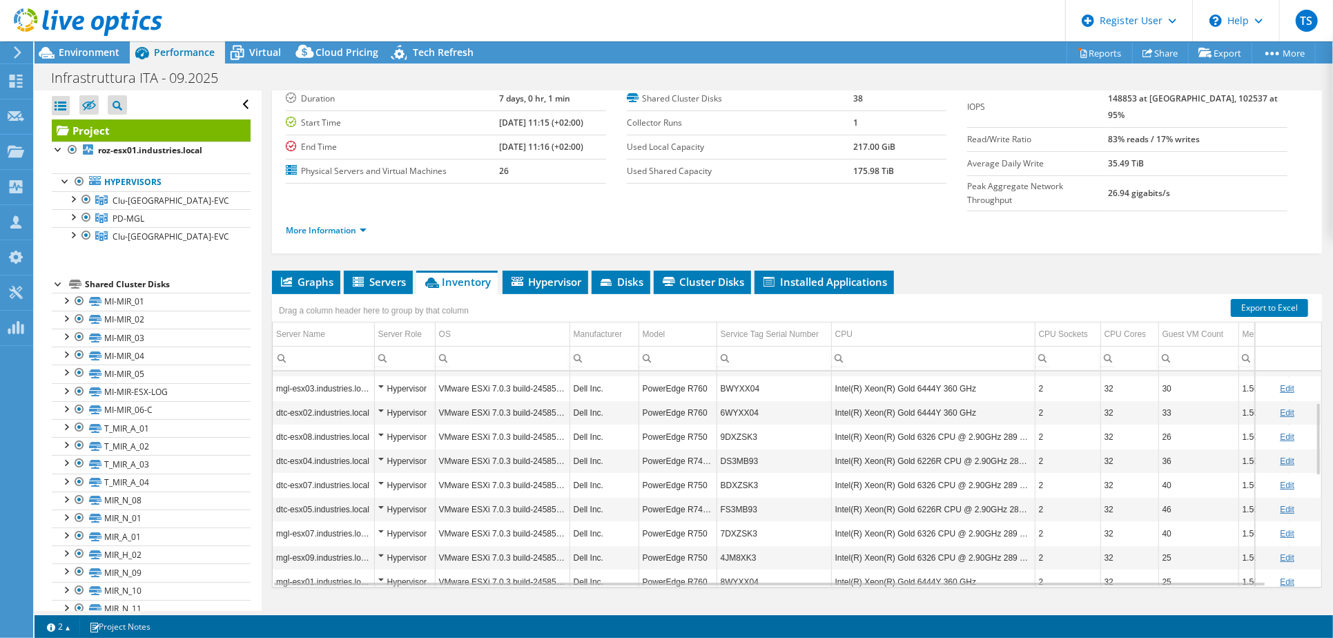
scroll to position [183, 0]
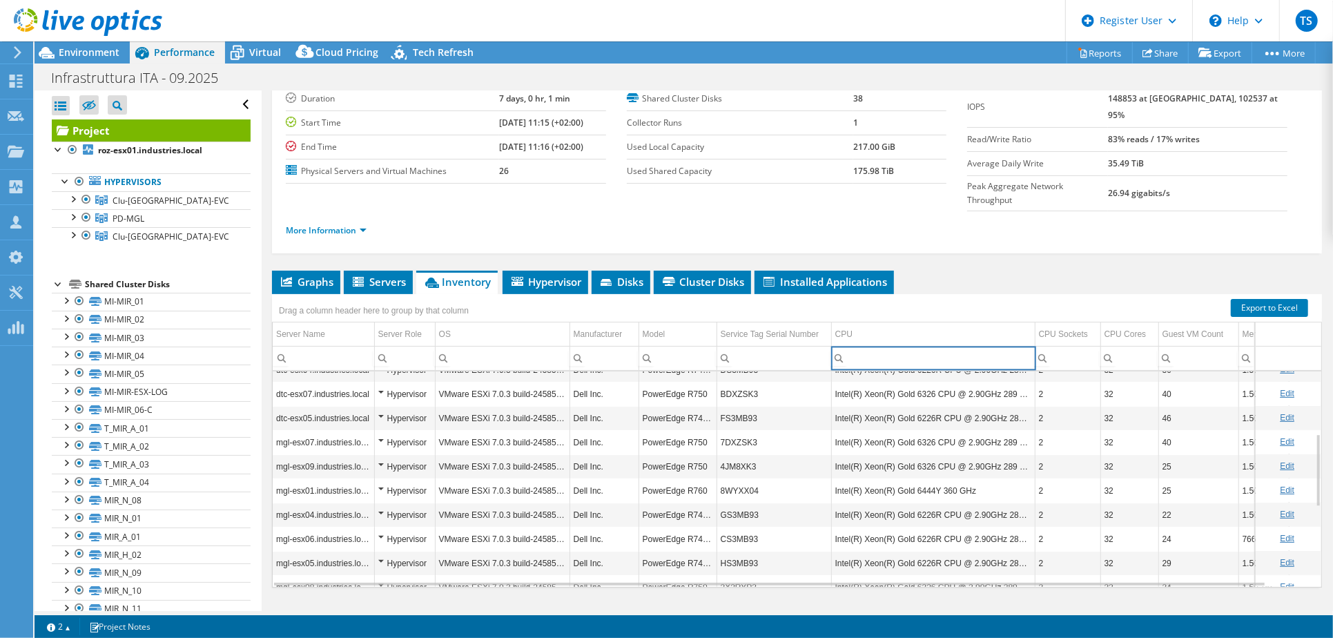
click at [936, 349] on input "Column CPU, Filter cell" at bounding box center [933, 358] width 203 height 18
click at [916, 322] on td "CPU" at bounding box center [933, 334] width 204 height 24
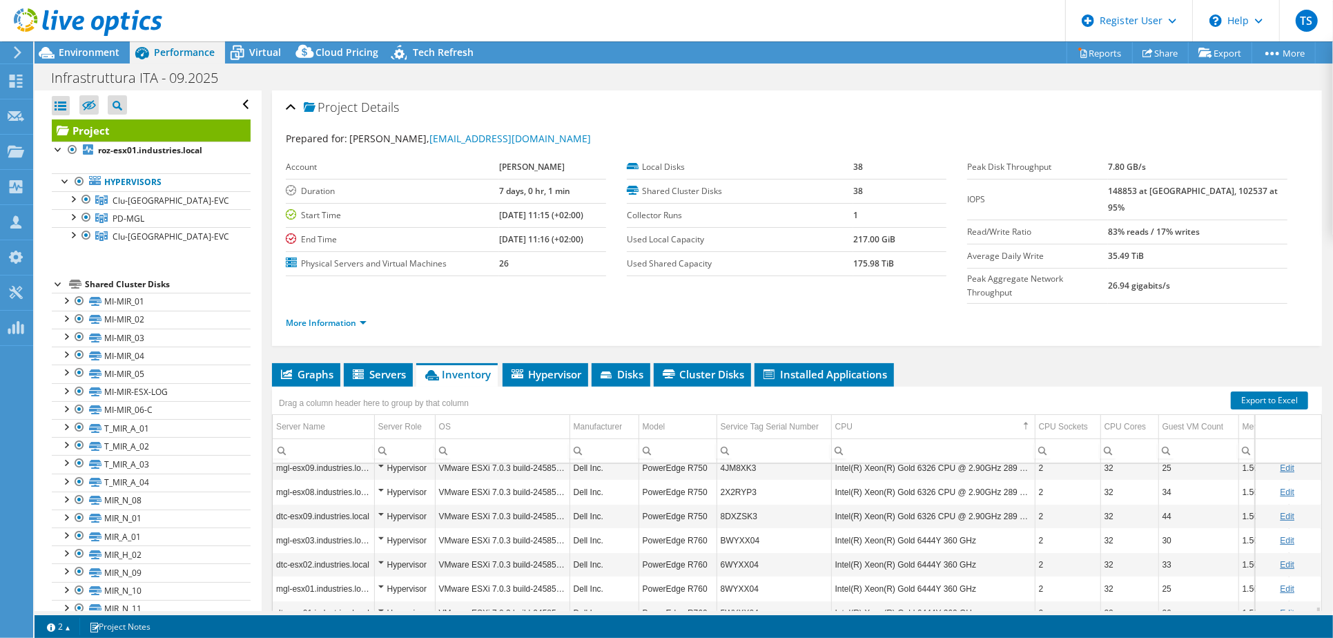
scroll to position [0, 0]
click at [86, 55] on span "Environment" at bounding box center [89, 52] width 61 height 13
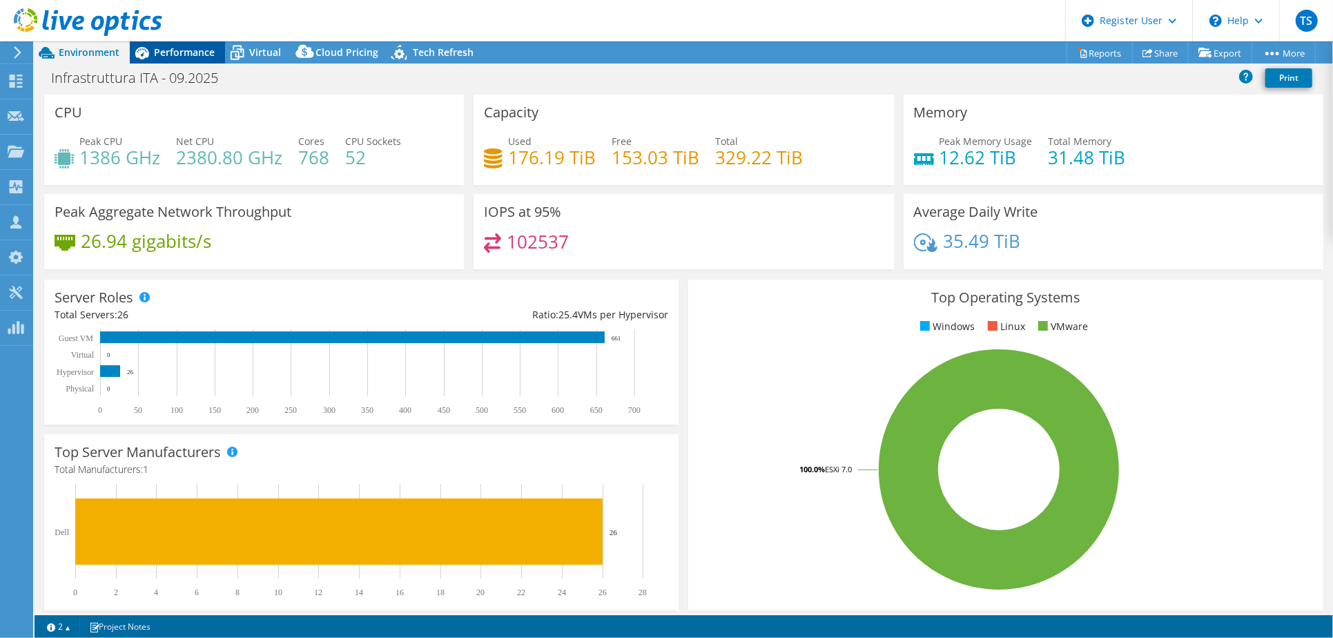
click at [186, 50] on span "Performance" at bounding box center [184, 52] width 61 height 13
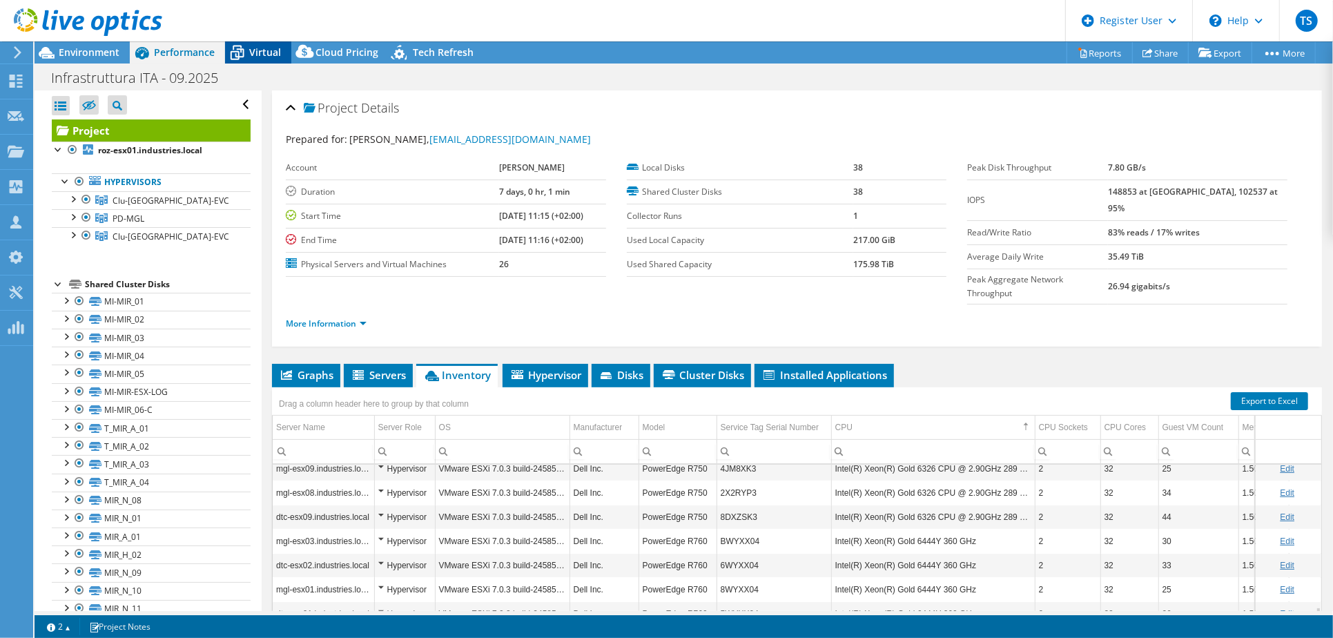
click at [262, 50] on span "Virtual" at bounding box center [265, 52] width 32 height 13
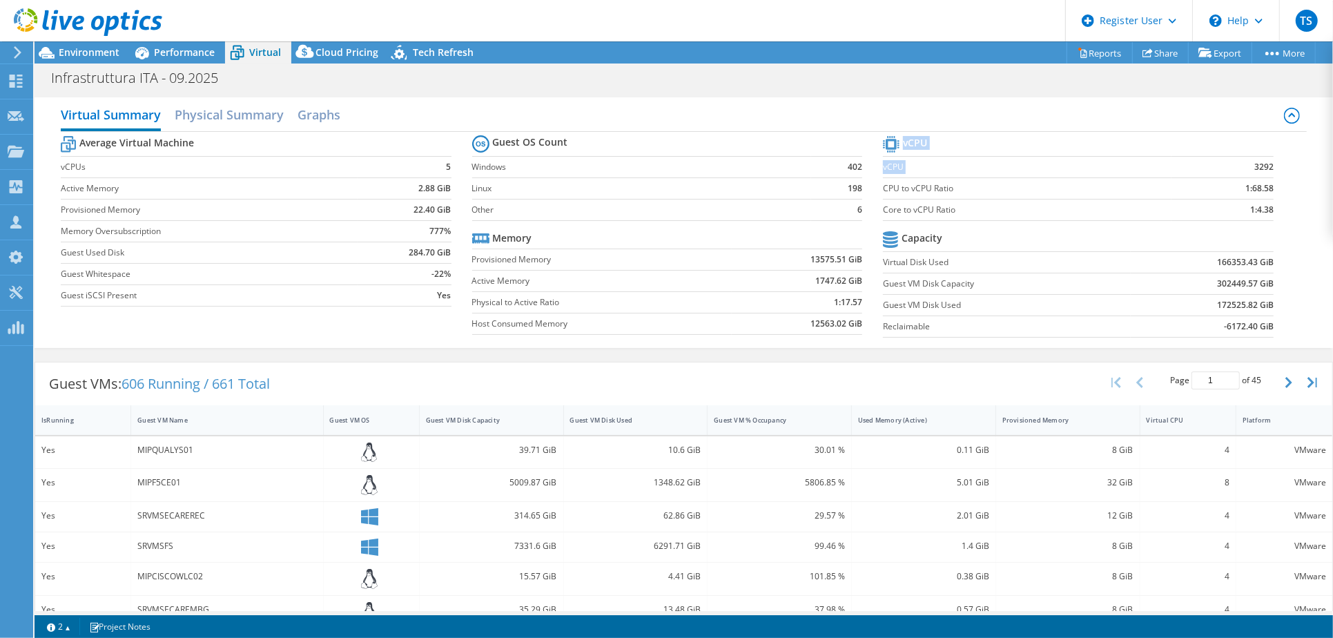
drag, startPoint x: 1244, startPoint y: 167, endPoint x: 1263, endPoint y: 160, distance: 19.9
click at [1263, 160] on section "vCPU vCPU 3292 CPU to vCPU Ratio 1:68.58 Core to vCPU Ratio 1:4.38 Capacity Vir…" at bounding box center [1089, 239] width 412 height 212
drag, startPoint x: 1263, startPoint y: 160, endPoint x: 1273, endPoint y: 170, distance: 14.2
click at [1273, 170] on section "vCPU vCPU 3292 CPU to vCPU Ratio 1:68.58 Core to vCPU Ratio 1:4.38 Capacity Vir…" at bounding box center [1089, 239] width 412 height 212
click at [1172, 162] on td "3292" at bounding box center [1223, 166] width 103 height 21
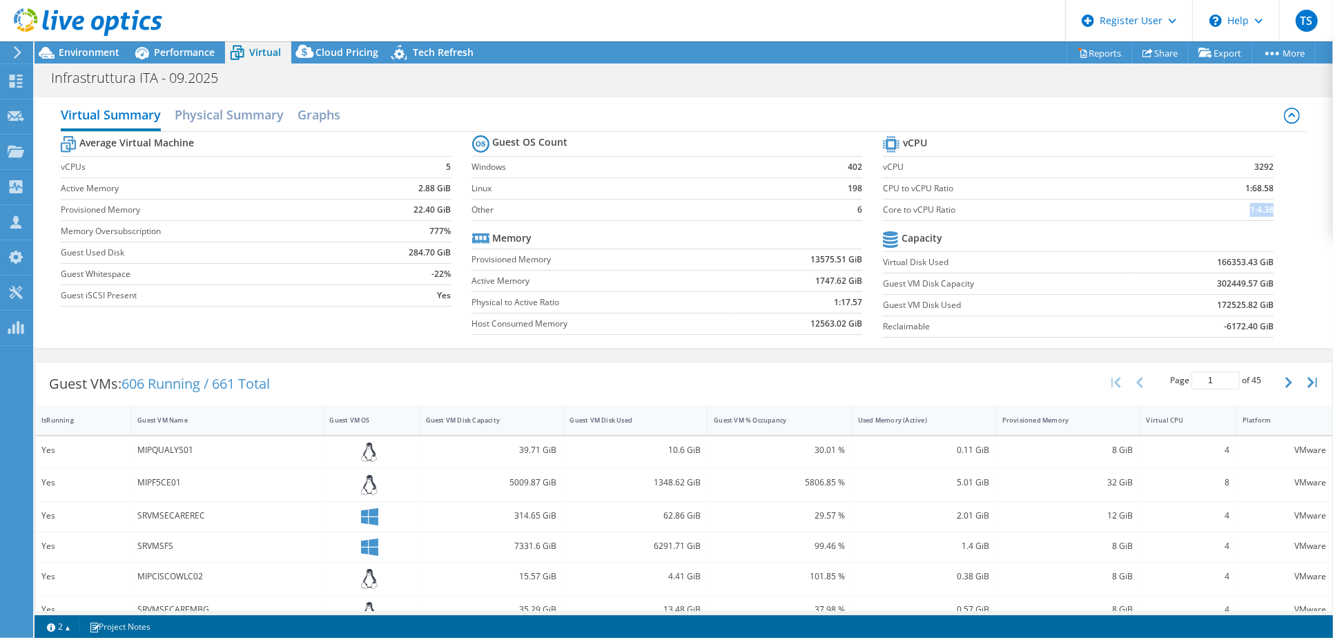
drag, startPoint x: 1261, startPoint y: 209, endPoint x: 1233, endPoint y: 209, distance: 27.6
click at [1233, 209] on td "1:4.38" at bounding box center [1223, 209] width 103 height 21
drag, startPoint x: 1233, startPoint y: 209, endPoint x: 1244, endPoint y: 241, distance: 33.4
click at [1244, 240] on td at bounding box center [1202, 240] width 143 height 24
drag, startPoint x: 56, startPoint y: 161, endPoint x: 74, endPoint y: 164, distance: 18.2
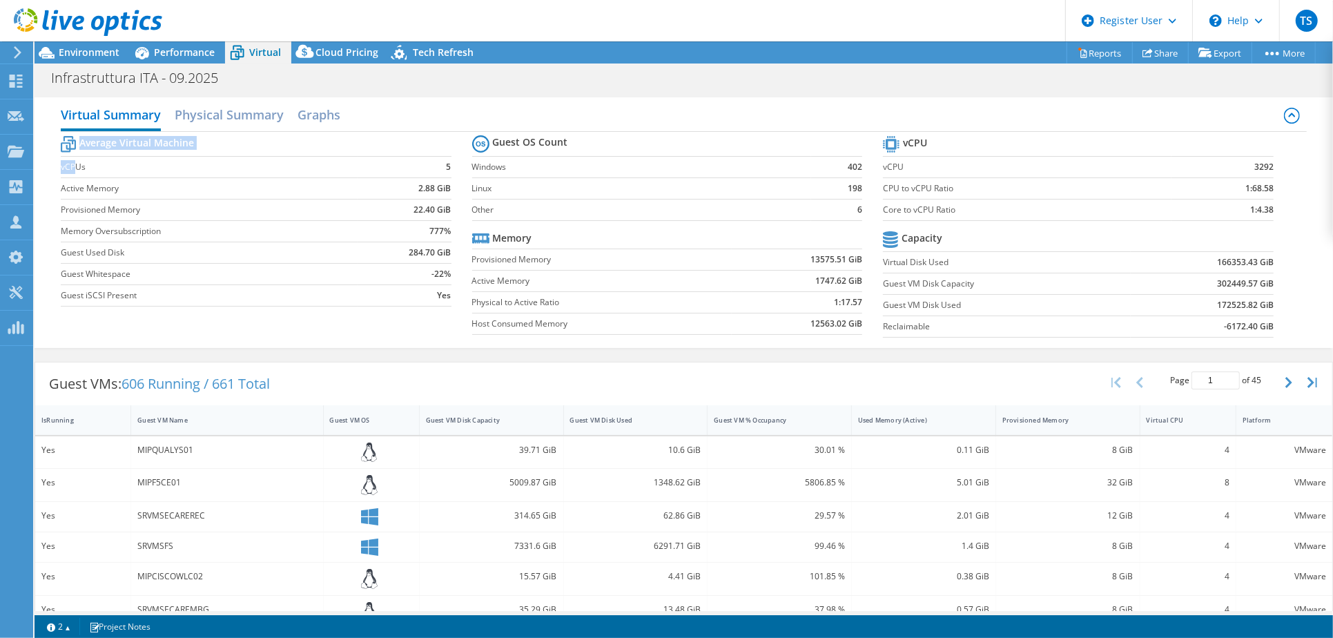
click at [74, 164] on div "Virtual Summary Physical Summary Graphs Average Virtual Machine vCPUs 5 Active …" at bounding box center [684, 222] width 1299 height 251
drag, startPoint x: 75, startPoint y: 164, endPoint x: 233, endPoint y: 161, distance: 158.9
click at [221, 161] on label "vCPUs" at bounding box center [209, 167] width 297 height 14
click at [228, 117] on h2 "Physical Summary" at bounding box center [229, 116] width 109 height 30
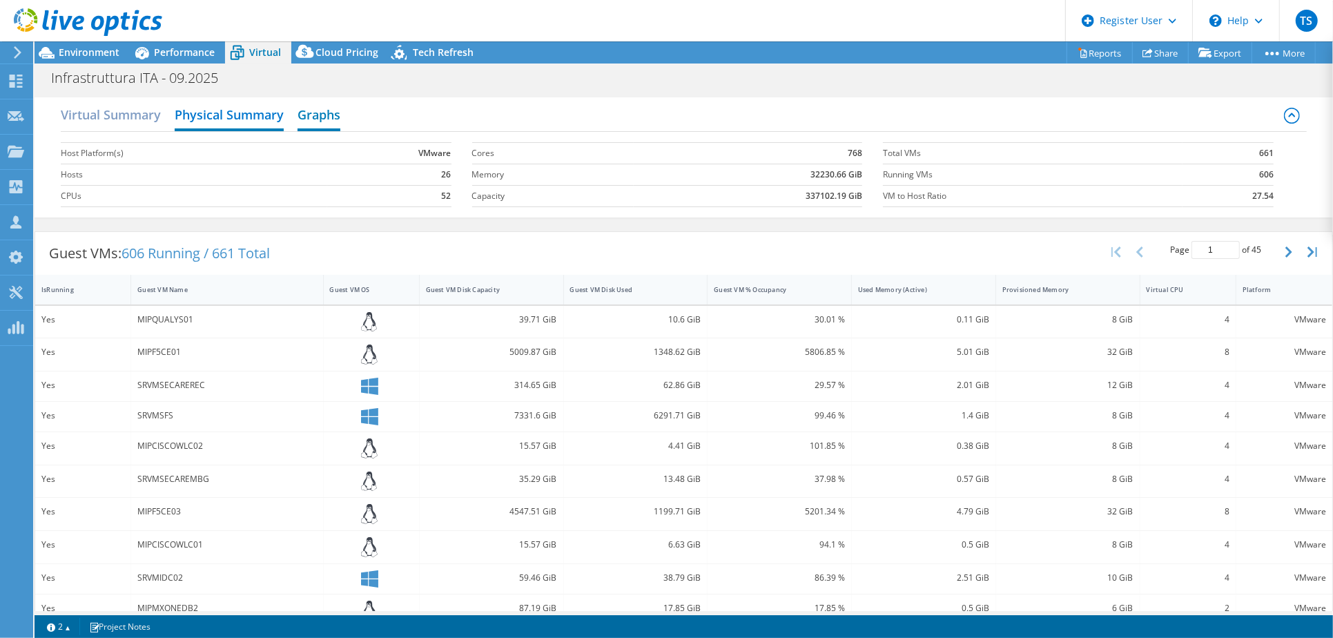
click at [314, 113] on h2 "Graphs" at bounding box center [319, 116] width 43 height 30
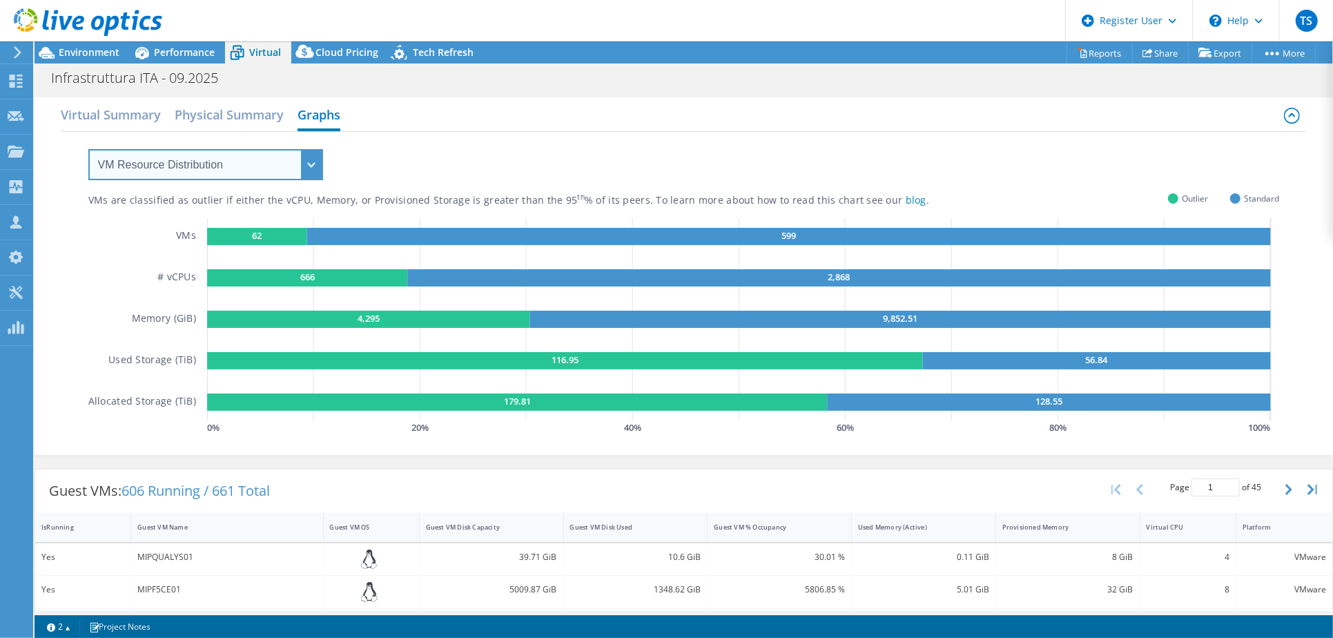
click at [231, 170] on select "VM Resource Distribution Provisioning Contrast Over Provisioning" at bounding box center [205, 164] width 235 height 31
click at [521, 145] on div "VMs are classified as outlier if either the vCPU, Memory, or Provisioned Storag…" at bounding box center [684, 285] width 1192 height 306
click at [500, 160] on div "VMs are classified as outlier if either the vCPU, Memory, or Provisioned Storag…" at bounding box center [684, 285] width 1192 height 306
click at [249, 175] on select "VM Resource Distribution Provisioning Contrast Over Provisioning" at bounding box center [205, 164] width 235 height 31
select select "Over Provisioning"
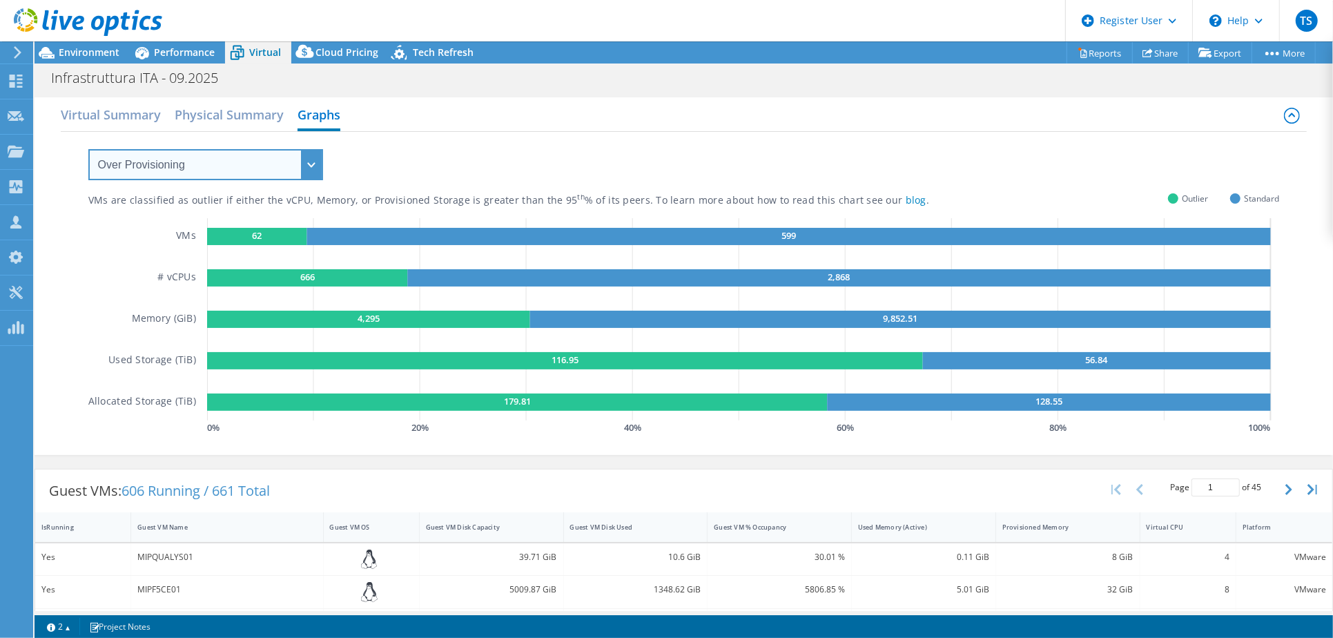
click at [88, 149] on select "VM Resource Distribution Provisioning Contrast Over Provisioning" at bounding box center [205, 164] width 235 height 31
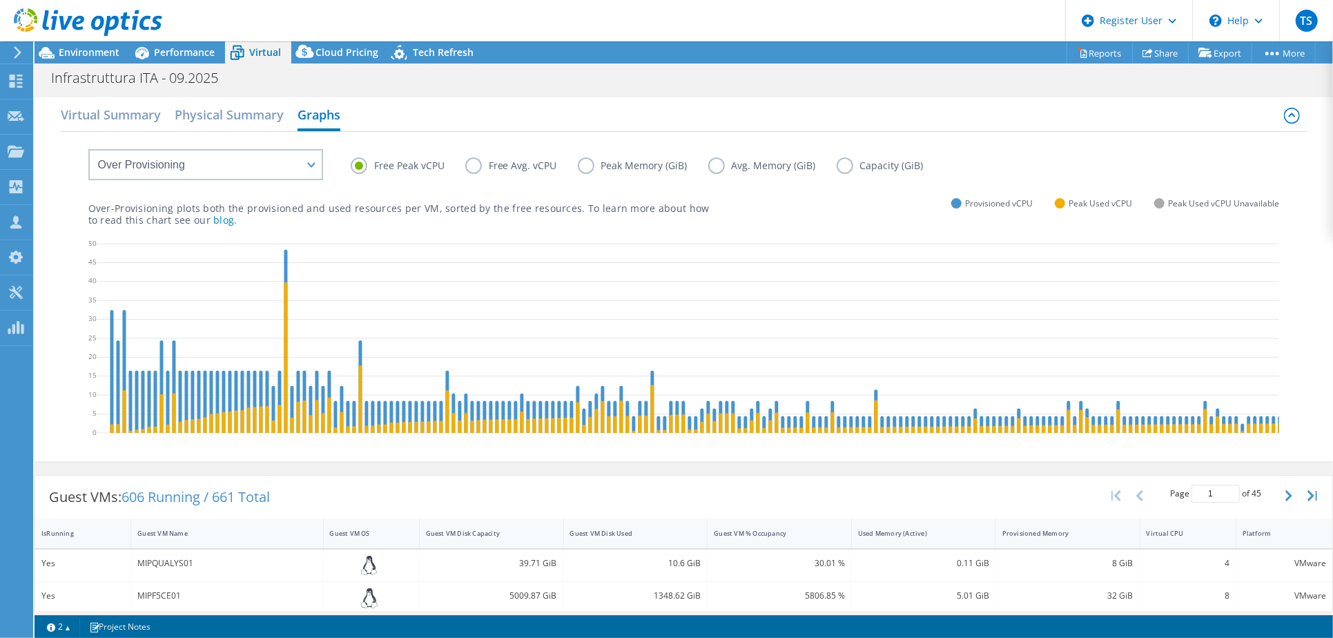
click at [480, 166] on label "Free Avg. vCPU" at bounding box center [521, 165] width 113 height 17
click at [0, 0] on input "Free Avg. vCPU" at bounding box center [0, 0] width 0 height 0
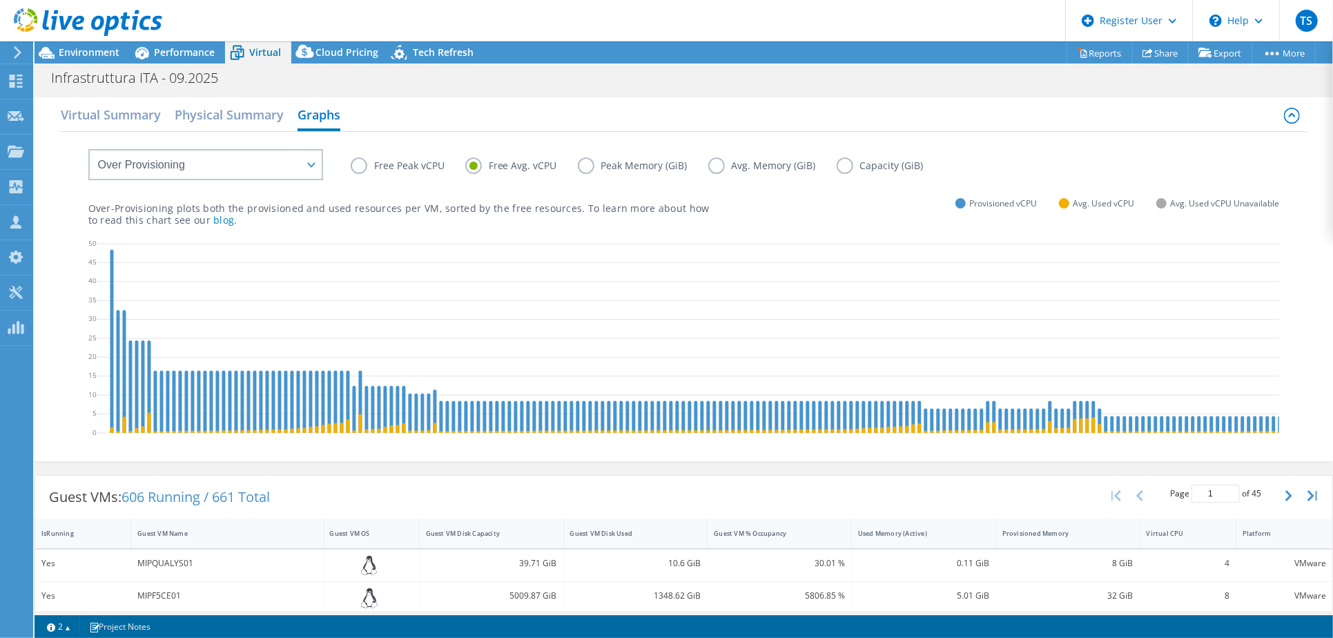
click at [355, 164] on label "Free Peak vCPU" at bounding box center [408, 165] width 115 height 17
click at [0, 0] on input "Free Peak vCPU" at bounding box center [0, 0] width 0 height 0
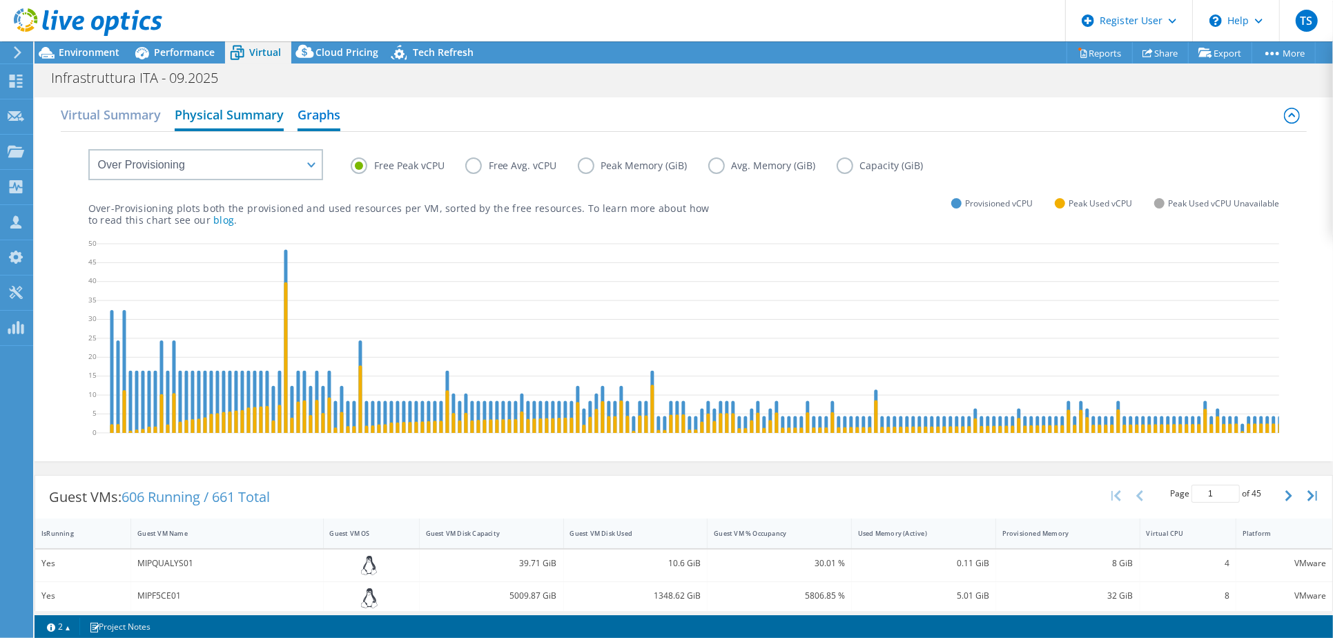
drag, startPoint x: 242, startPoint y: 112, endPoint x: 219, endPoint y: 113, distance: 23.5
click at [242, 112] on h2 "Physical Summary" at bounding box center [229, 116] width 109 height 30
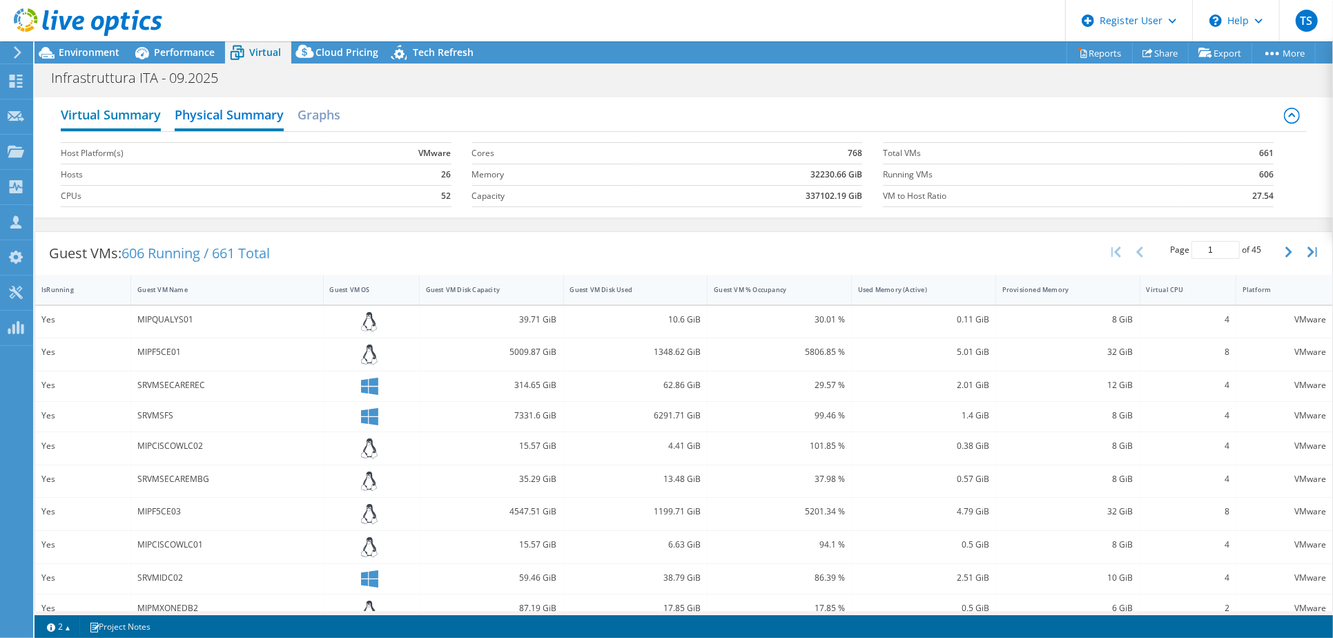
click at [112, 115] on h2 "Virtual Summary" at bounding box center [111, 116] width 100 height 30
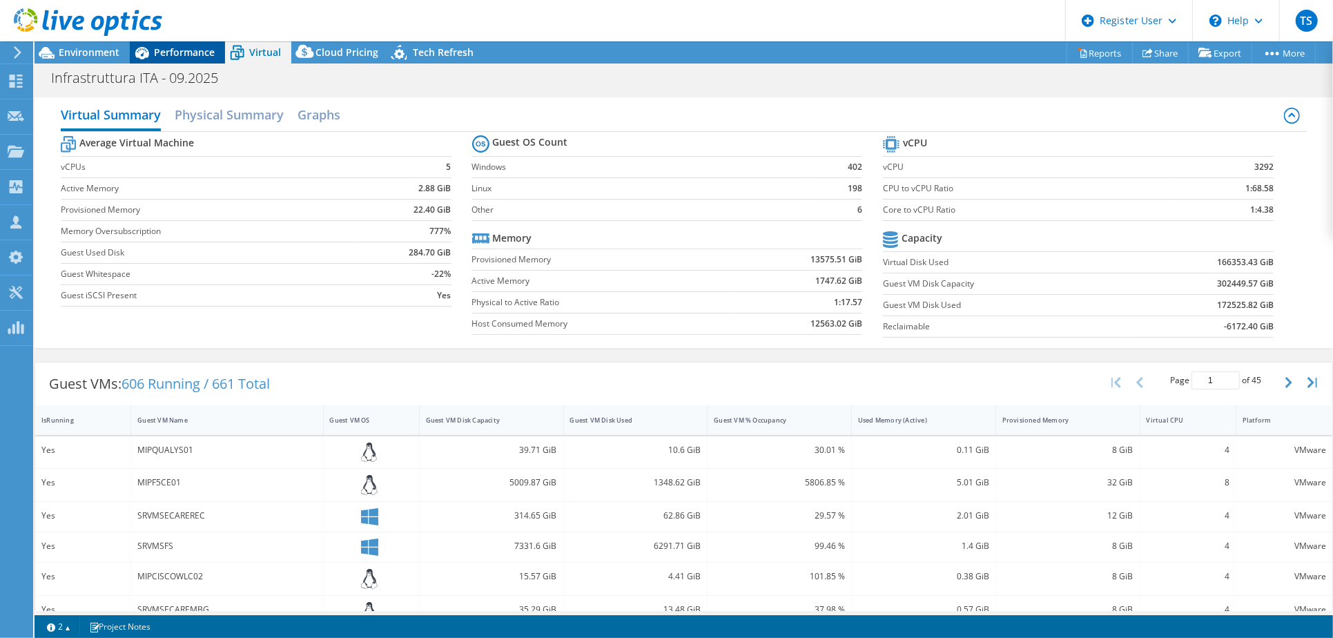
click at [210, 44] on div "Performance" at bounding box center [177, 52] width 95 height 22
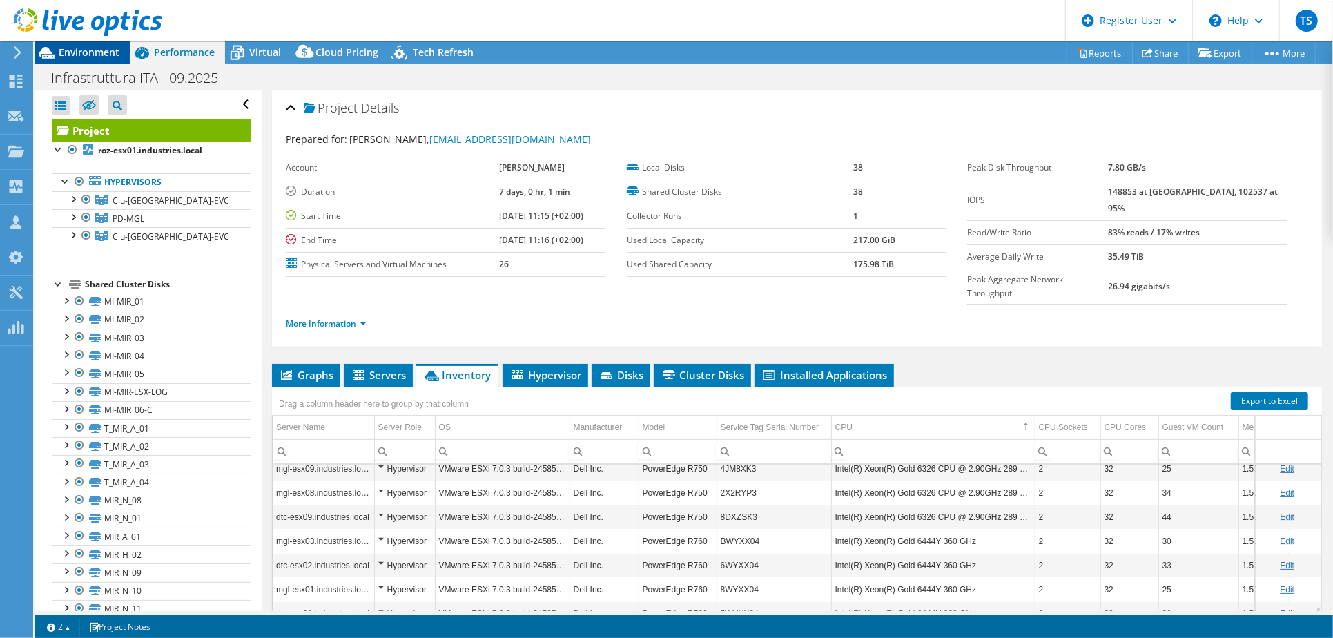
click at [84, 52] on span "Environment" at bounding box center [89, 52] width 61 height 13
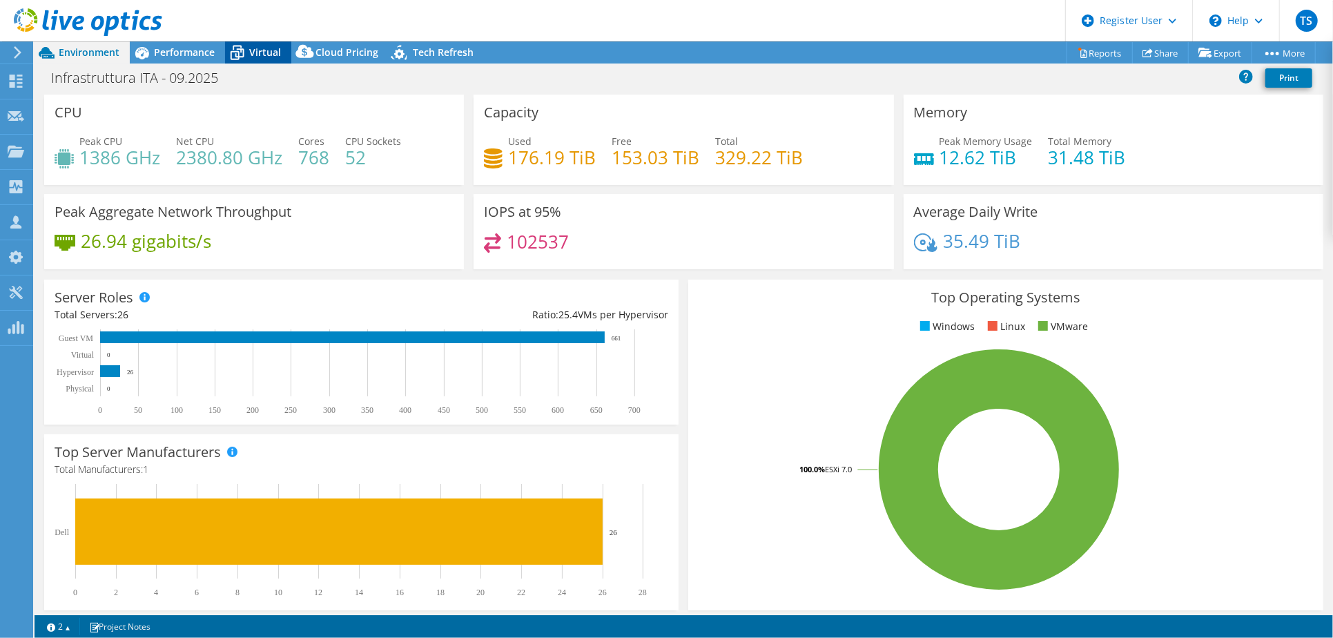
click at [264, 48] on span "Virtual" at bounding box center [265, 52] width 32 height 13
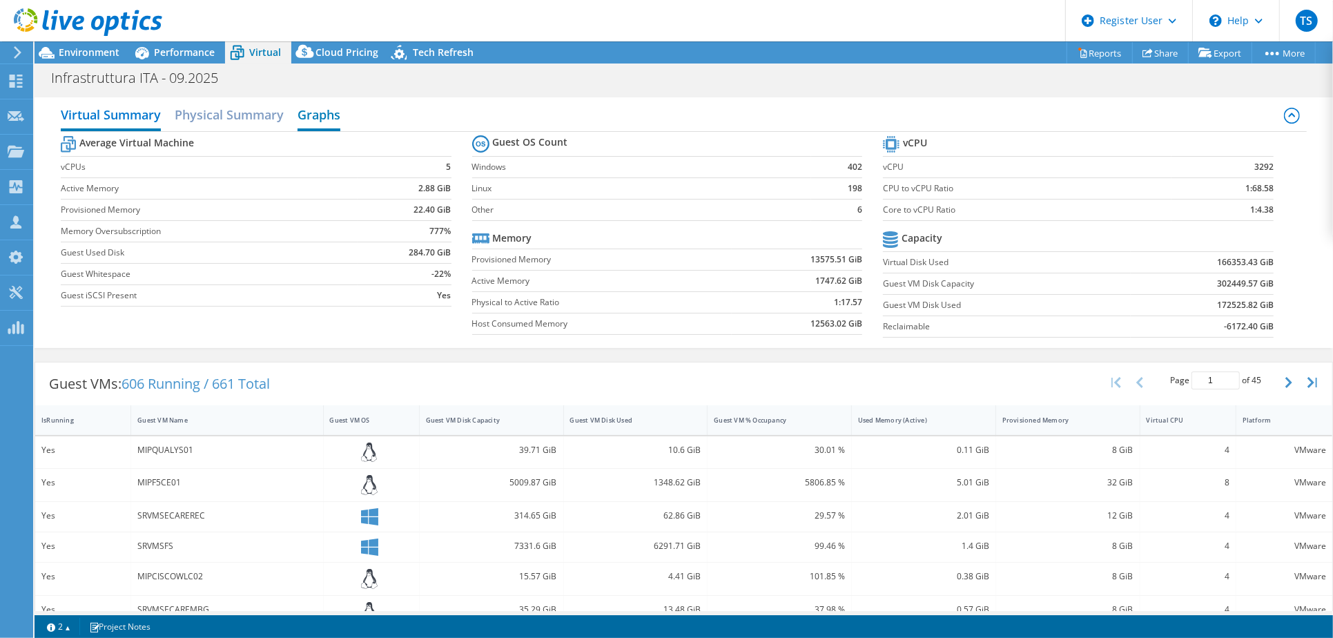
click at [329, 116] on h2 "Graphs" at bounding box center [319, 116] width 43 height 30
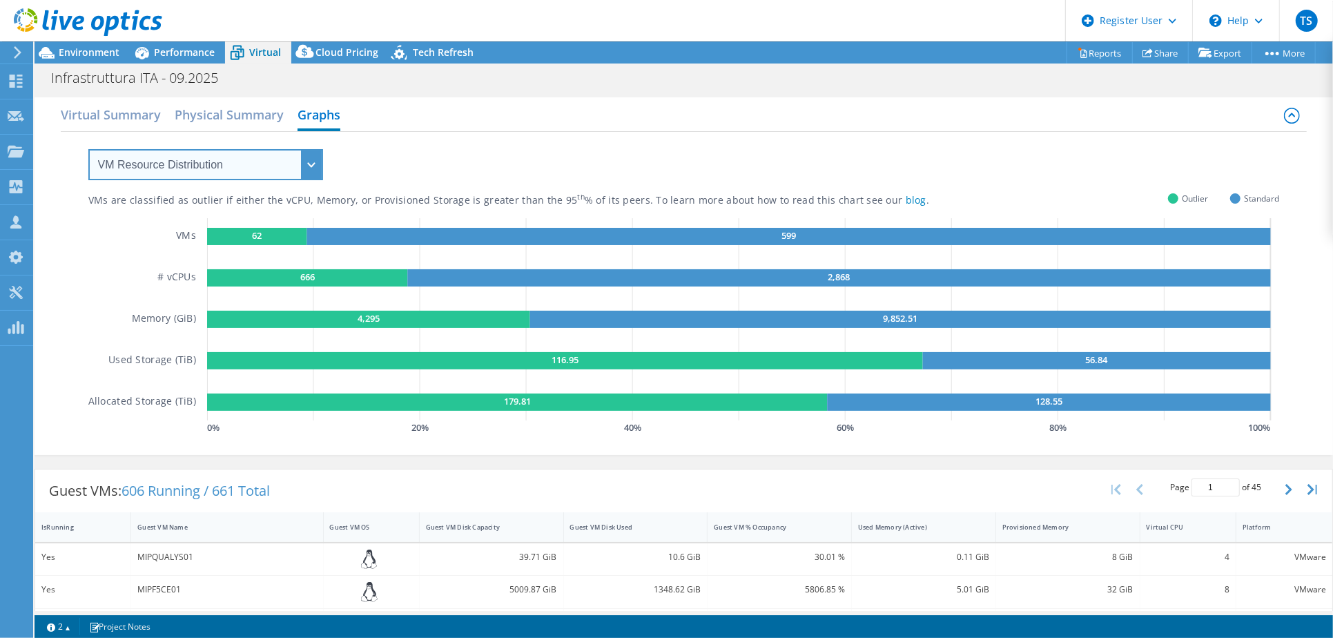
click at [233, 166] on select "VM Resource Distribution Provisioning Contrast Over Provisioning" at bounding box center [205, 164] width 235 height 31
select select "Over Provisioning"
click at [88, 149] on select "VM Resource Distribution Provisioning Contrast Over Provisioning" at bounding box center [205, 164] width 235 height 31
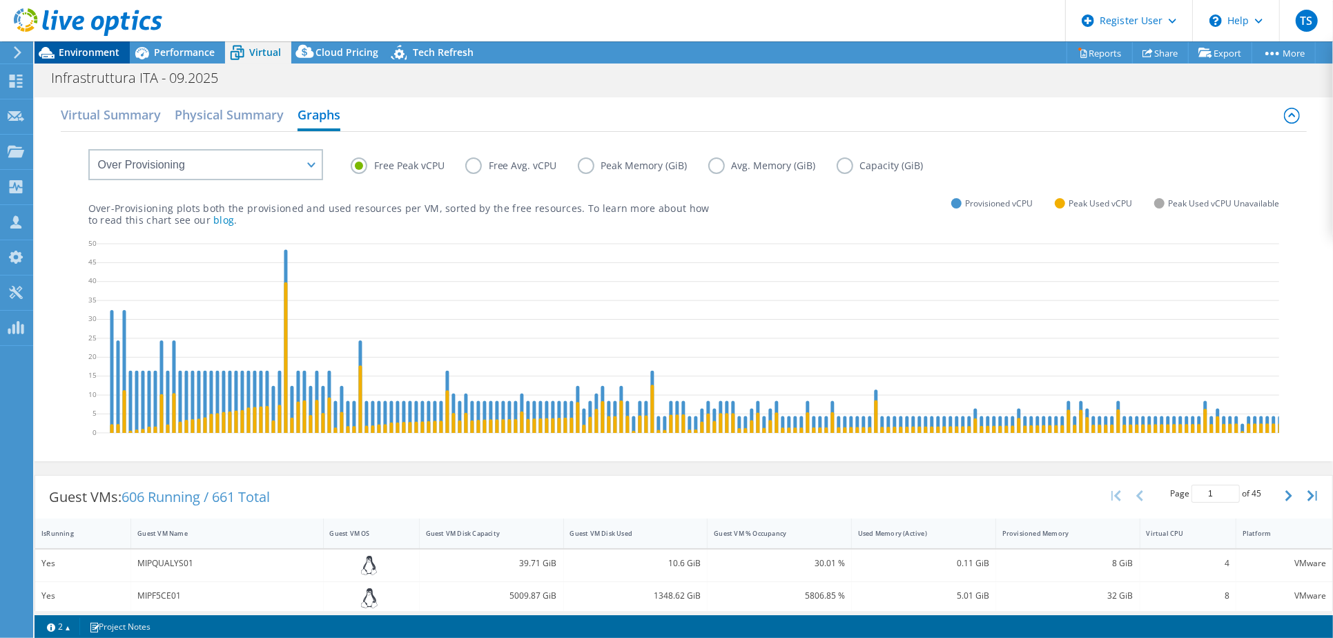
click at [106, 52] on span "Environment" at bounding box center [89, 52] width 61 height 13
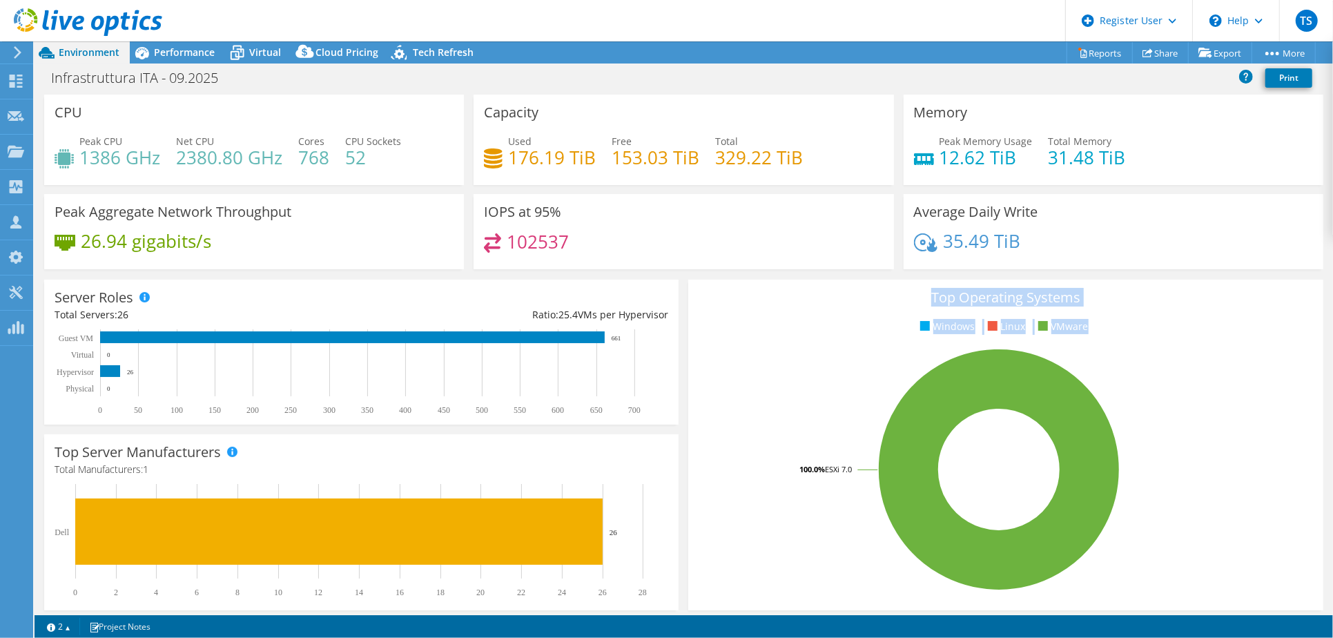
drag, startPoint x: 1086, startPoint y: 327, endPoint x: 907, endPoint y: 293, distance: 182.7
click at [907, 293] on div "Top Operating Systems Windows Linux VMware 100.0% ESXi 7.0" at bounding box center [1005, 445] width 635 height 331
click at [817, 356] on rect at bounding box center [999, 470] width 601 height 242
click at [191, 41] on div "Performance" at bounding box center [177, 52] width 95 height 22
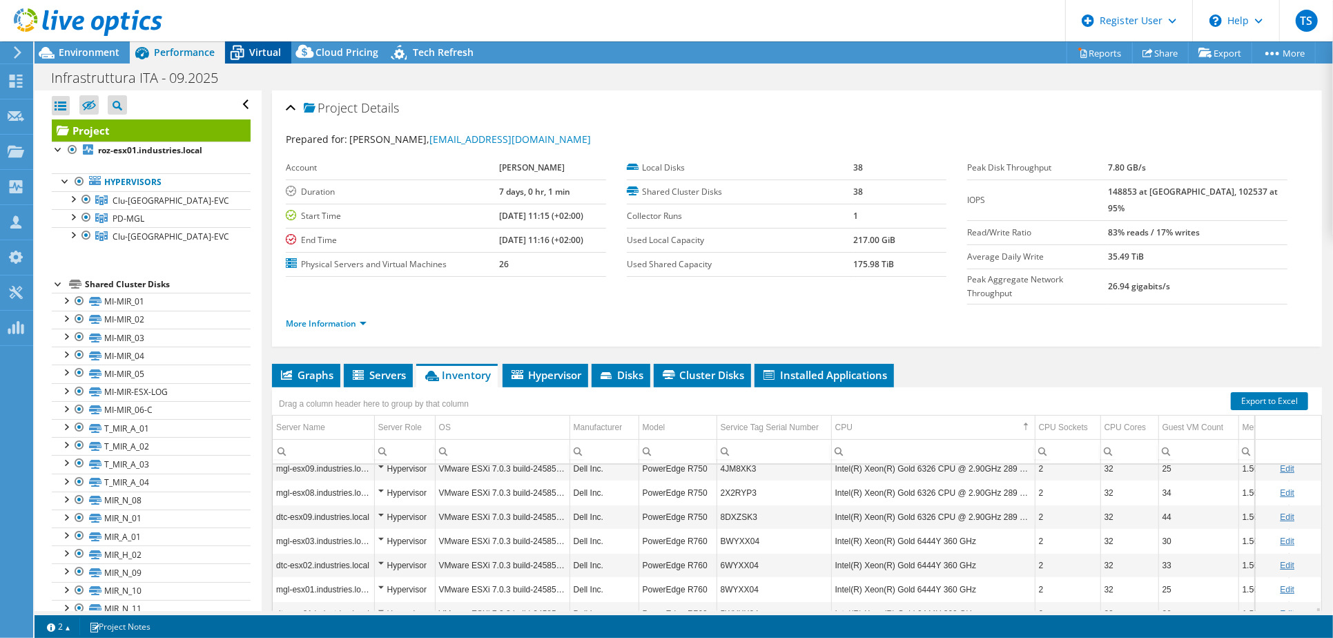
click at [253, 46] on span "Virtual" at bounding box center [265, 52] width 32 height 13
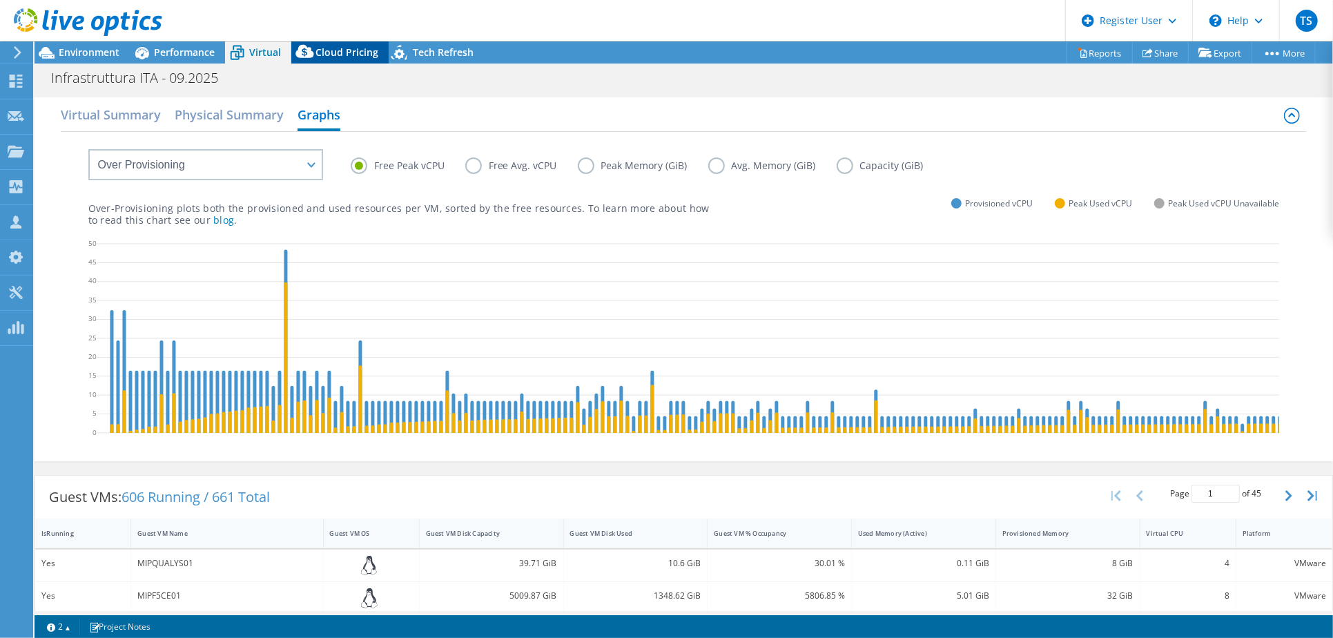
drag, startPoint x: 316, startPoint y: 45, endPoint x: 331, endPoint y: 54, distance: 17.1
click at [323, 51] on div "Cloud Pricing" at bounding box center [339, 52] width 97 height 22
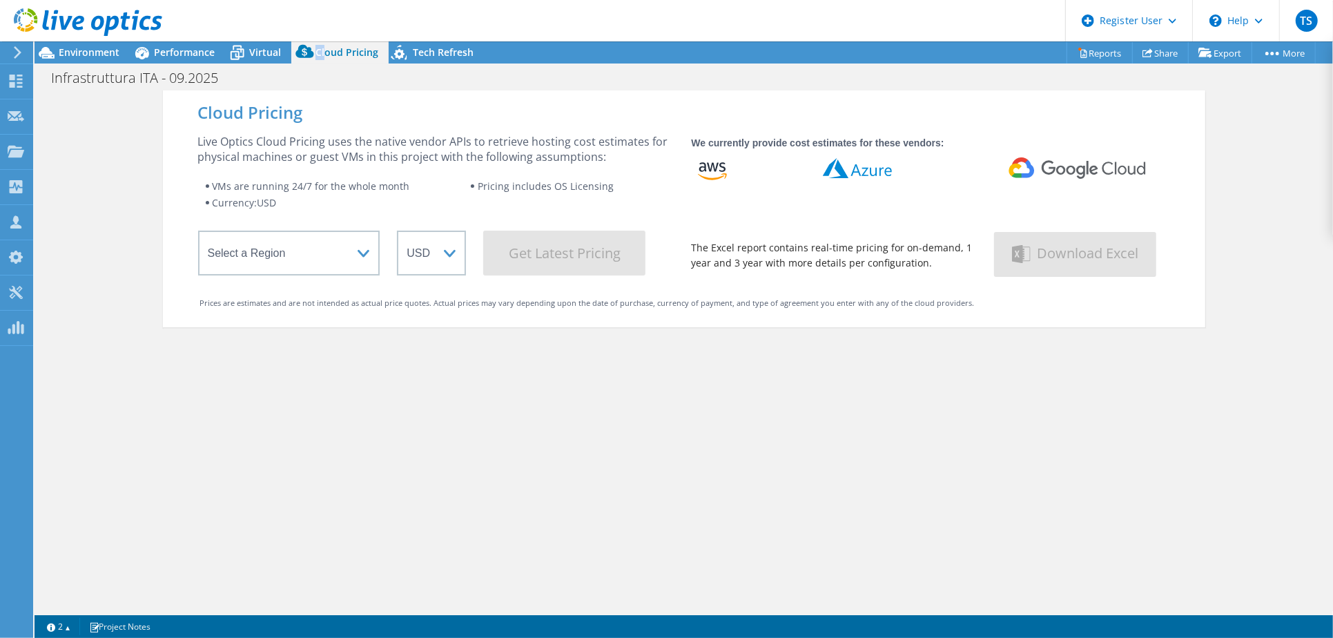
copy span "Cl"
drag, startPoint x: 415, startPoint y: 56, endPoint x: 215, endPoint y: 41, distance: 200.8
click at [415, 55] on span "Tech Refresh" at bounding box center [443, 52] width 61 height 13
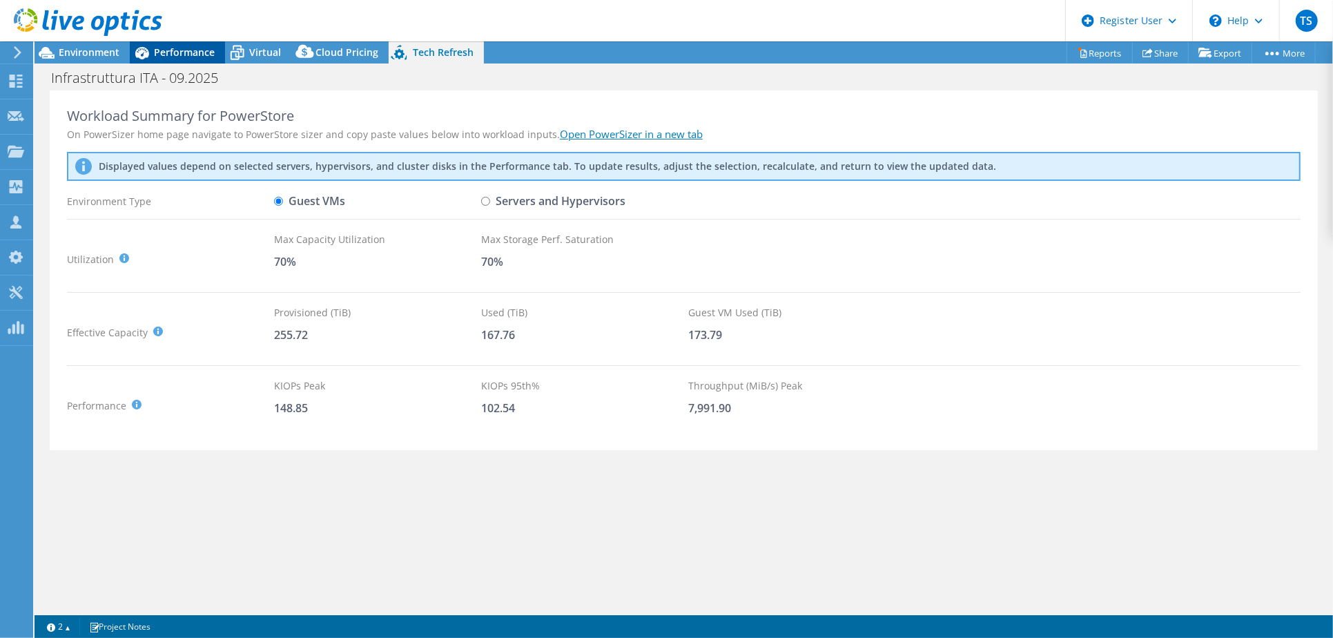
click at [162, 48] on span "Performance" at bounding box center [184, 52] width 61 height 13
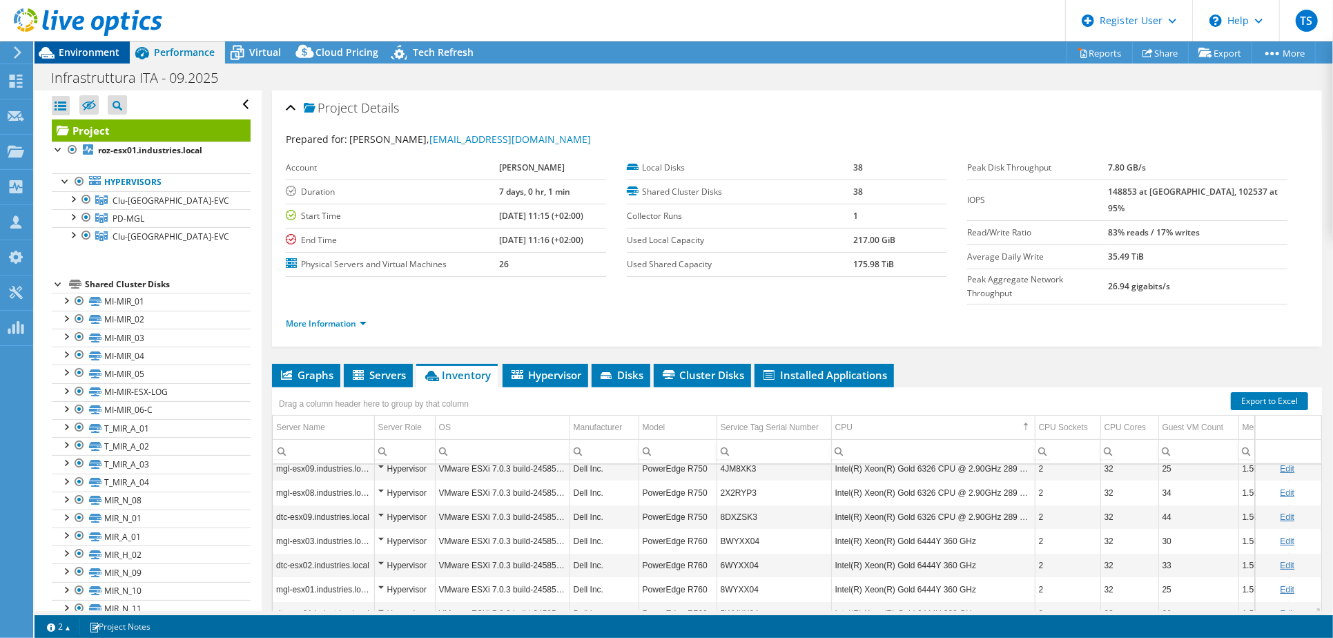
click at [92, 52] on span "Environment" at bounding box center [89, 52] width 61 height 13
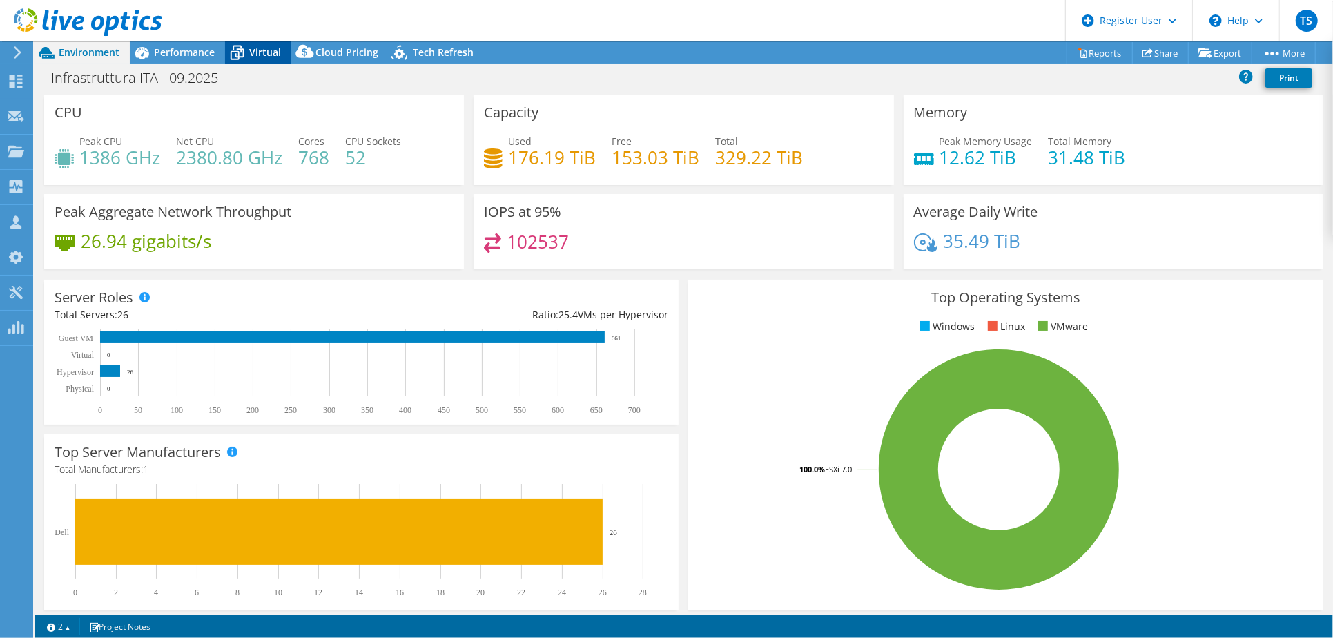
click at [229, 52] on icon at bounding box center [237, 53] width 24 height 24
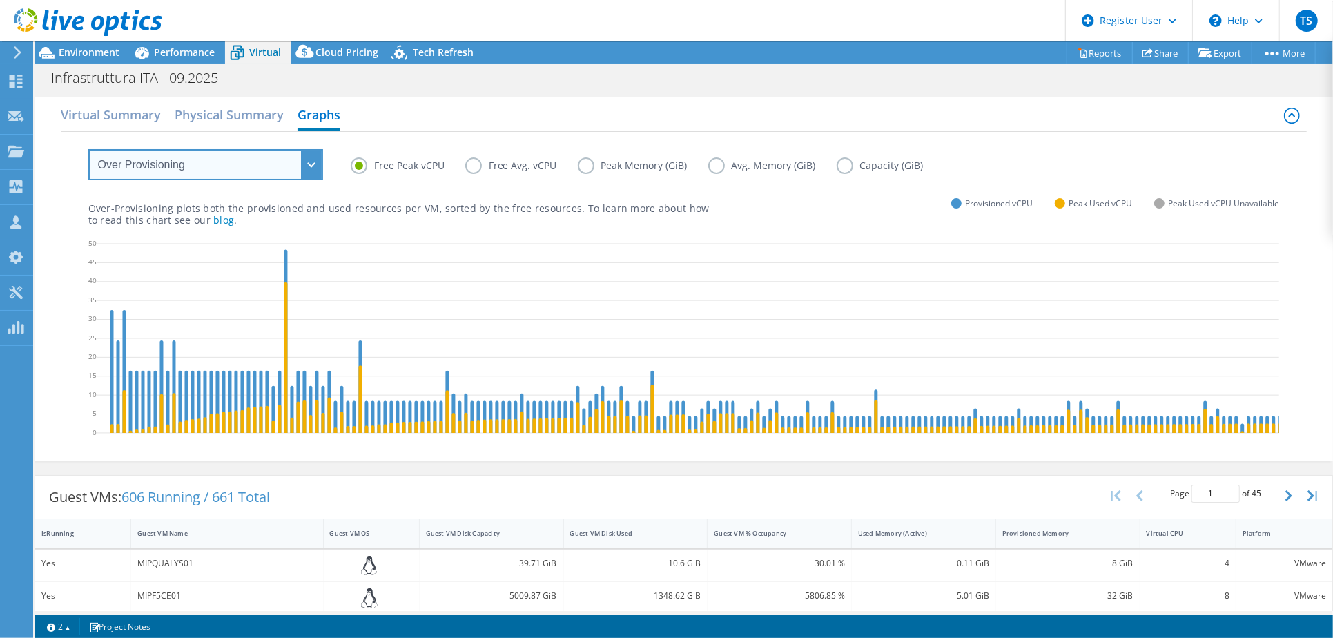
click at [218, 162] on select "VM Resource Distribution Provisioning Contrast Over Provisioning" at bounding box center [205, 164] width 235 height 31
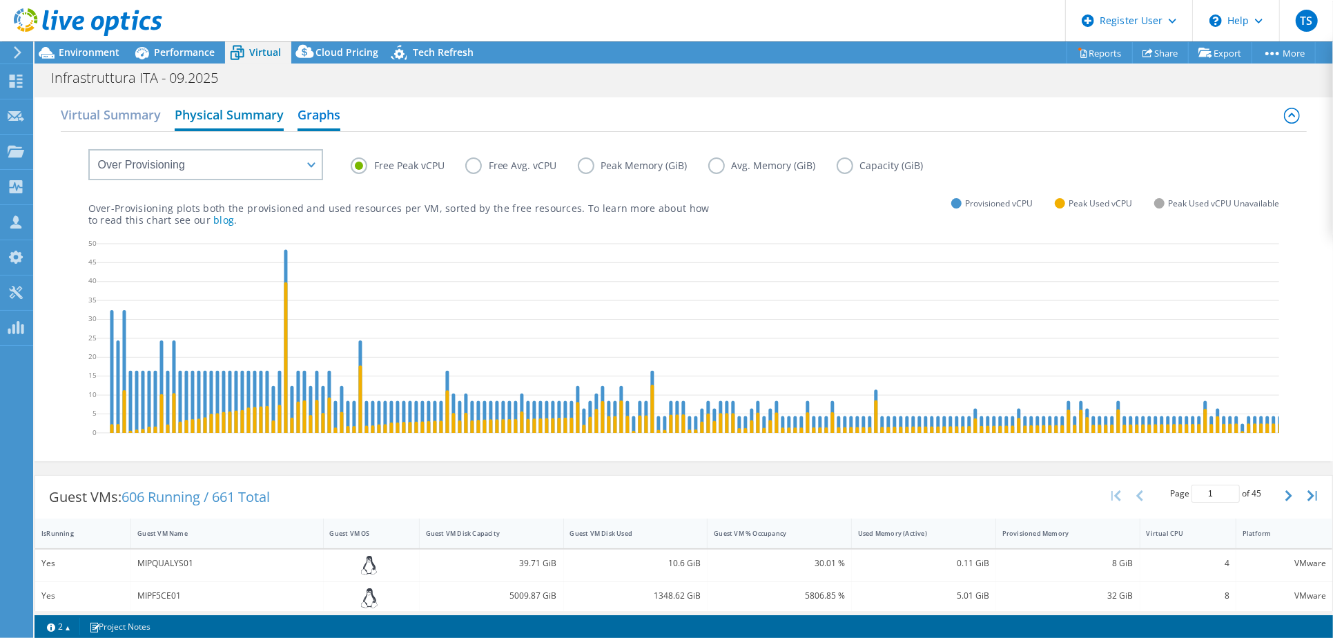
click at [226, 109] on h2 "Physical Summary" at bounding box center [229, 116] width 109 height 30
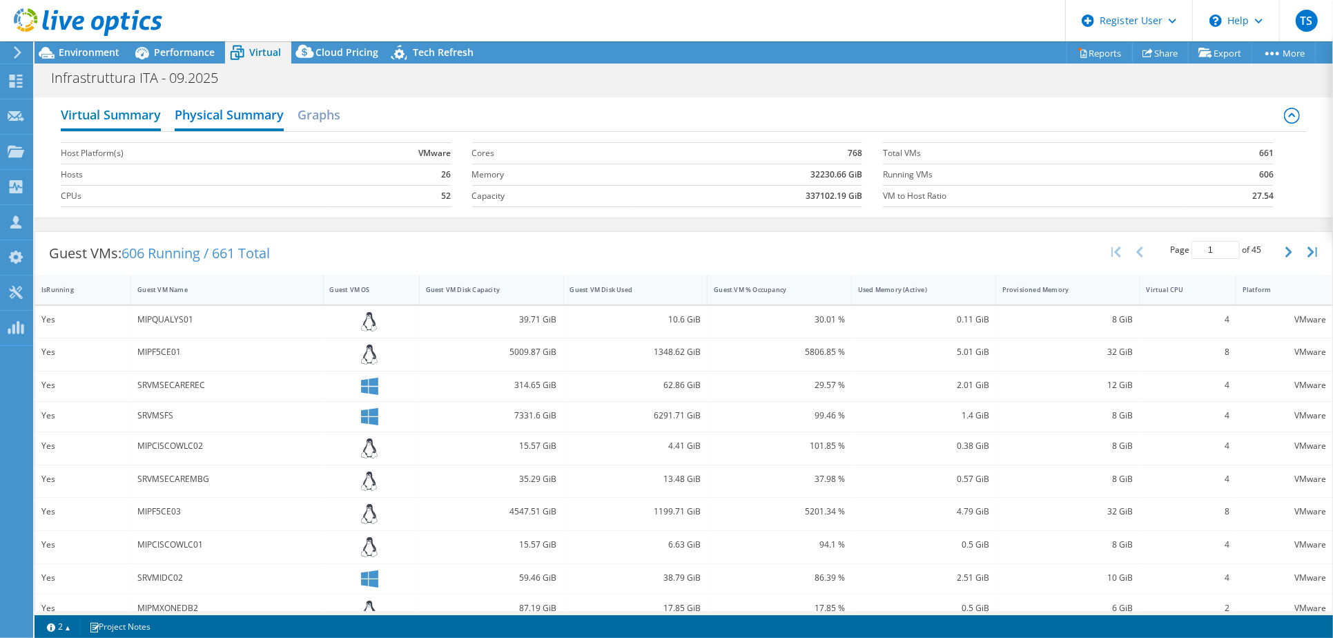
click at [66, 106] on h2 "Virtual Summary" at bounding box center [111, 116] width 100 height 30
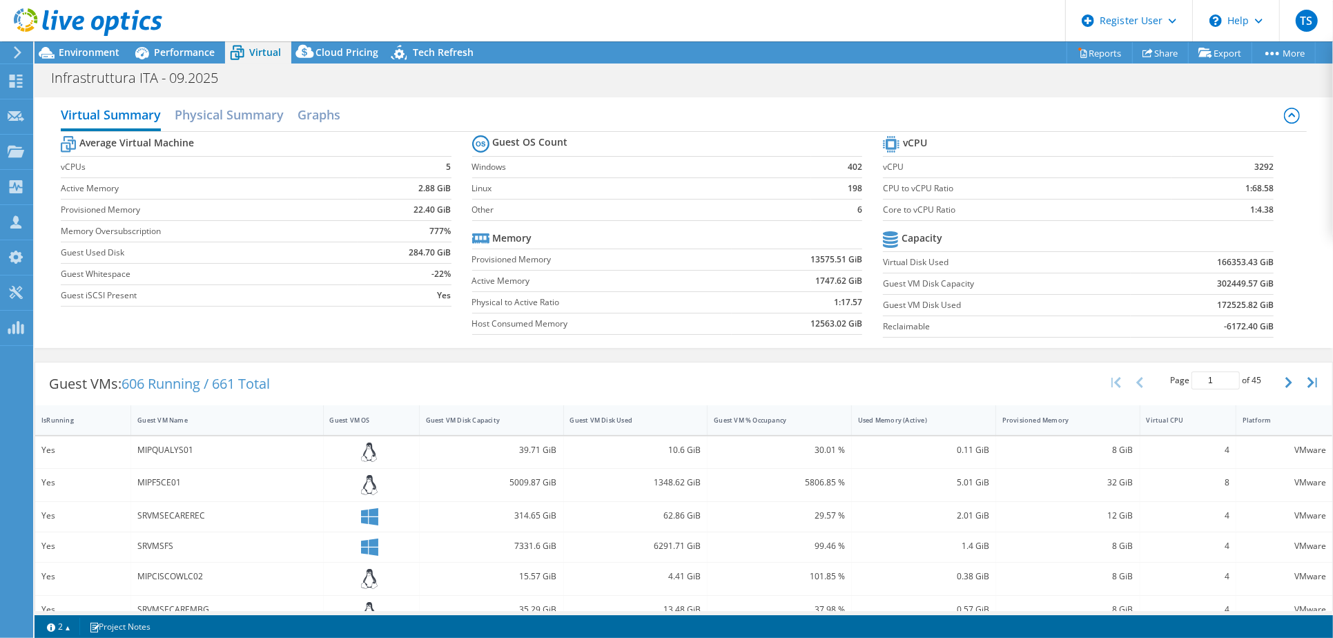
click at [1127, 184] on label "CPU to vCPU Ratio" at bounding box center [1027, 189] width 288 height 14
drag, startPoint x: 1262, startPoint y: 167, endPoint x: 1237, endPoint y: 163, distance: 24.5
click at [1237, 163] on td "3292" at bounding box center [1223, 166] width 103 height 21
click at [1222, 195] on td "1:68.58" at bounding box center [1223, 187] width 103 height 21
click at [169, 44] on div "Performance" at bounding box center [177, 52] width 95 height 22
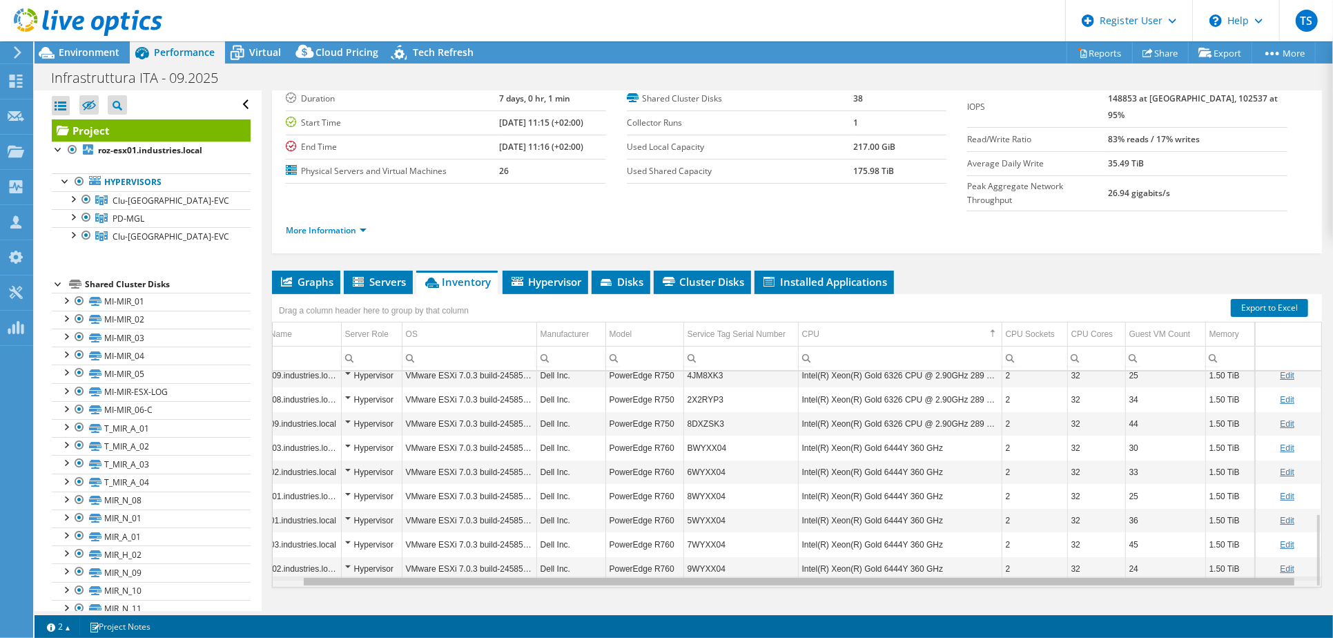
scroll to position [0, 15]
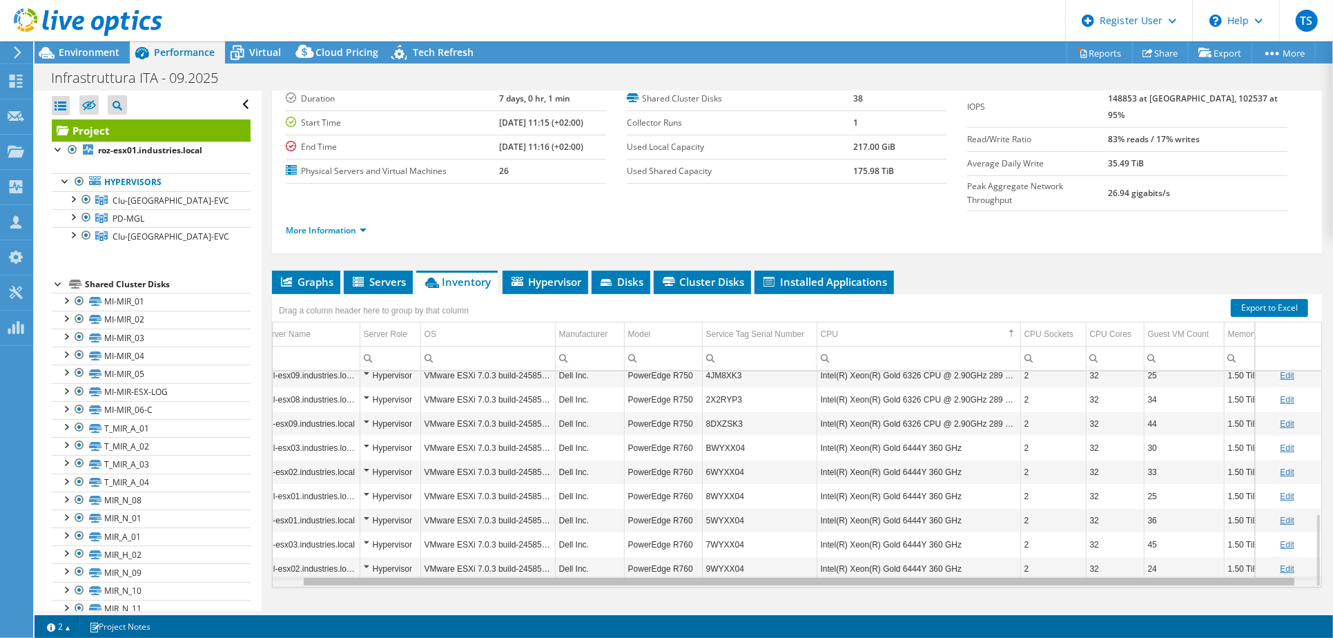
drag, startPoint x: 1121, startPoint y: 553, endPoint x: 1202, endPoint y: 547, distance: 81.7
click at [1202, 547] on body "TS Dell User Tarik Souhair [EMAIL_ADDRESS][DOMAIN_NAME] Dell My Profile Log Out…" at bounding box center [666, 319] width 1333 height 638
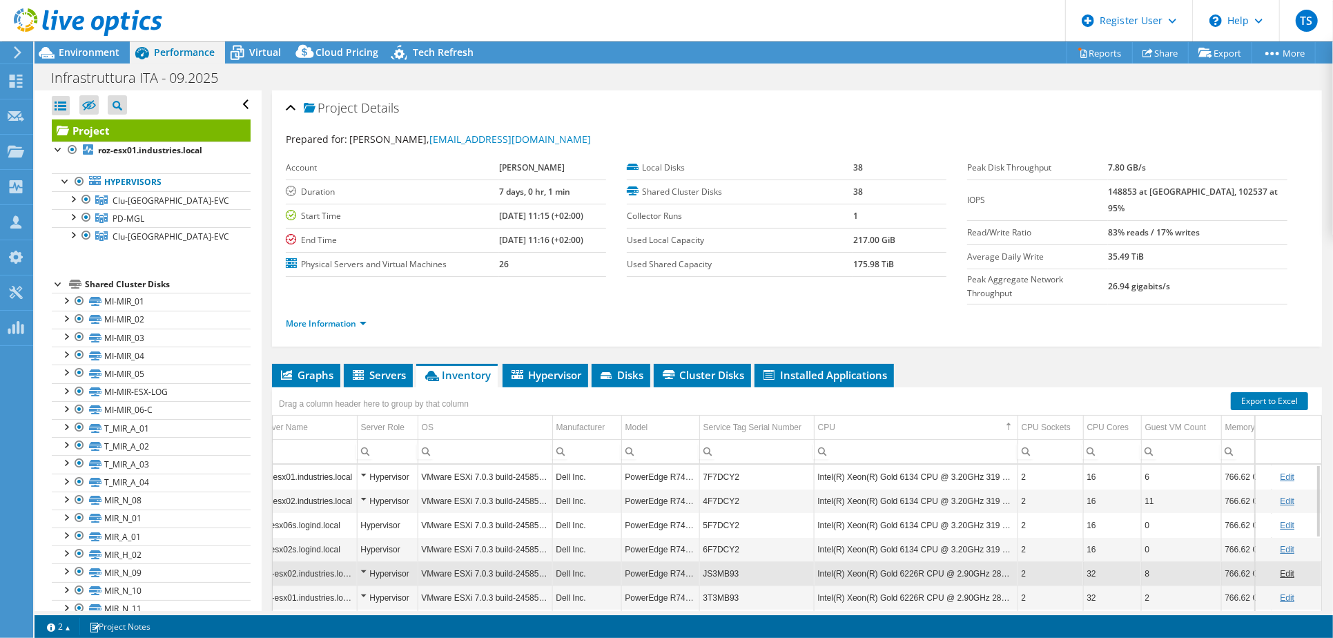
scroll to position [0, 0]
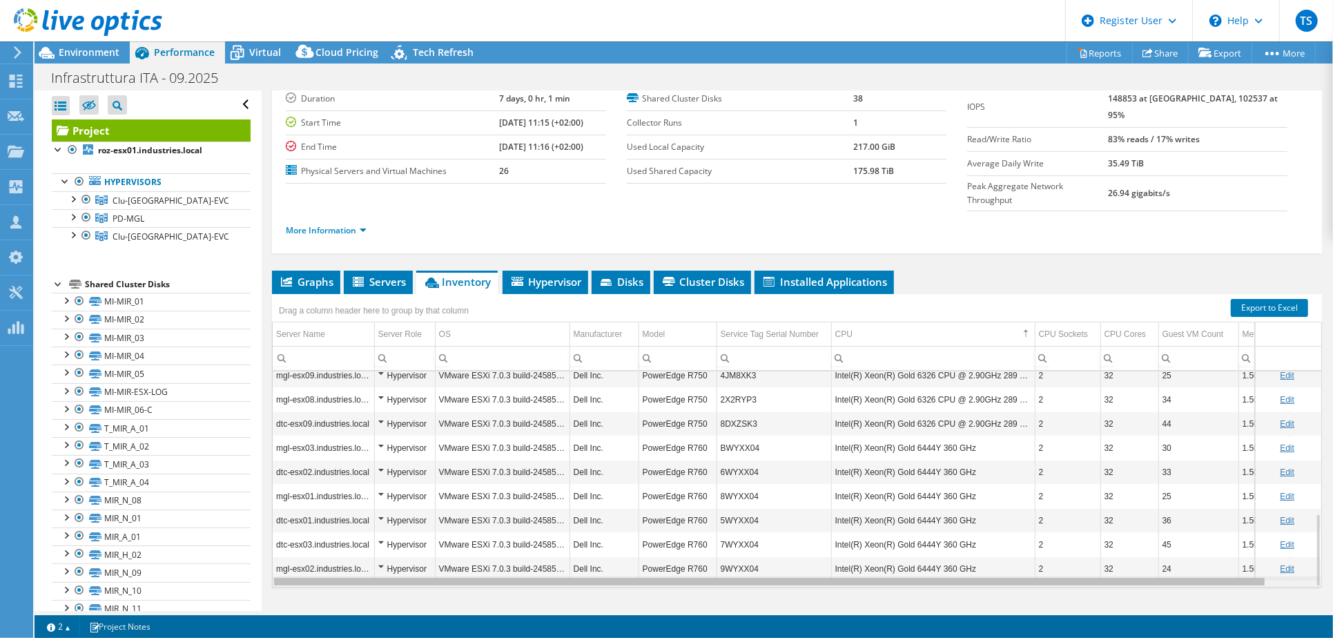
drag, startPoint x: 405, startPoint y: 556, endPoint x: 289, endPoint y: 560, distance: 116.1
click at [289, 560] on body "TS Dell User Tarik Souhair [EMAIL_ADDRESS][DOMAIN_NAME] Dell My Profile Log Out…" at bounding box center [666, 319] width 1333 height 638
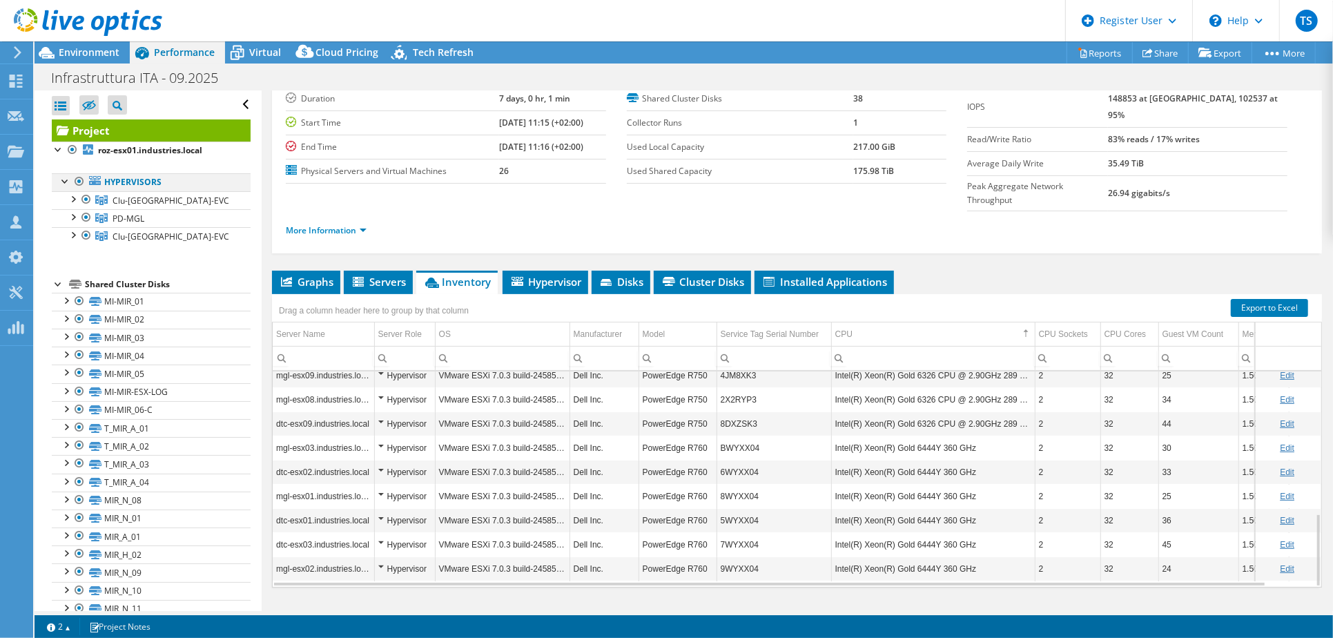
click at [79, 181] on div at bounding box center [80, 181] width 14 height 17
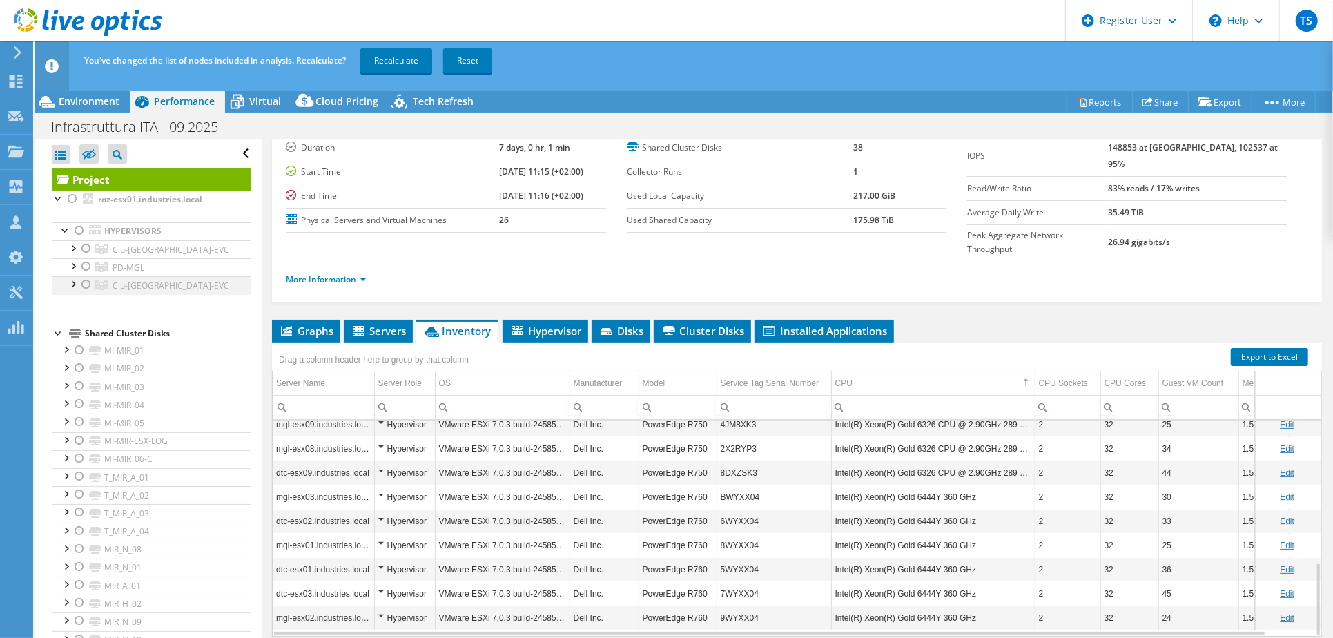
click at [86, 284] on div at bounding box center [86, 284] width 14 height 17
click at [72, 283] on div at bounding box center [73, 283] width 14 height 14
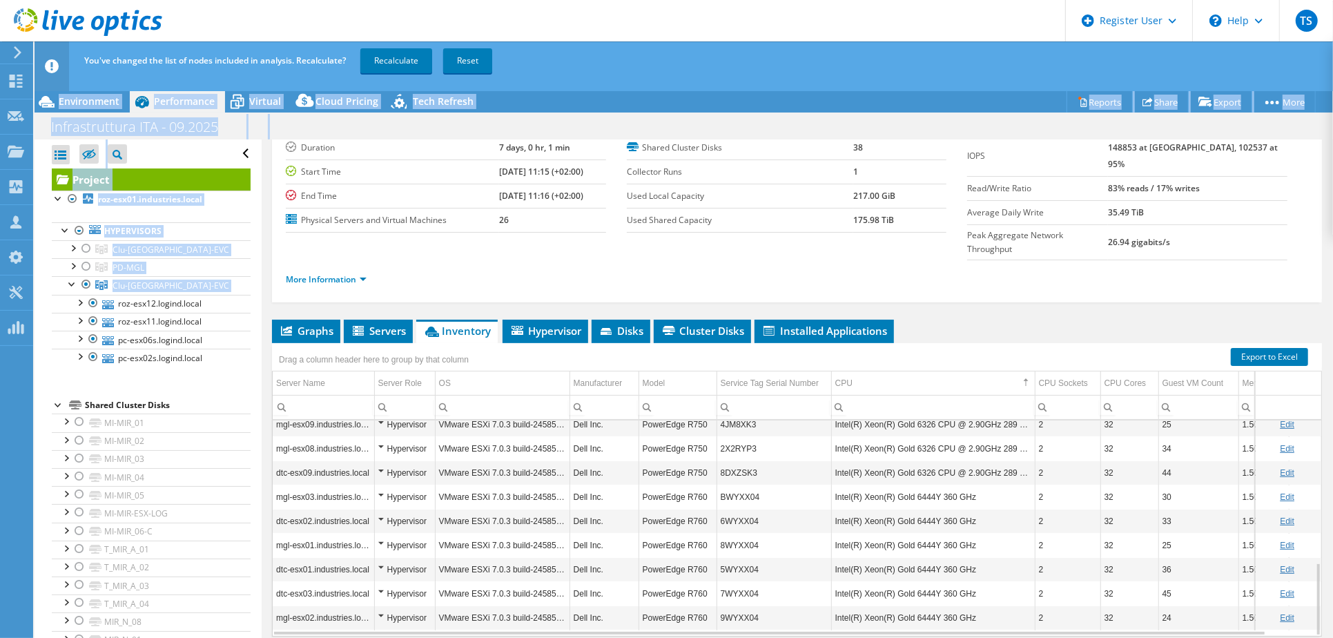
scroll to position [75, 0]
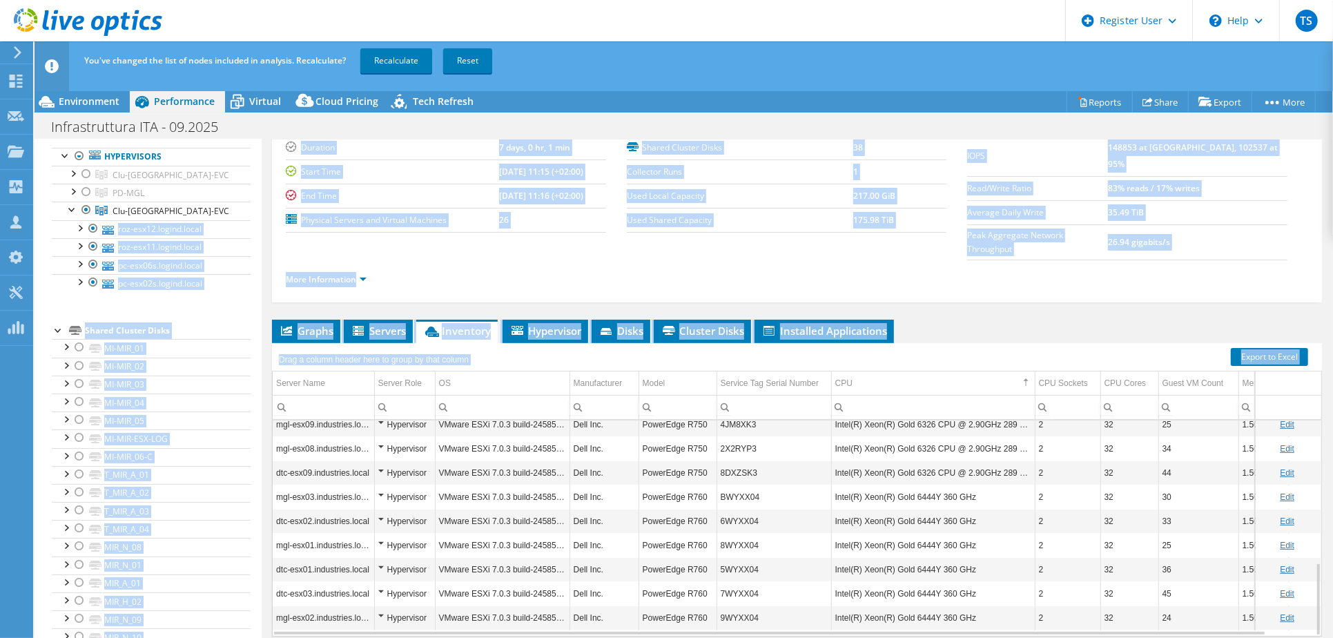
drag, startPoint x: 79, startPoint y: 301, endPoint x: 342, endPoint y: 630, distance: 421.1
click at [342, 630] on div "Open All Close All Hide Excluded Nodes Project Tree Filter" at bounding box center [684, 399] width 1299 height 521
drag, startPoint x: 342, startPoint y: 630, endPoint x: 309, endPoint y: 617, distance: 35.6
click at [309, 617] on div "Graphs Servers Inventory Hypervisor Disks Cluster Disks Installed Applications …" at bounding box center [797, 492] width 1050 height 345
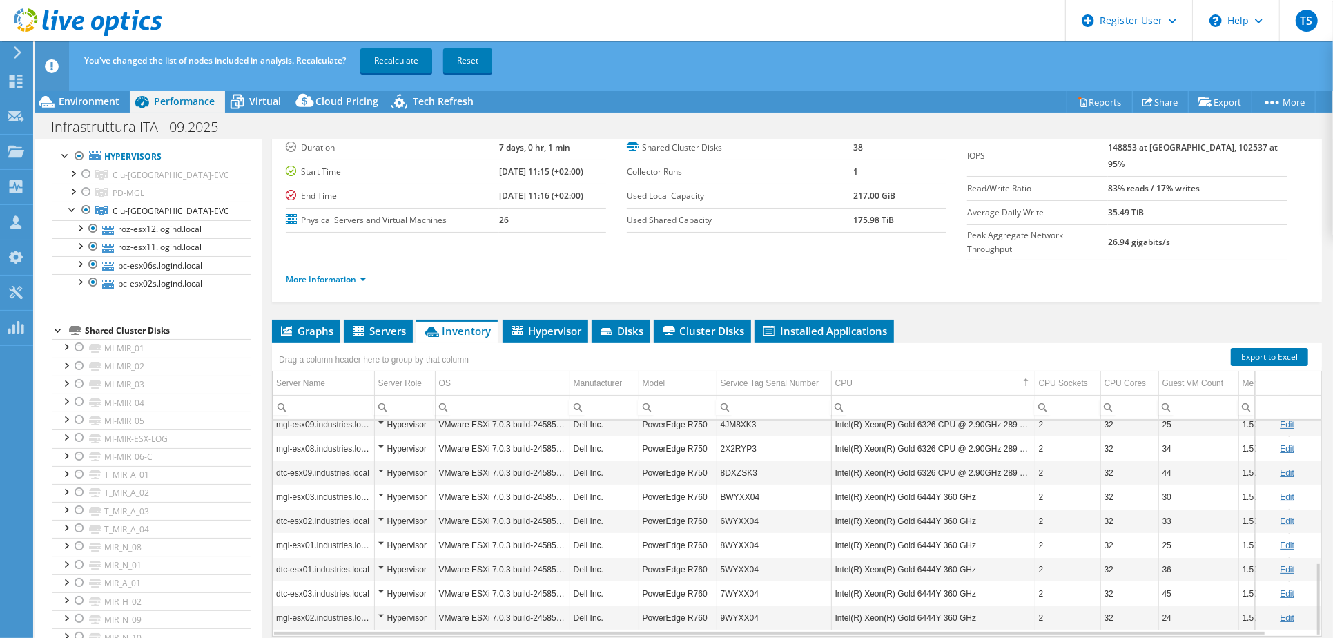
click at [310, 606] on td "mgl-esx02.industries.local" at bounding box center [324, 618] width 102 height 24
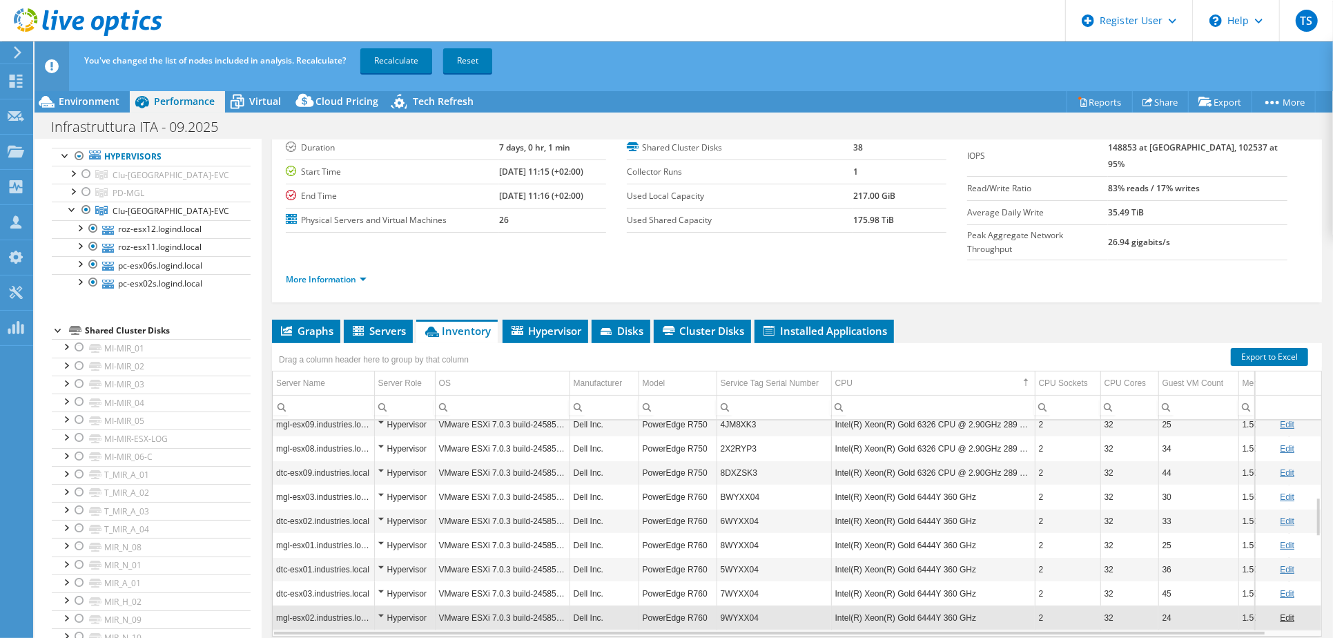
click at [310, 606] on td "mgl-esx02.industries.local" at bounding box center [324, 618] width 102 height 24
click at [314, 606] on td "mgl-esx02.industries.local" at bounding box center [324, 618] width 102 height 24
drag, startPoint x: 314, startPoint y: 587, endPoint x: 313, endPoint y: 622, distance: 34.6
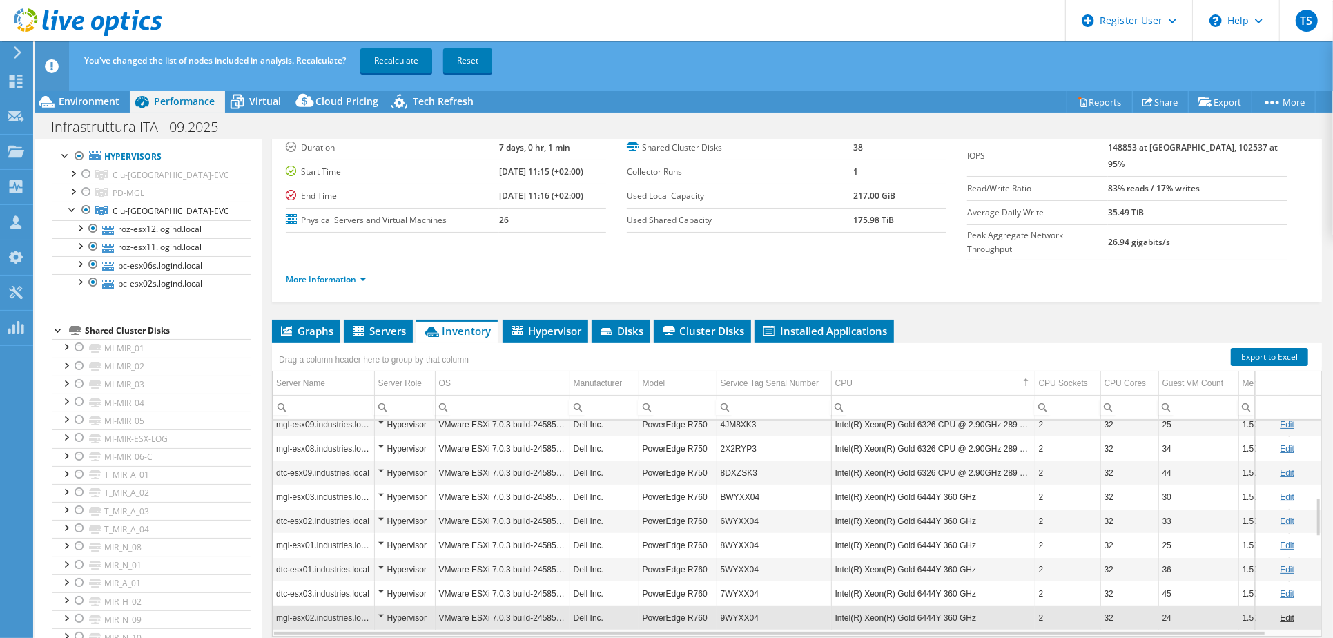
click at [313, 622] on div "Graphs Servers Inventory Hypervisor Disks Cluster Disks Installed Applications …" at bounding box center [797, 492] width 1050 height 345
drag, startPoint x: 487, startPoint y: 599, endPoint x: 319, endPoint y: 558, distance: 172.8
click at [369, 582] on tbody "roz-esx01.industries.local Hypervisor VMware ESXi 7.0.3 build-24585291 Dell Inc…" at bounding box center [814, 585] width 1083 height 1169
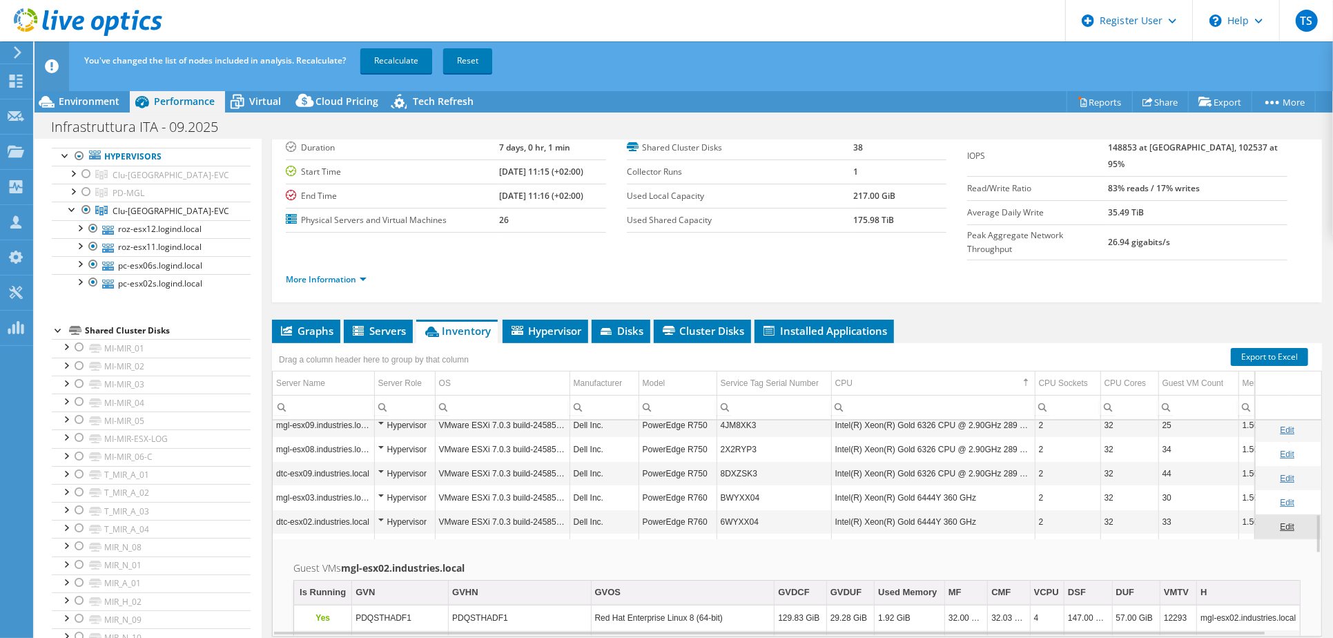
scroll to position [510, 0]
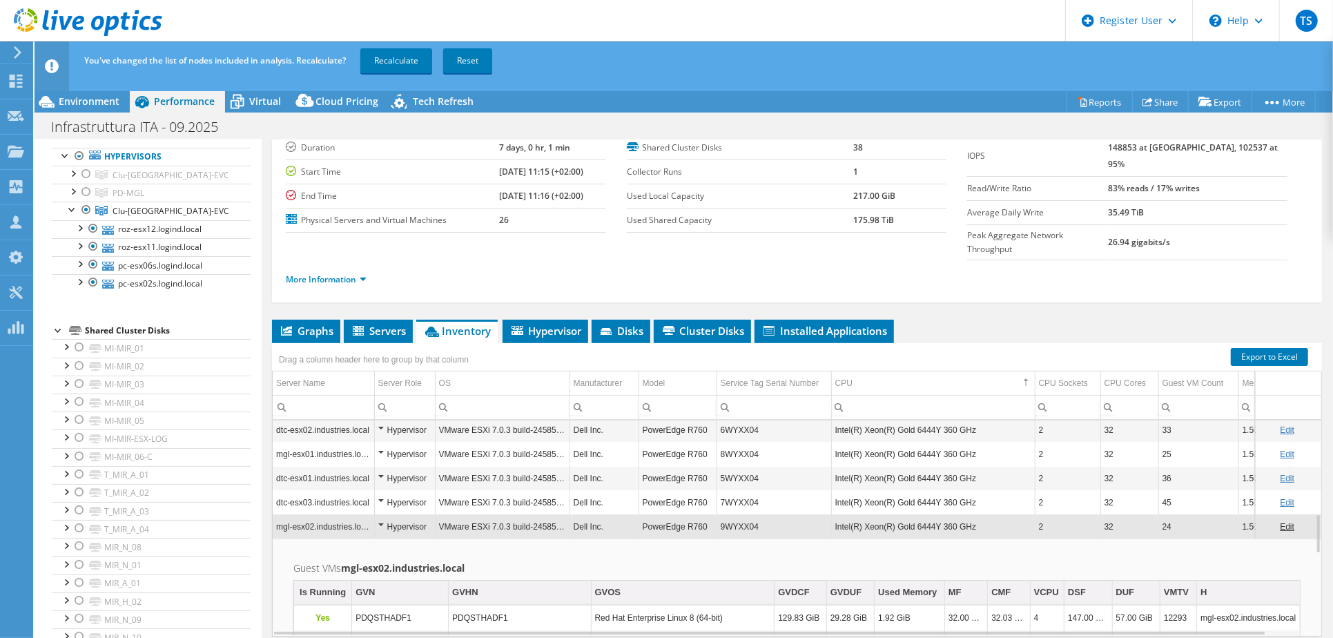
click at [340, 514] on td "mgl-esx02.industries.local" at bounding box center [324, 526] width 102 height 24
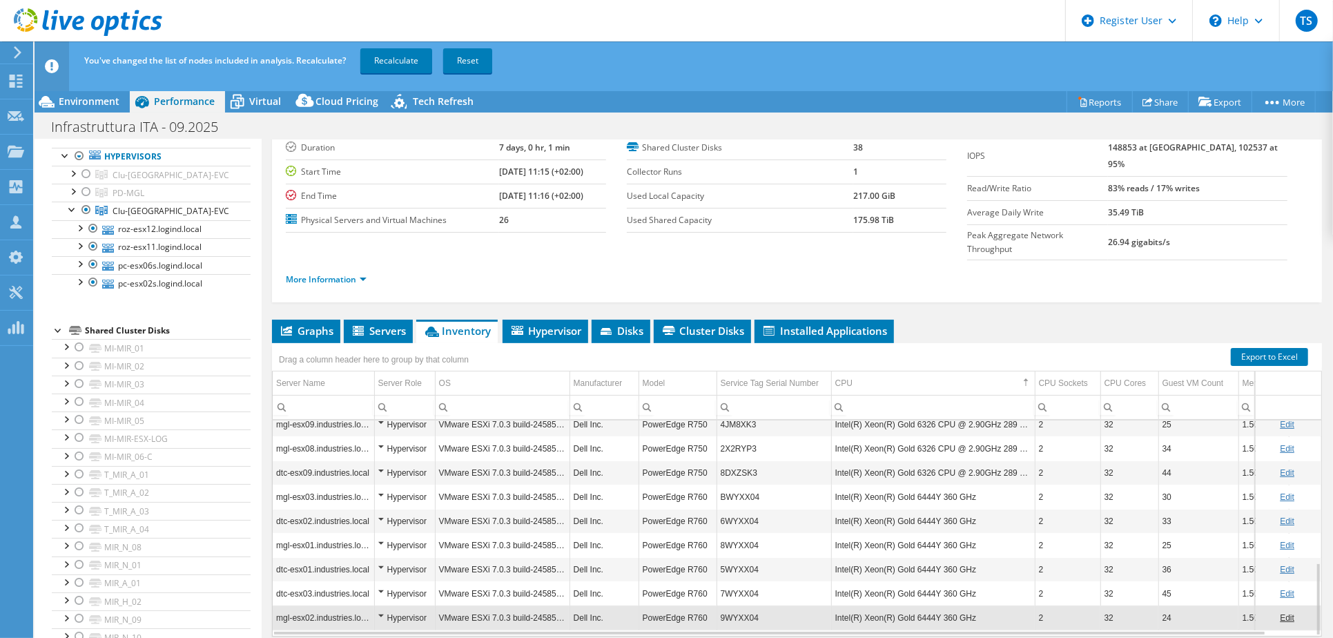
scroll to position [419, 0]
click at [430, 610] on div "Hypervisor" at bounding box center [404, 618] width 53 height 17
click at [334, 606] on td "mgl-esx02.industries.local" at bounding box center [324, 618] width 102 height 24
click at [353, 606] on td "mgl-esx02.industries.local" at bounding box center [324, 618] width 102 height 24
click at [472, 606] on td "VMware ESXi 7.0.3 build-24585291" at bounding box center [502, 618] width 135 height 24
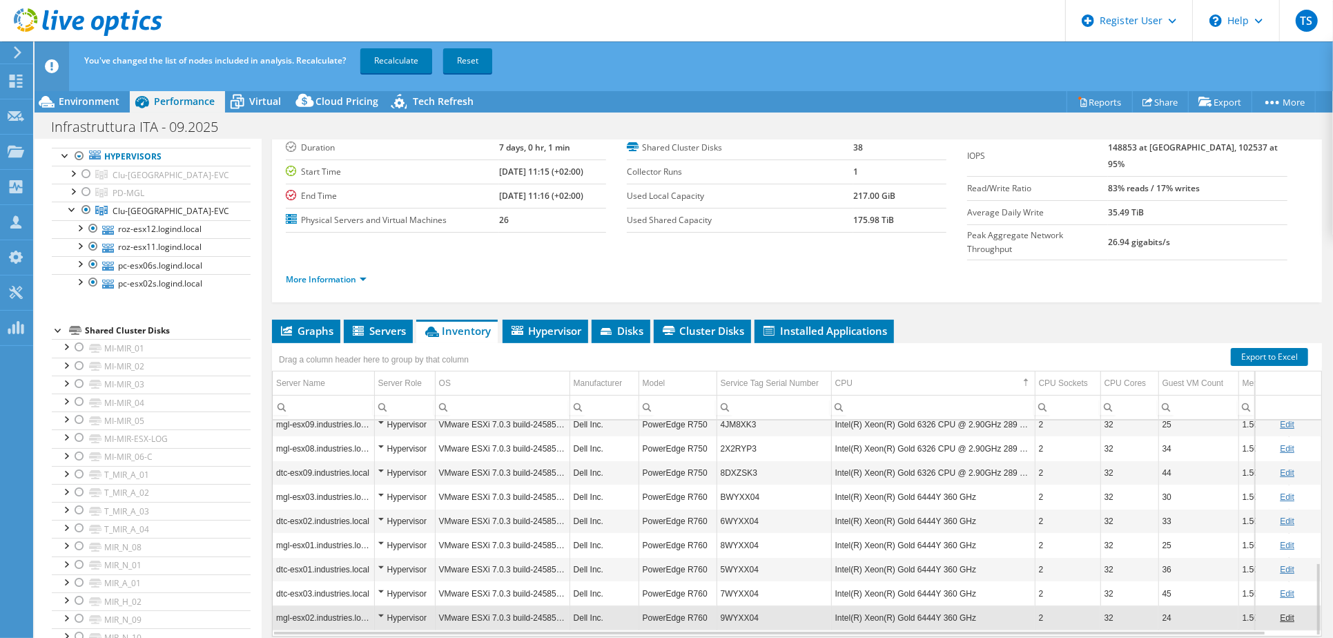
click at [503, 606] on td "VMware ESXi 7.0.3 build-24585291" at bounding box center [502, 618] width 135 height 24
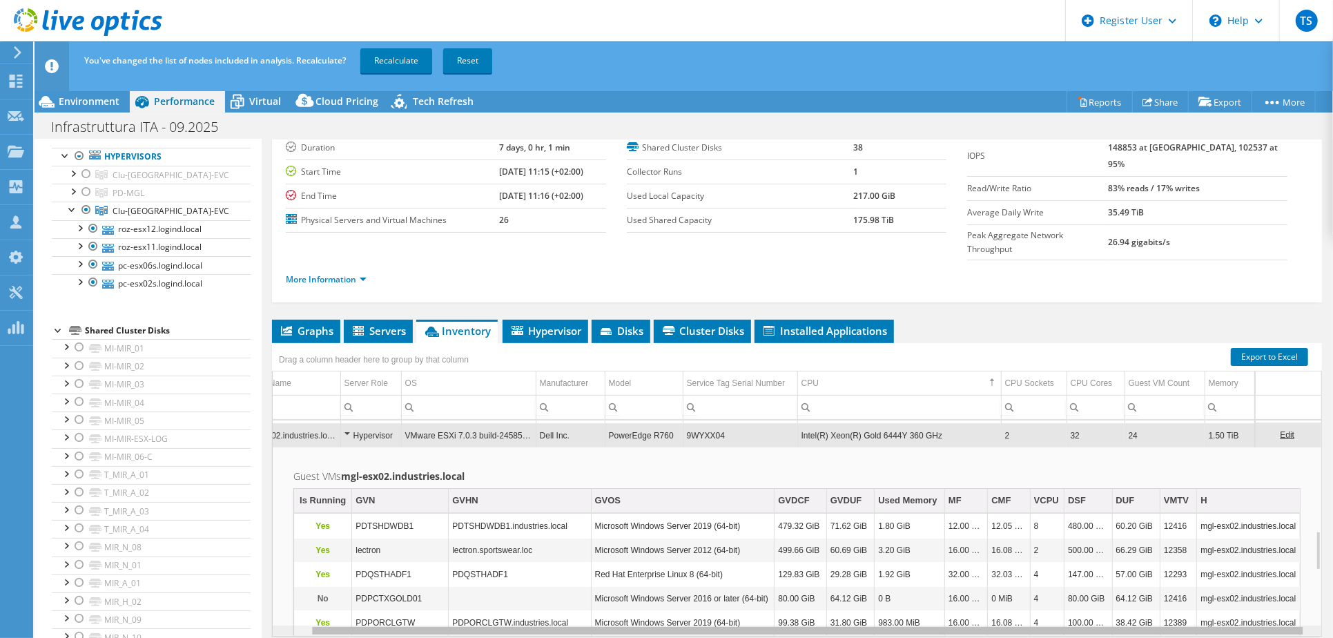
scroll to position [0, 0]
drag, startPoint x: 599, startPoint y: 604, endPoint x: 447, endPoint y: 586, distance: 152.9
click at [470, 591] on body "TS Dell User Tarik Souhair [EMAIL_ADDRESS][DOMAIN_NAME] Dell My Profile Log Out…" at bounding box center [666, 319] width 1333 height 638
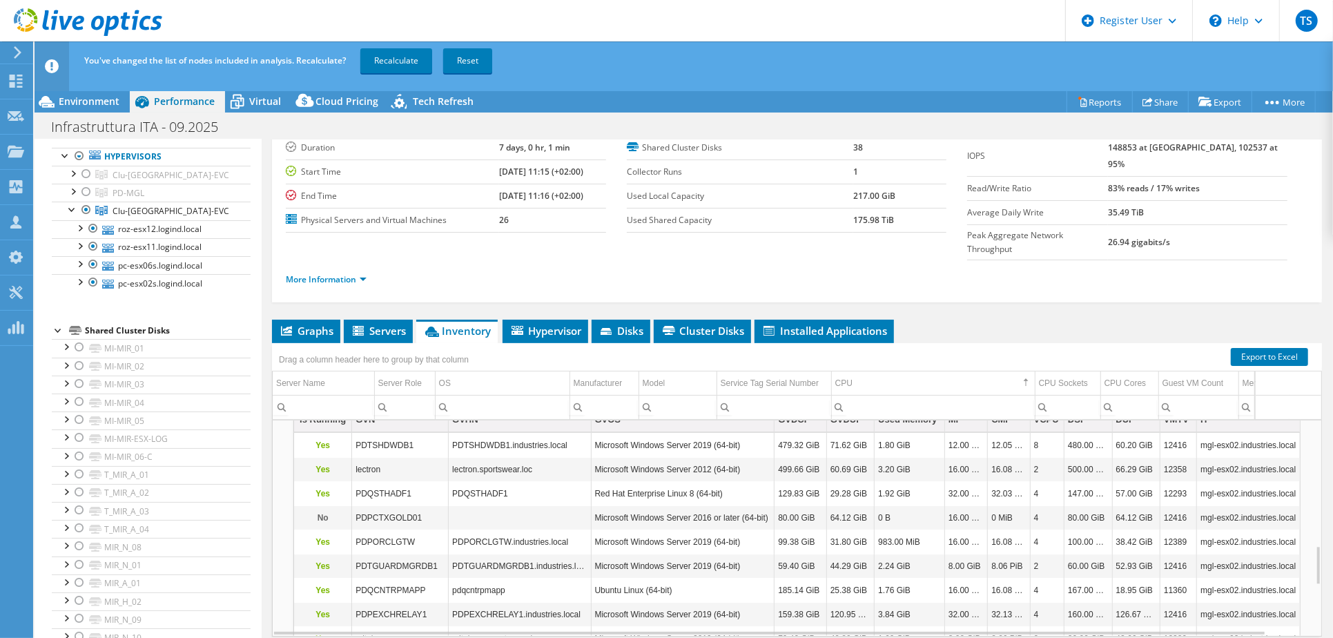
scroll to position [682, 0]
drag, startPoint x: 597, startPoint y: 488, endPoint x: 838, endPoint y: 486, distance: 241.0
drag, startPoint x: 877, startPoint y: 486, endPoint x: 1016, endPoint y: 497, distance: 139.2
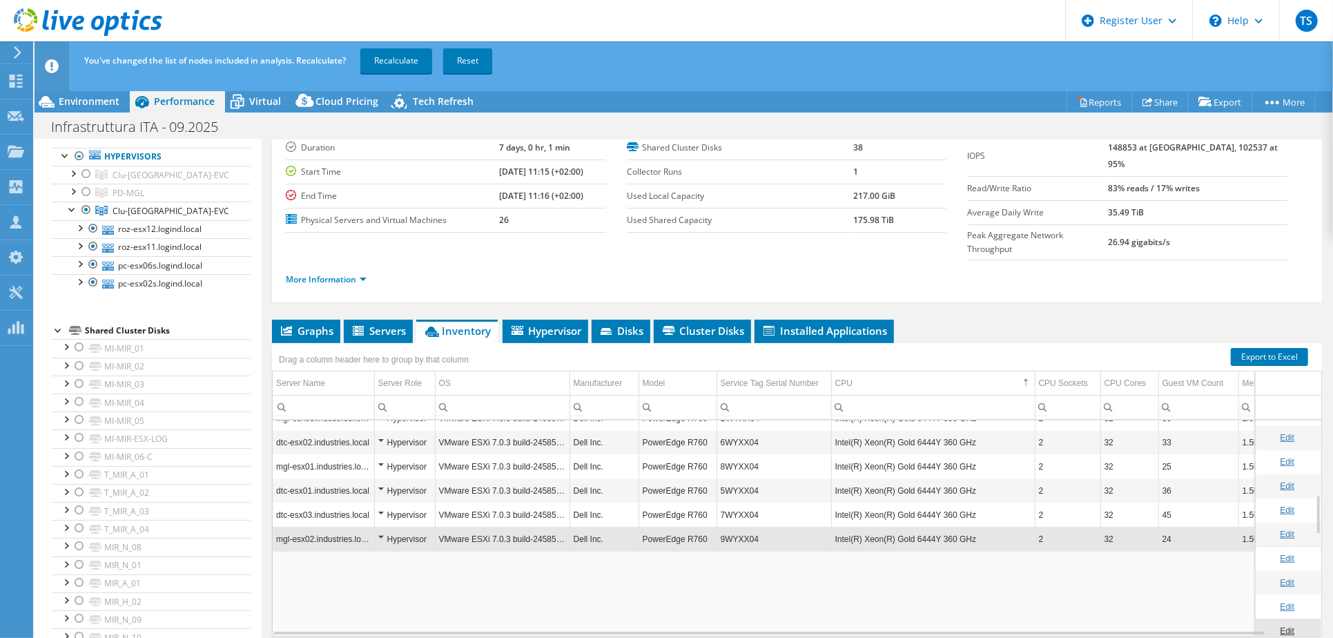
scroll to position [405, 0]
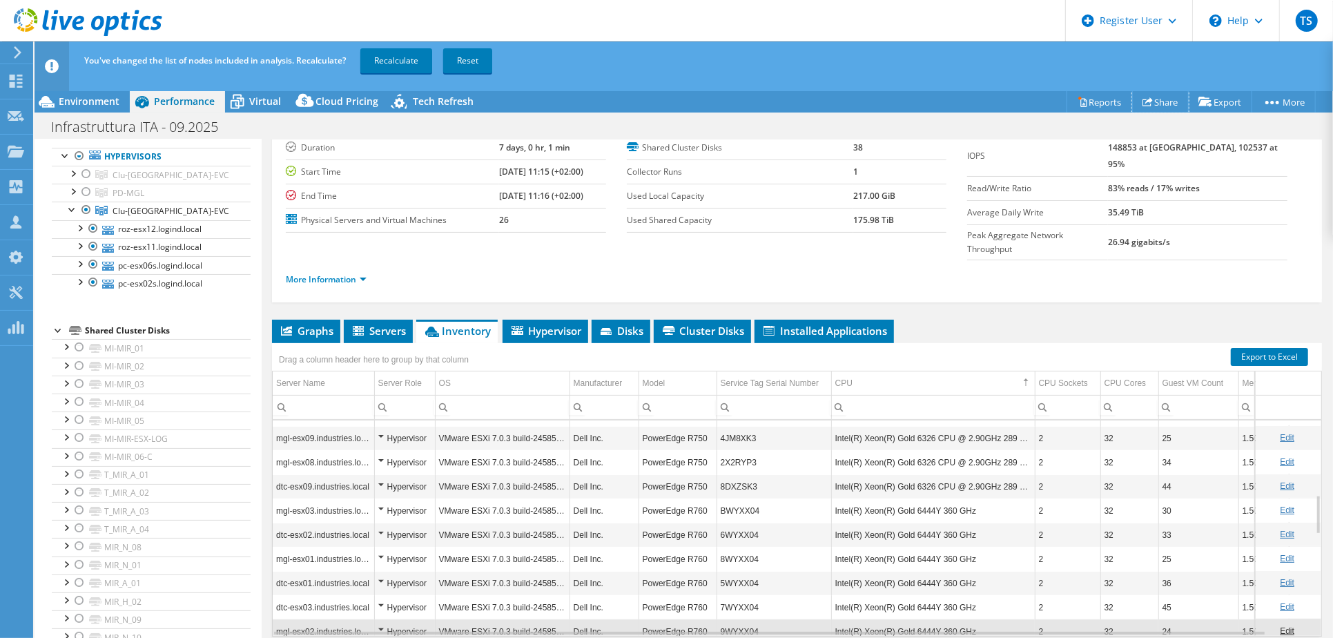
click at [1147, 104] on link "Share" at bounding box center [1161, 101] width 57 height 21
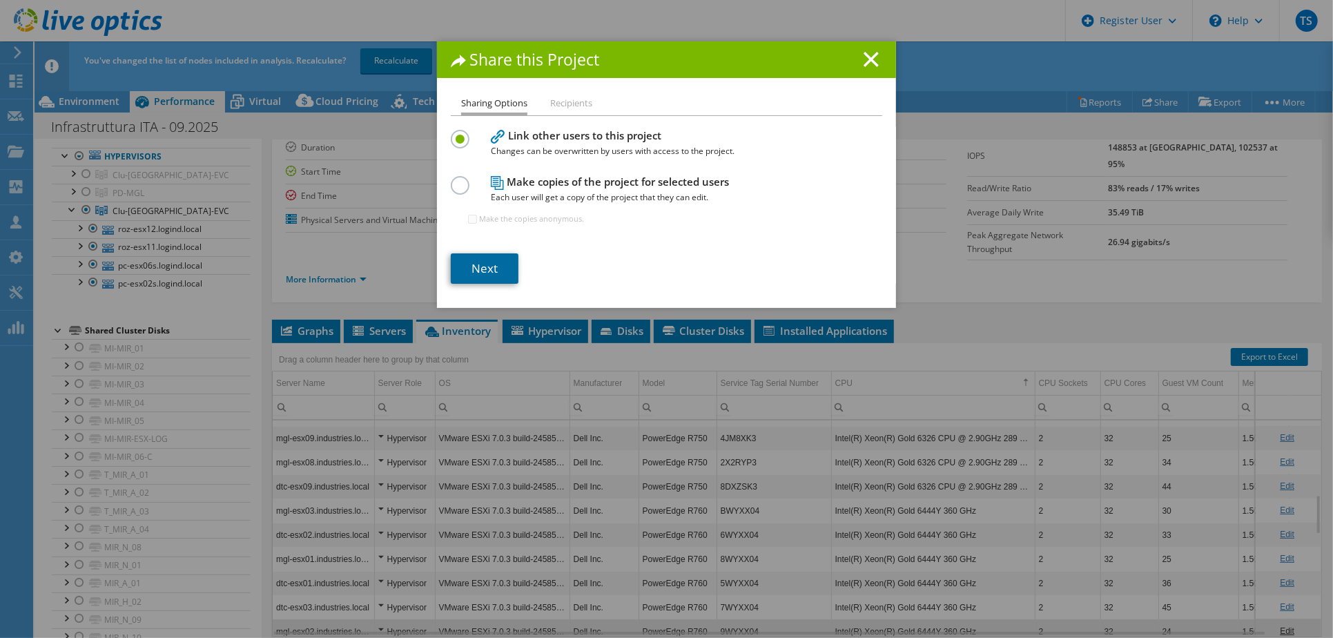
click at [480, 267] on link "Next" at bounding box center [485, 268] width 68 height 30
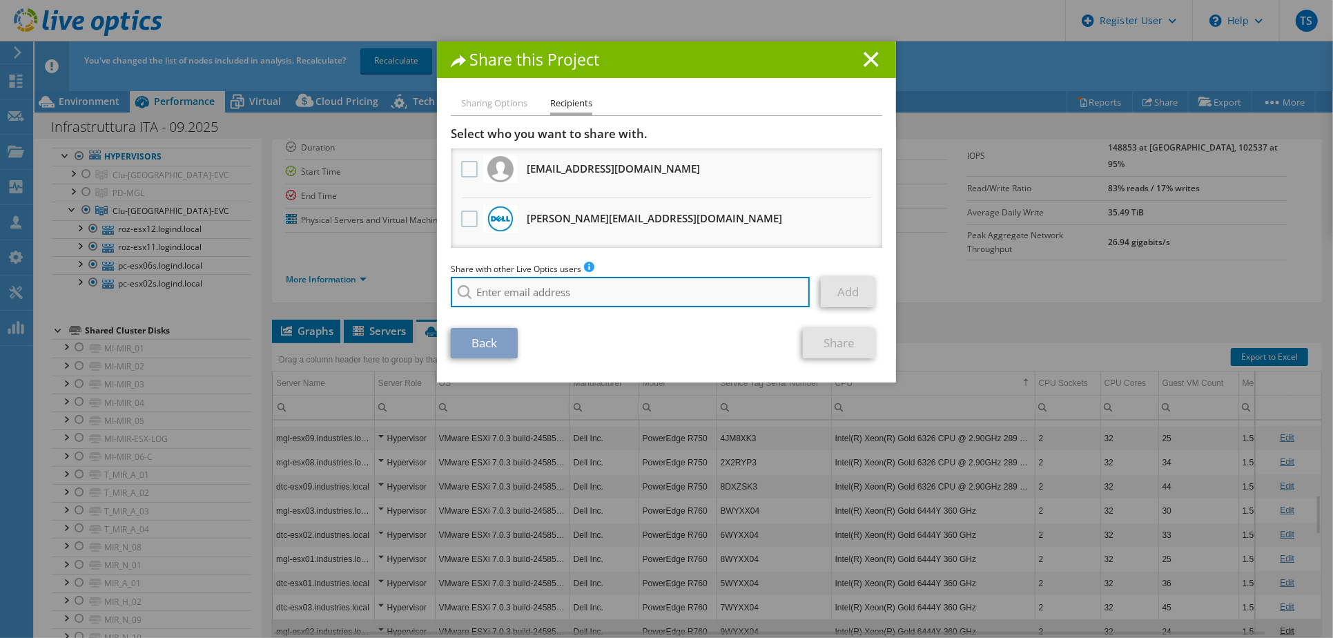
click at [526, 296] on input "search" at bounding box center [630, 292] width 359 height 30
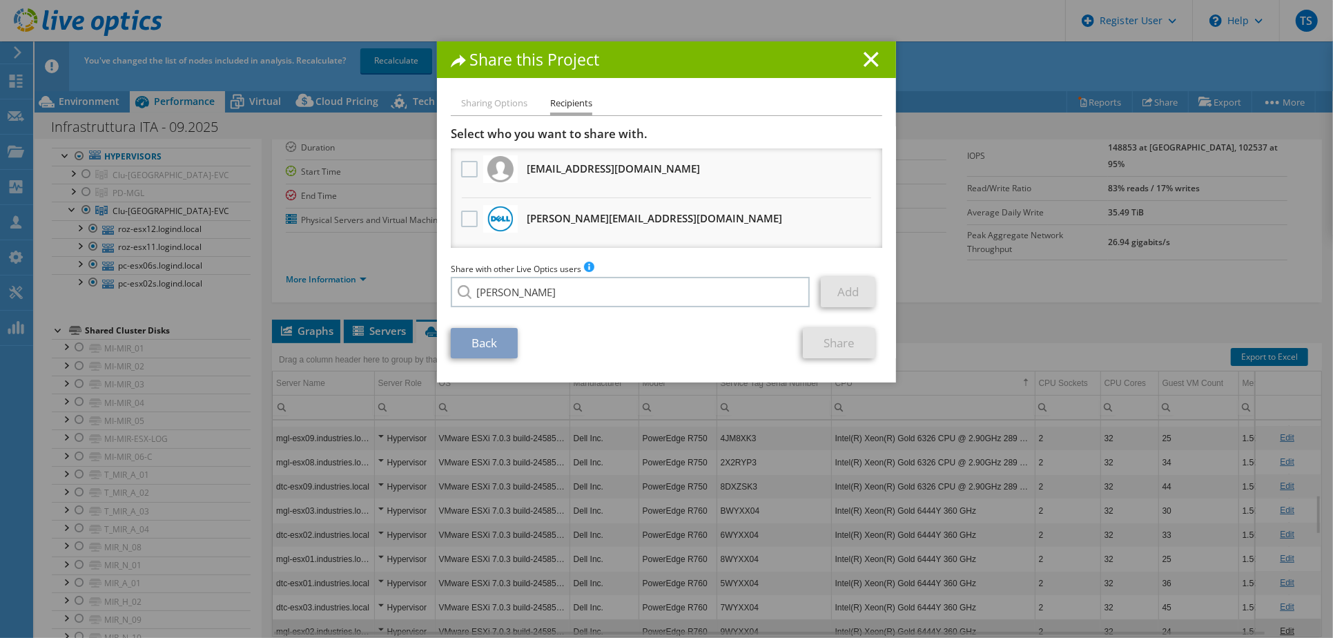
click at [477, 305] on li "[PERSON_NAME][EMAIL_ADDRESS][DOMAIN_NAME]" at bounding box center [559, 301] width 216 height 17
type input "[PERSON_NAME][EMAIL_ADDRESS][DOMAIN_NAME]"
drag, startPoint x: 847, startPoint y: 285, endPoint x: 830, endPoint y: 285, distance: 17.3
click at [847, 285] on link "Add" at bounding box center [848, 292] width 55 height 30
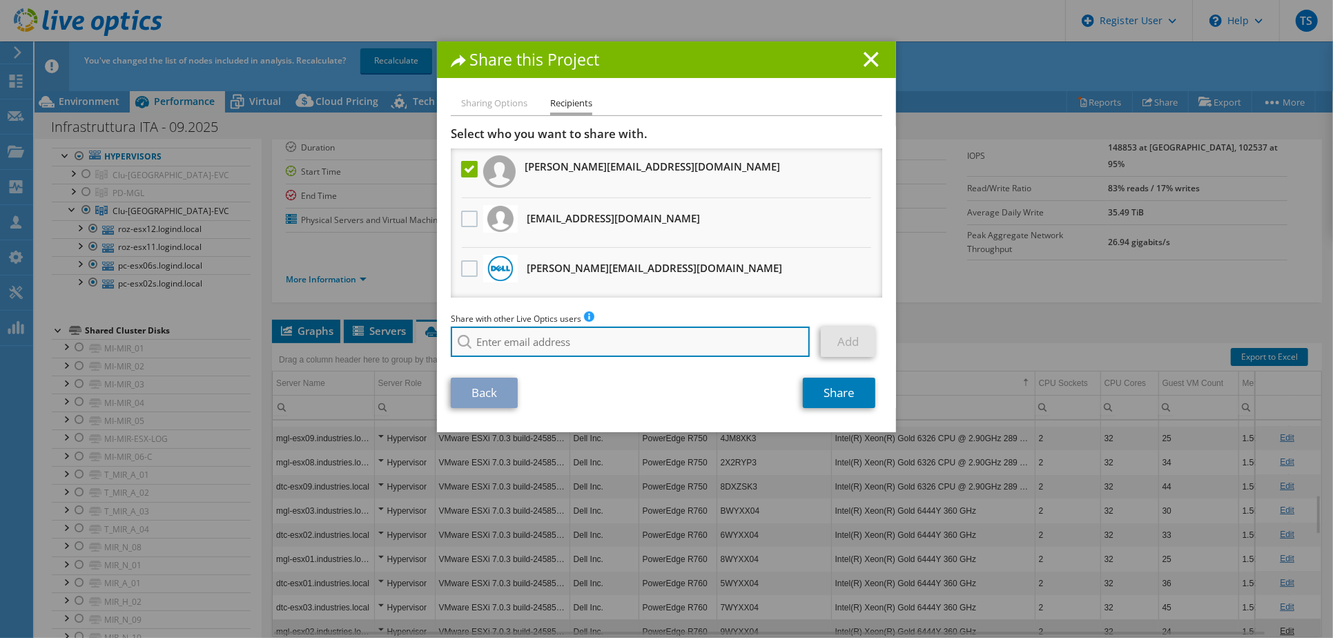
click at [550, 338] on input "search" at bounding box center [630, 342] width 359 height 30
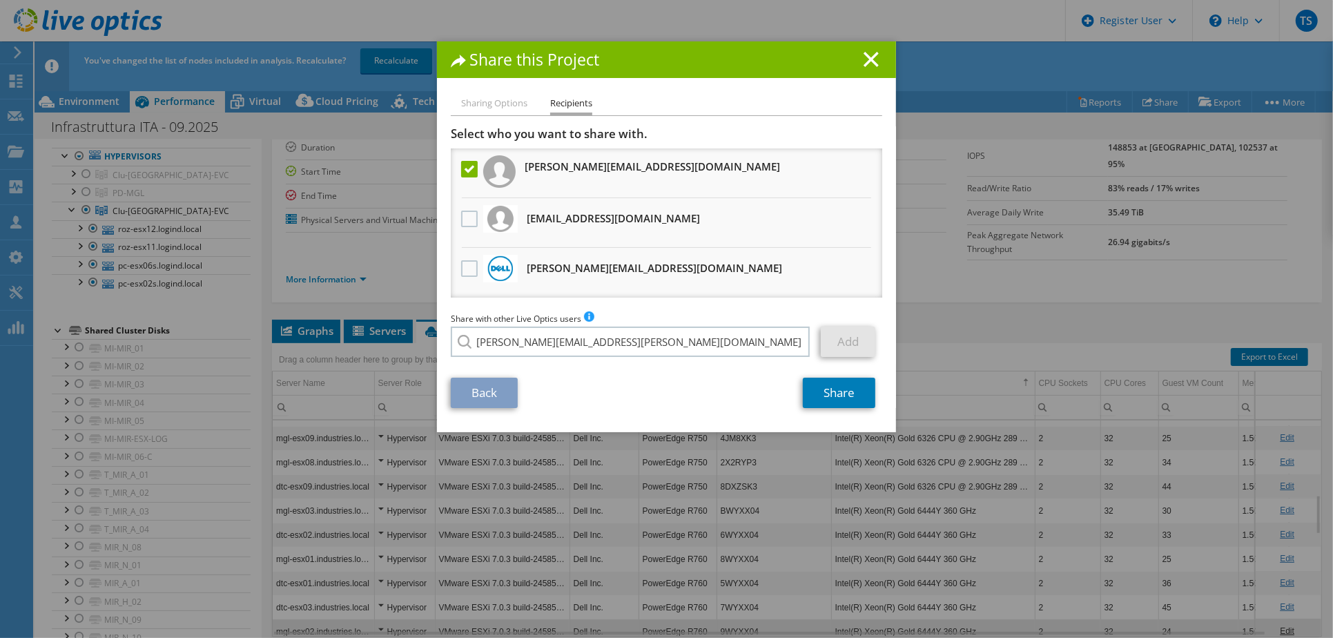
click at [532, 355] on li "[PERSON_NAME][EMAIL_ADDRESS][PERSON_NAME][DOMAIN_NAME]" at bounding box center [591, 351] width 281 height 17
type input "[PERSON_NAME][EMAIL_ADDRESS][PERSON_NAME][DOMAIN_NAME]"
click at [858, 332] on link "Add" at bounding box center [848, 342] width 55 height 30
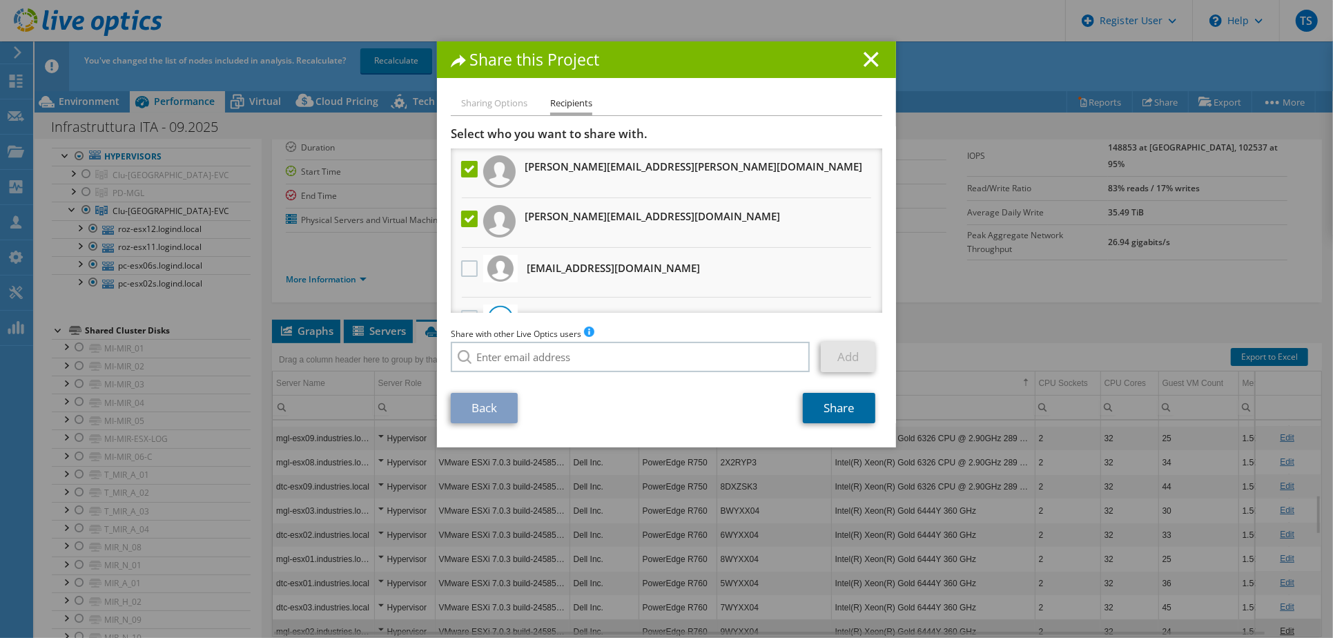
drag, startPoint x: 839, startPoint y: 405, endPoint x: 749, endPoint y: 367, distance: 97.2
click at [839, 403] on link "Share" at bounding box center [839, 408] width 73 height 30
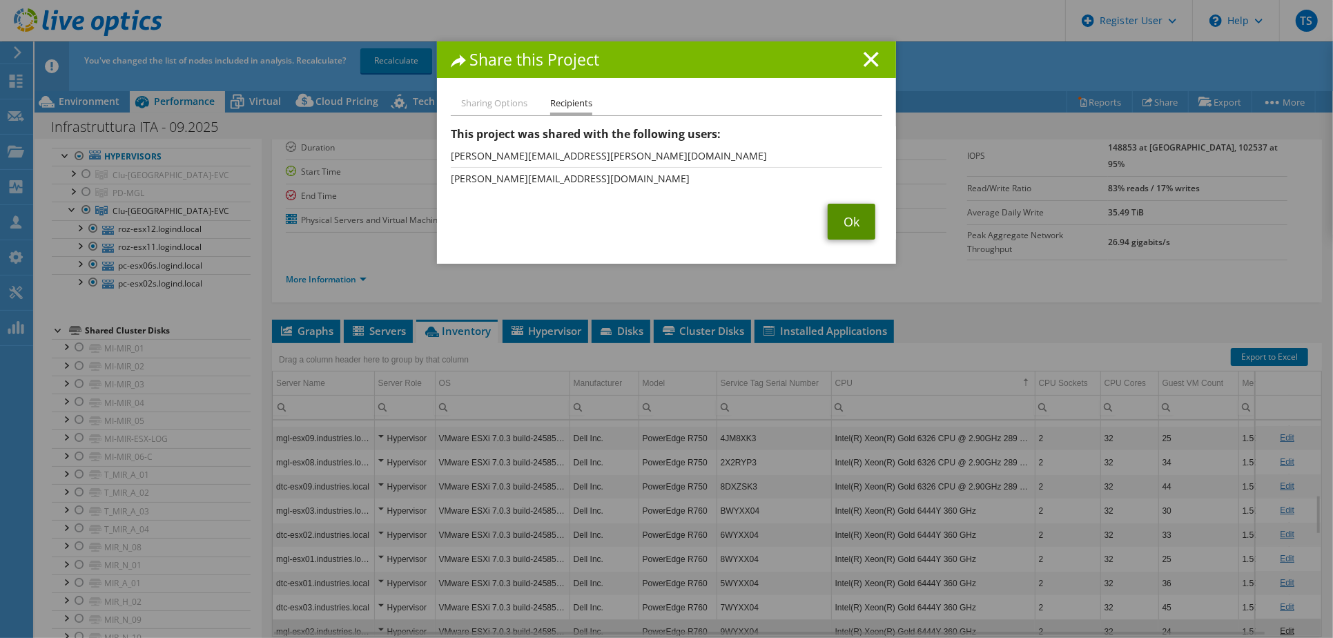
click at [847, 219] on link "Ok" at bounding box center [852, 222] width 48 height 36
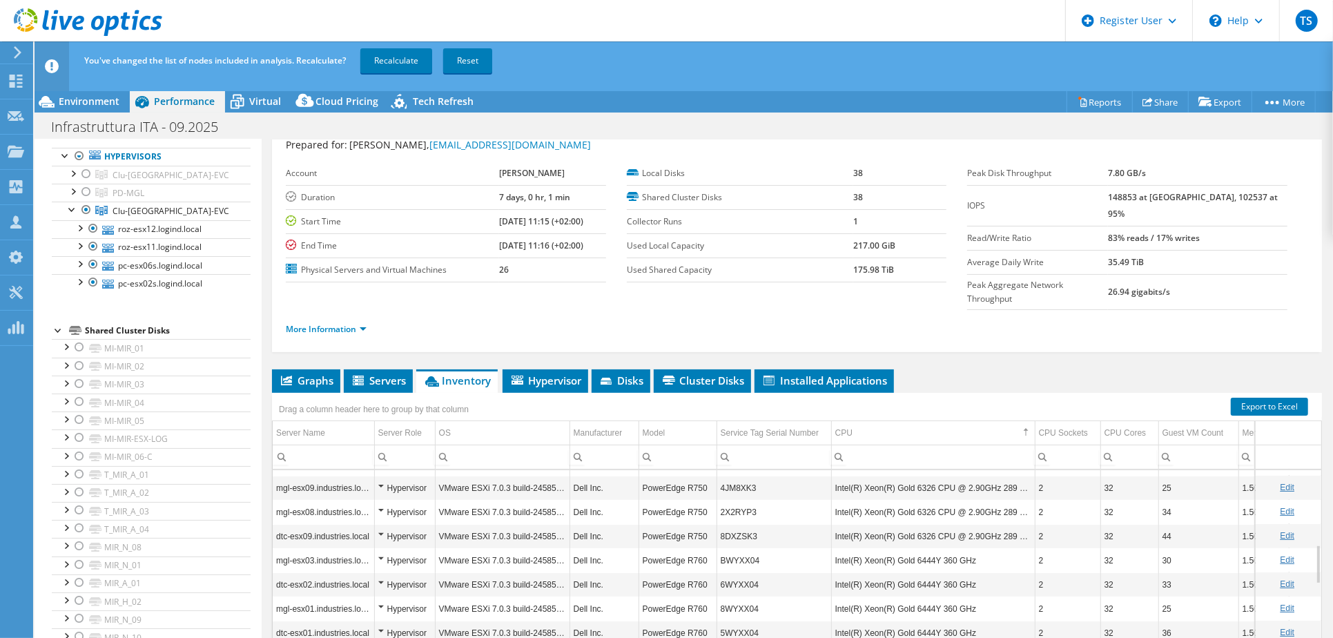
scroll to position [0, 0]
